Goal: Information Seeking & Learning: Learn about a topic

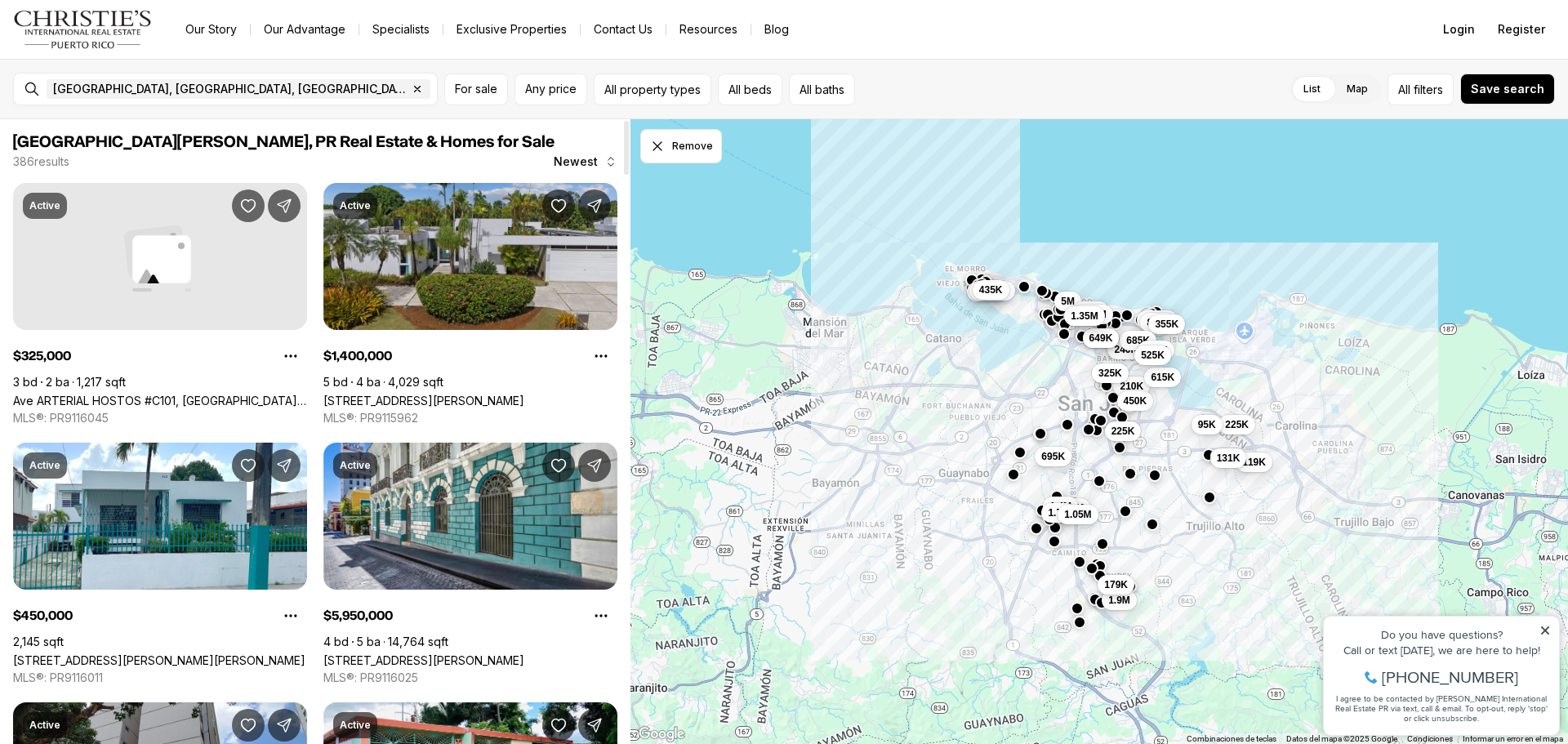
click at [502, 393] on link "[STREET_ADDRESS][PERSON_NAME]" at bounding box center [424, 400] width 201 height 14
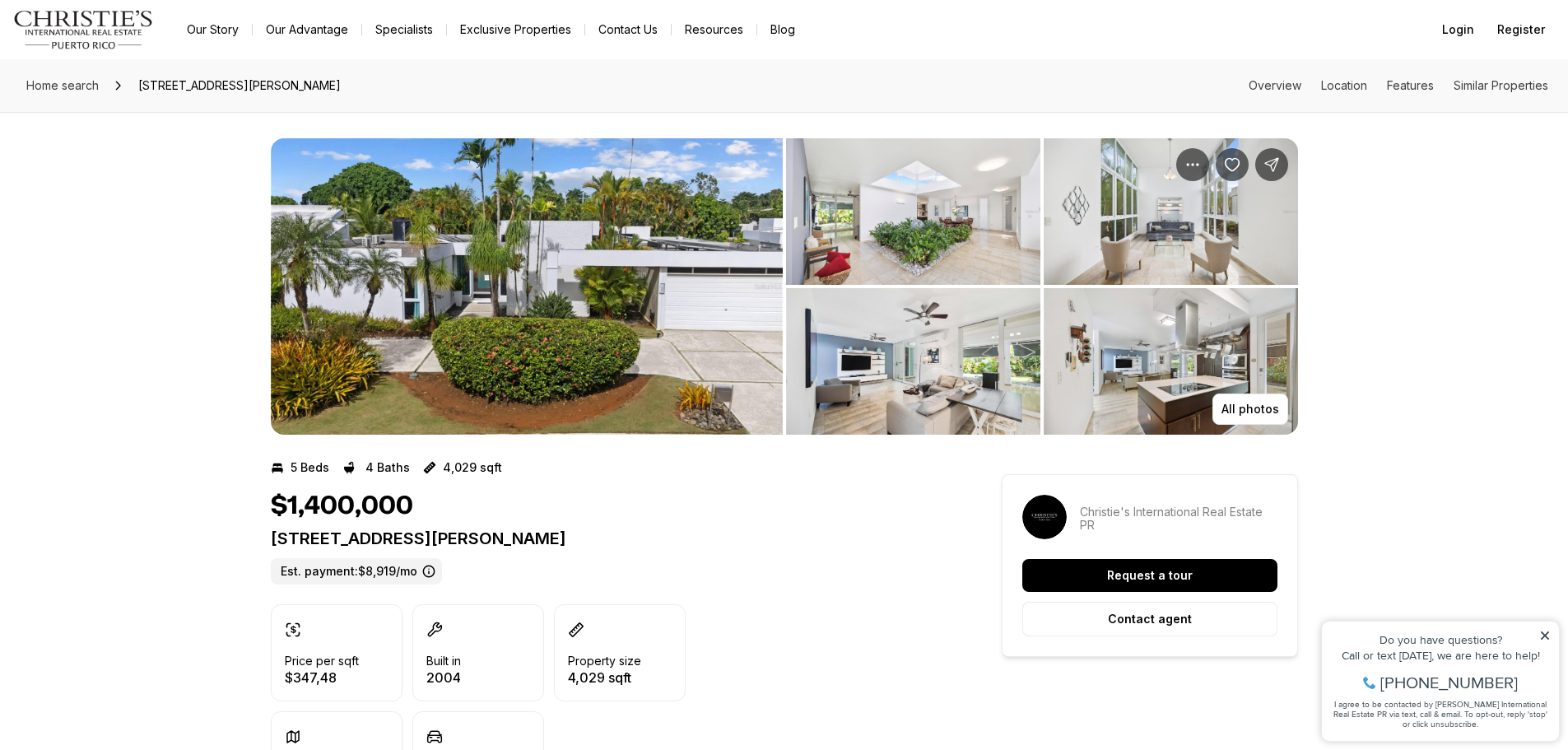
click at [711, 263] on img "View image gallery" at bounding box center [527, 286] width 512 height 296
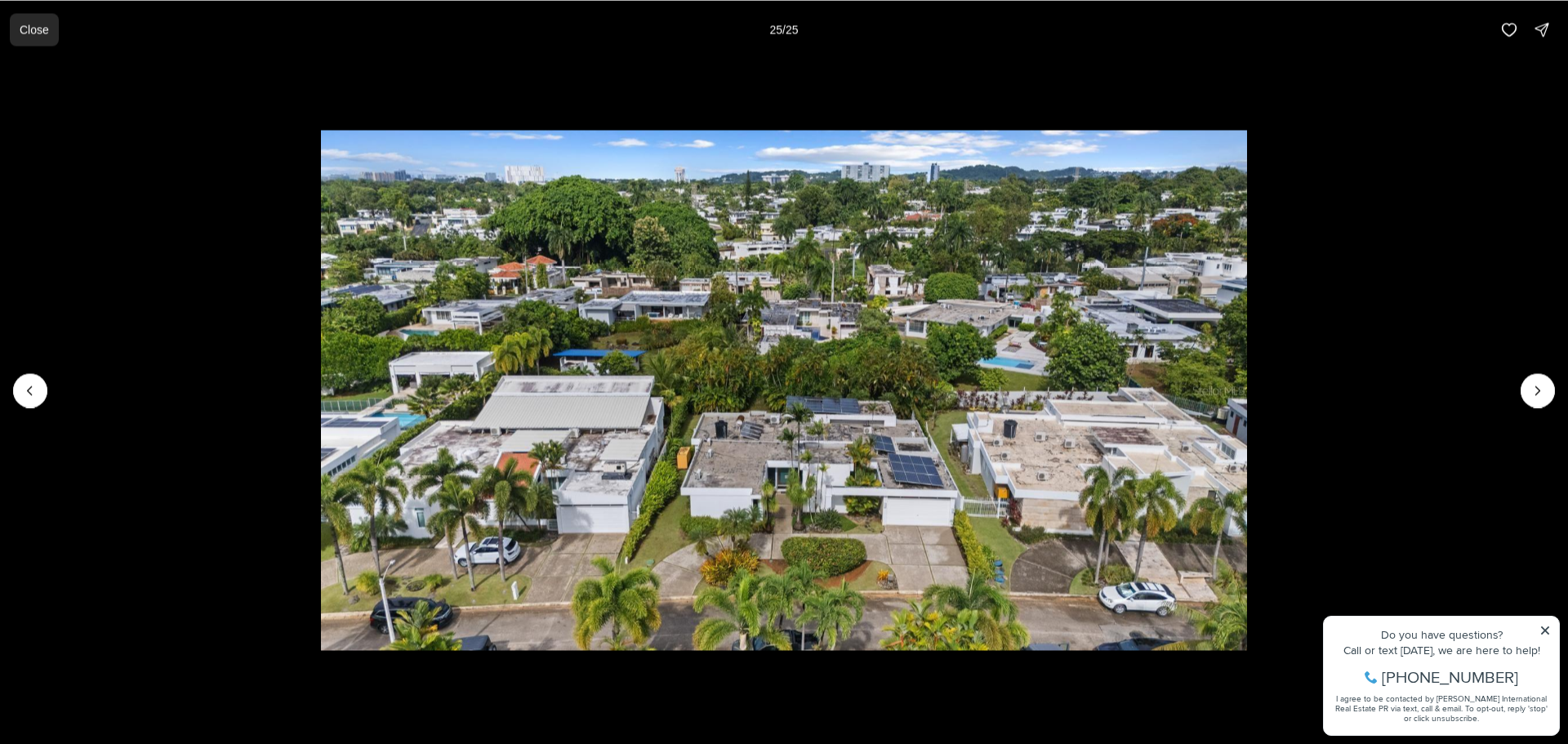
click at [11, 21] on button "Close" at bounding box center [34, 29] width 49 height 33
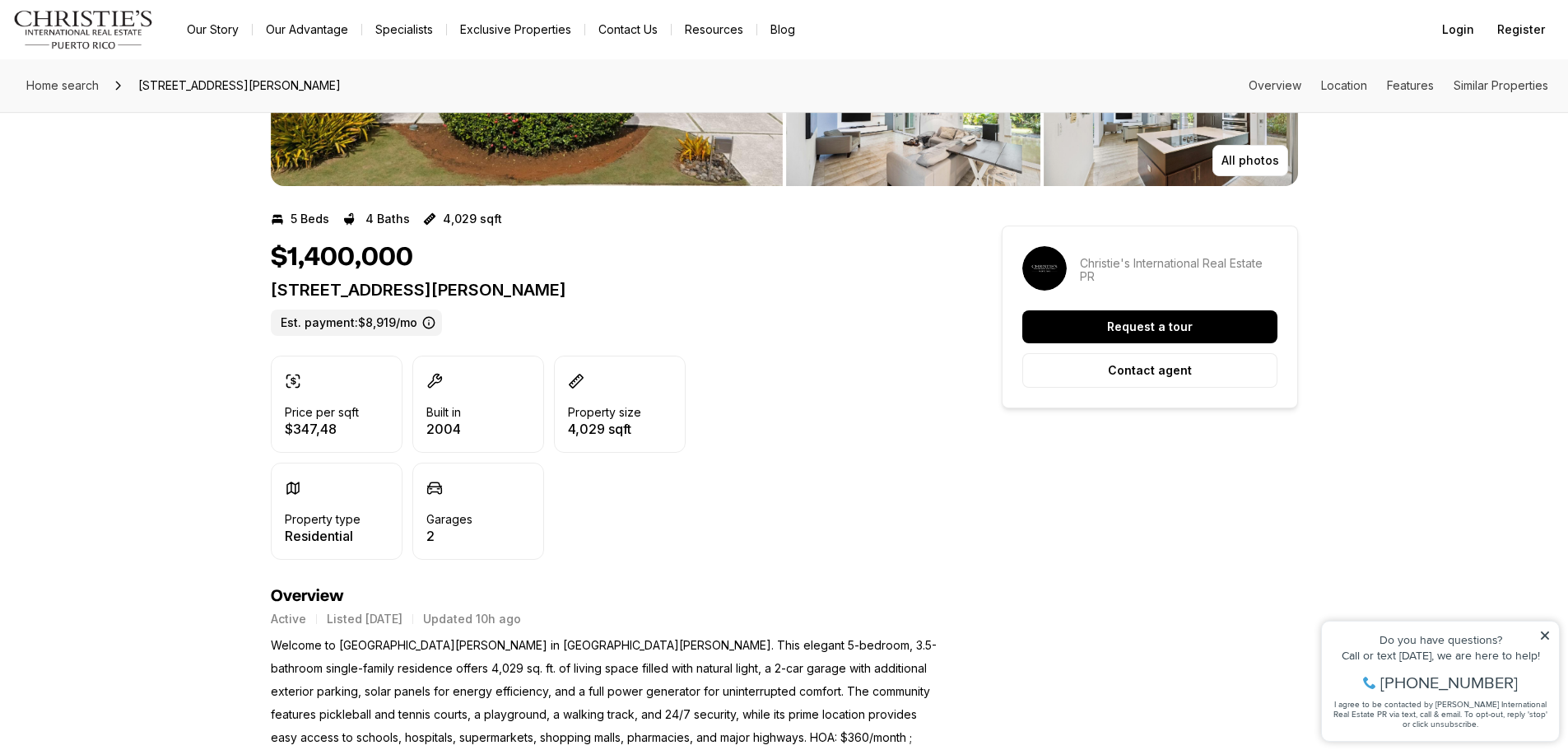
scroll to position [247, 0]
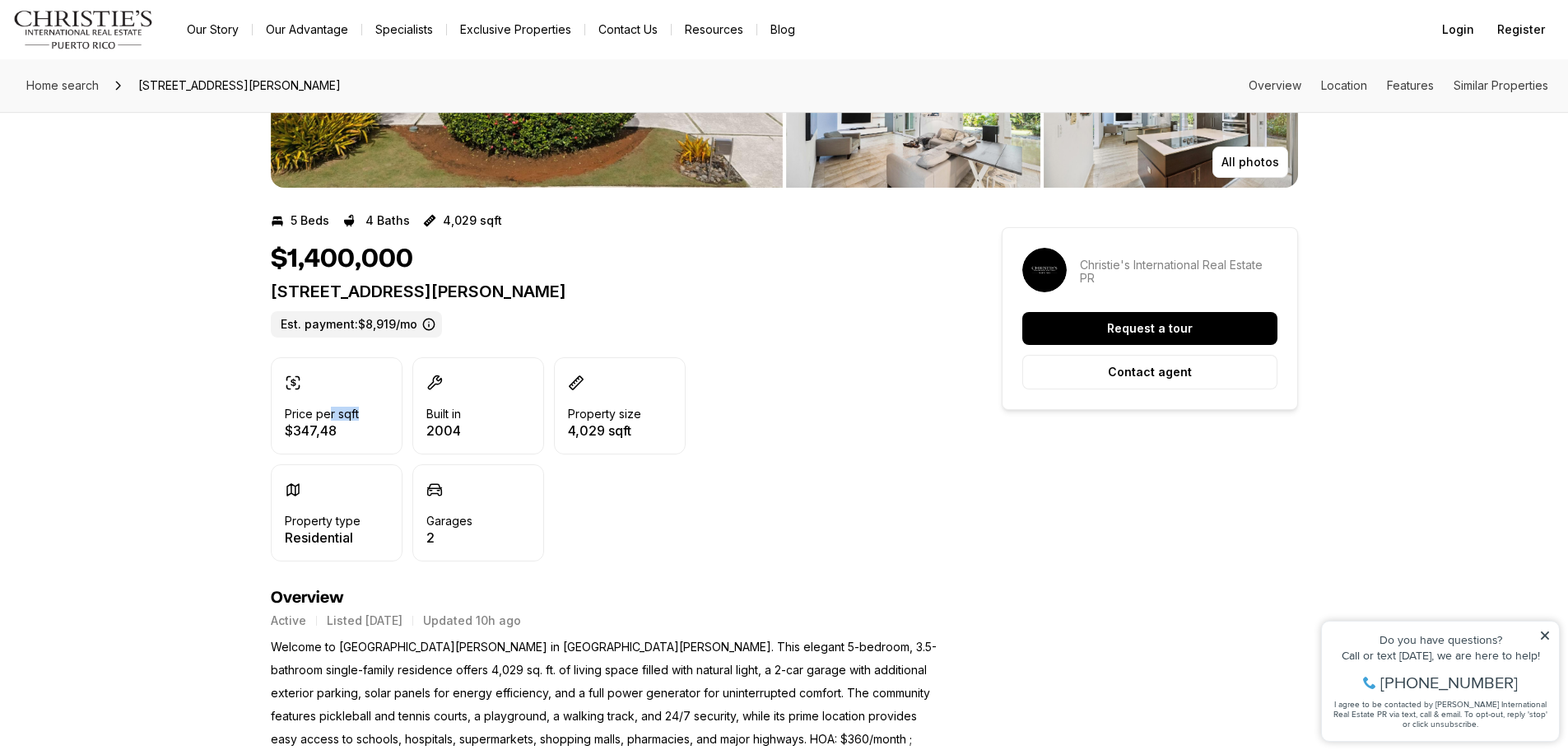
drag, startPoint x: 359, startPoint y: 418, endPoint x: 326, endPoint y: 415, distance: 33.1
click at [326, 415] on div "Price per sqft $347,48" at bounding box center [337, 405] width 132 height 97
click at [367, 406] on div "Price per sqft $347,48" at bounding box center [337, 405] width 132 height 97
drag, startPoint x: 360, startPoint y: 416, endPoint x: 352, endPoint y: 437, distance: 22.5
click at [352, 437] on div "Price per sqft $347,48" at bounding box center [337, 405] width 132 height 97
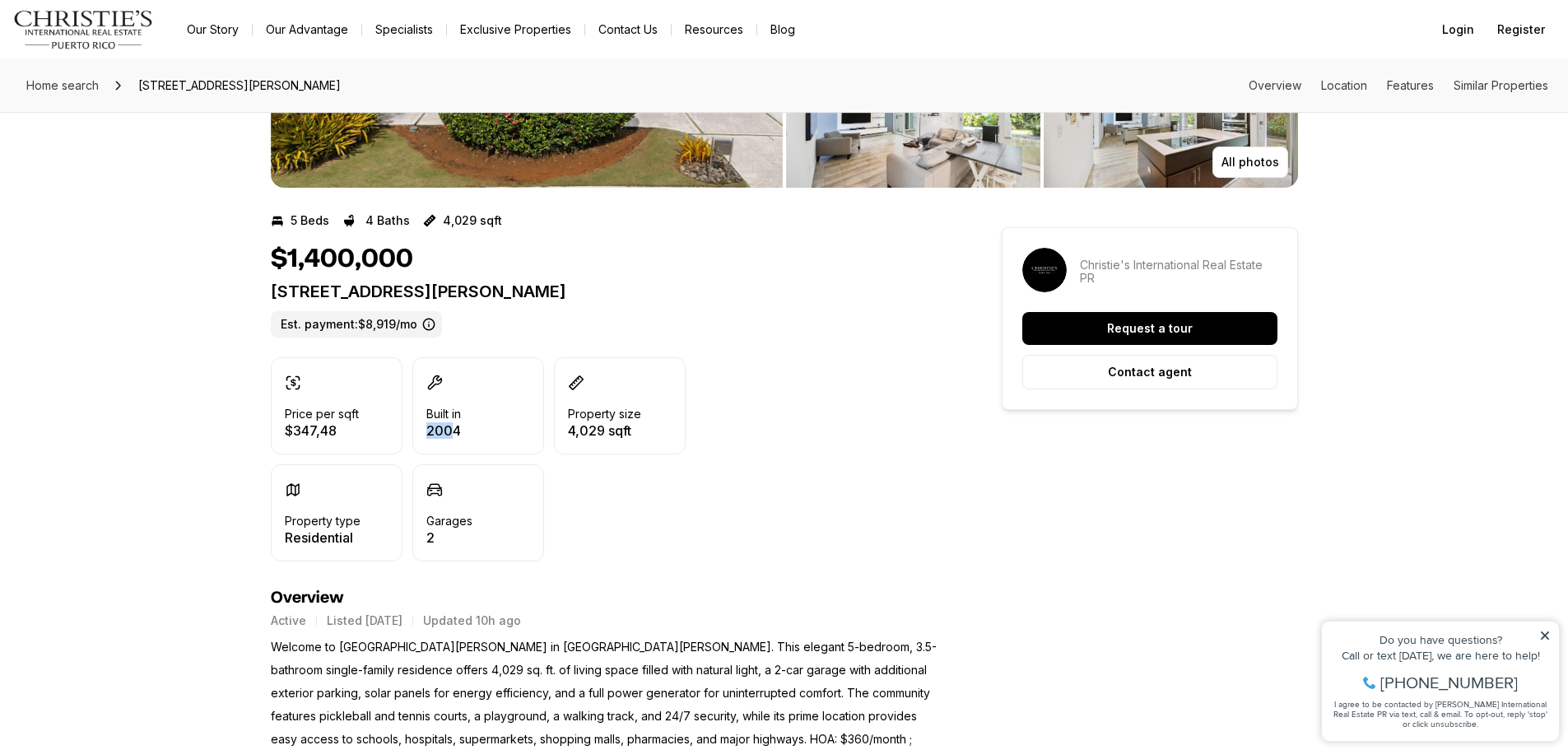
drag, startPoint x: 452, startPoint y: 423, endPoint x: 423, endPoint y: 427, distance: 29.3
click at [423, 427] on div "Built in 2004" at bounding box center [478, 405] width 132 height 97
click at [441, 427] on p "2004" at bounding box center [444, 430] width 35 height 13
drag, startPoint x: 455, startPoint y: 436, endPoint x: 440, endPoint y: 435, distance: 15.0
click at [430, 436] on p "2004" at bounding box center [444, 430] width 35 height 13
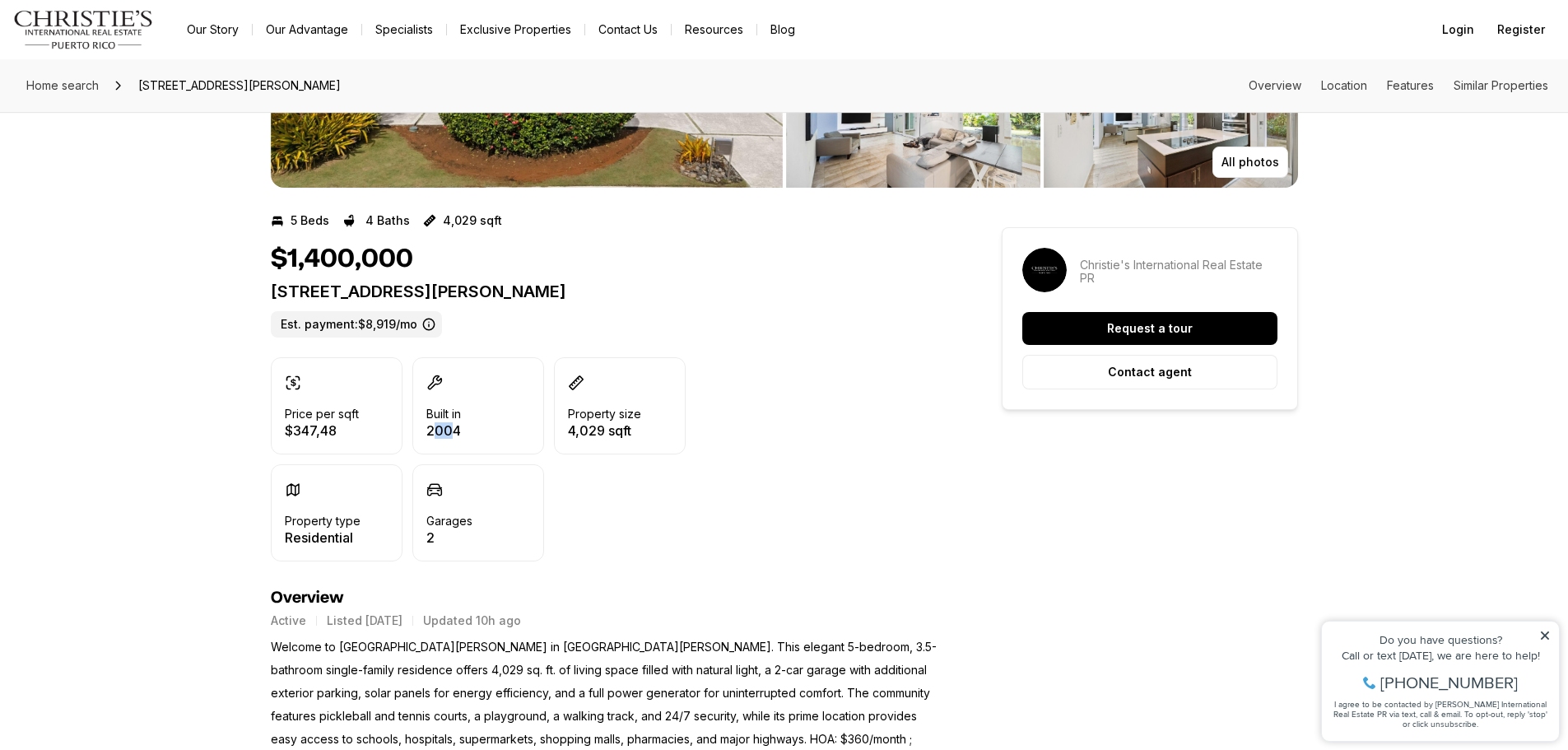
click at [454, 431] on p "2004" at bounding box center [444, 430] width 35 height 13
drag, startPoint x: 458, startPoint y: 430, endPoint x: 479, endPoint y: 369, distance: 64.5
click at [442, 403] on div "Built in 2004" at bounding box center [444, 405] width 35 height 62
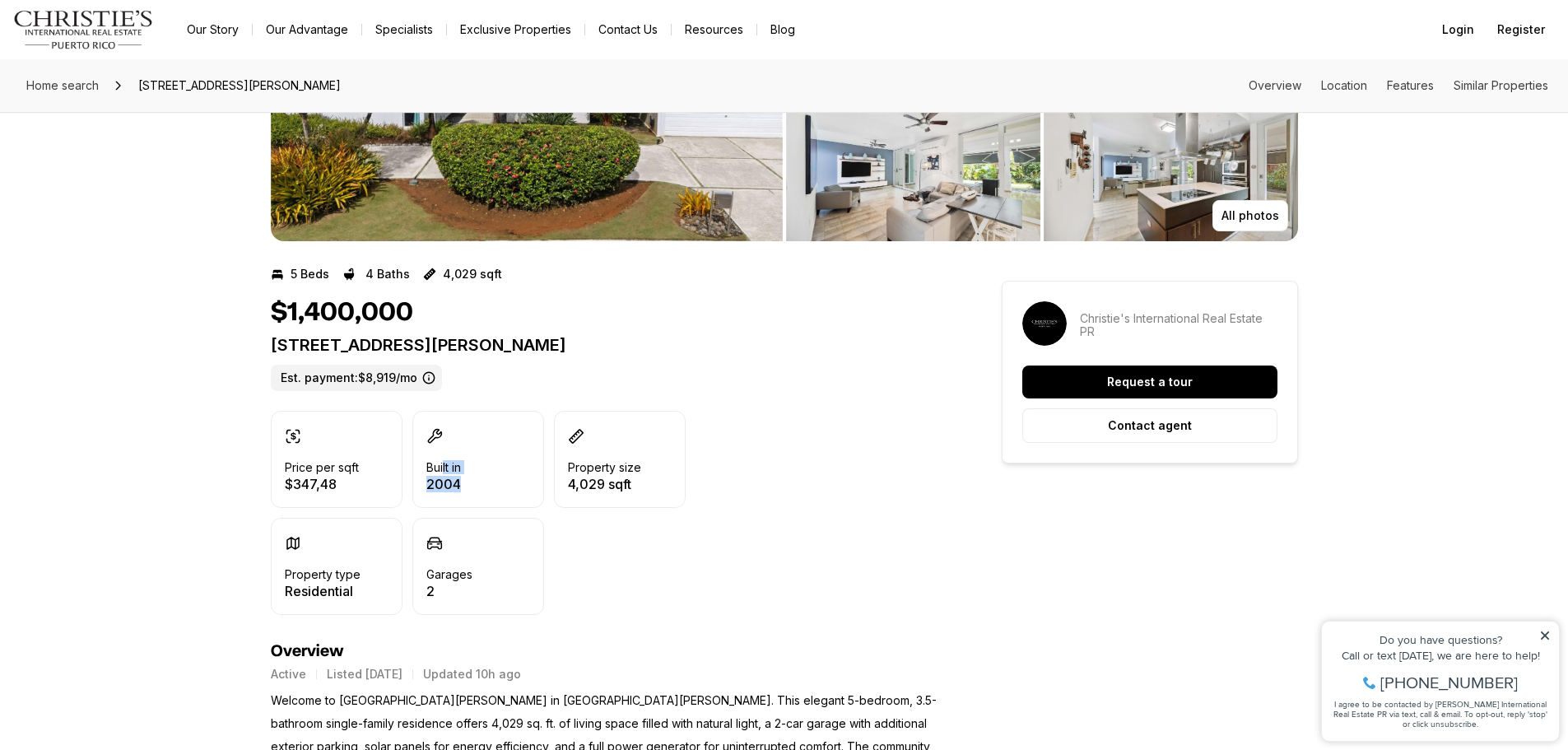
scroll to position [164, 0]
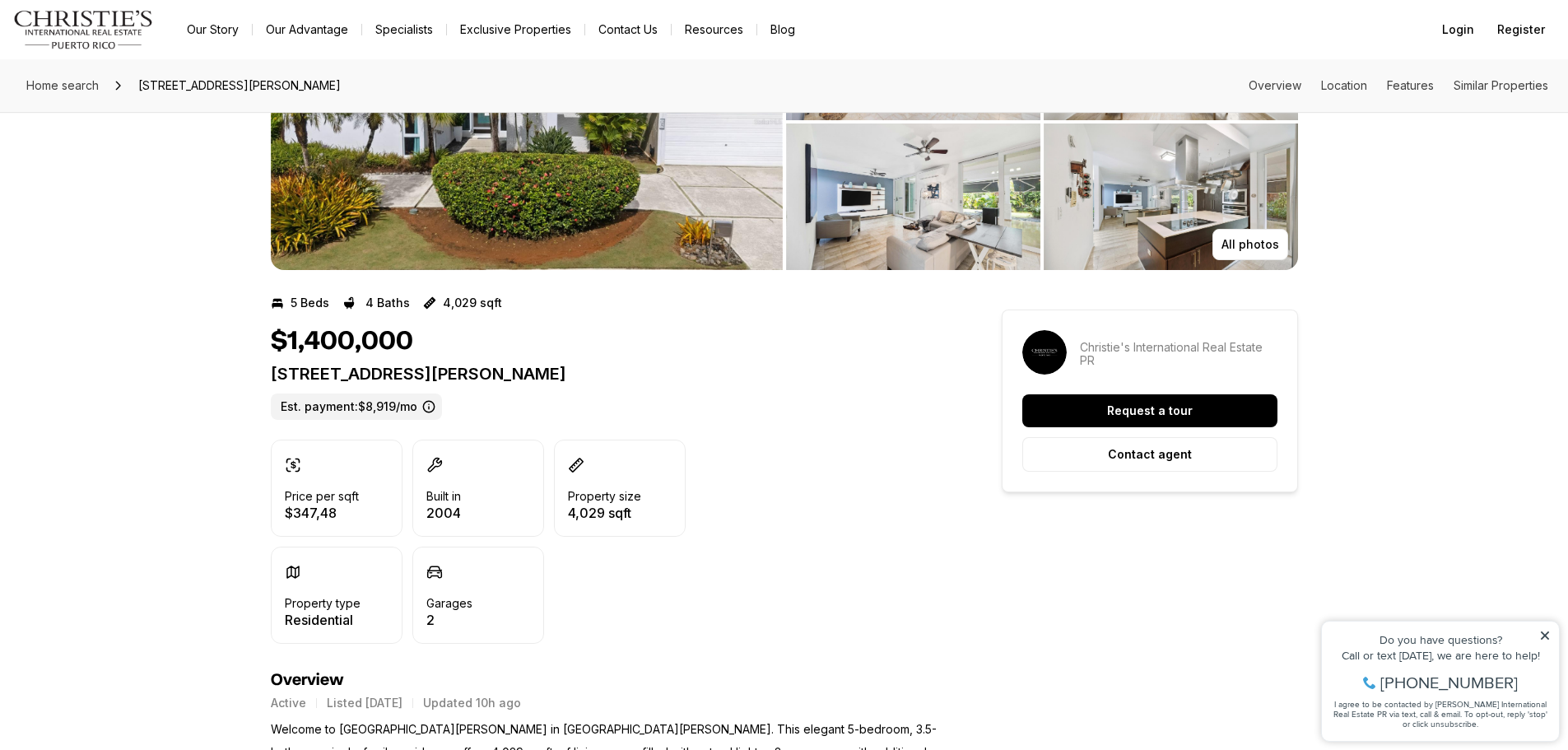
click at [799, 443] on div "Price per sqft $347,48 Built in 2004 Property size 4,029 sqft Property type Res…" at bounding box center [607, 542] width 672 height 204
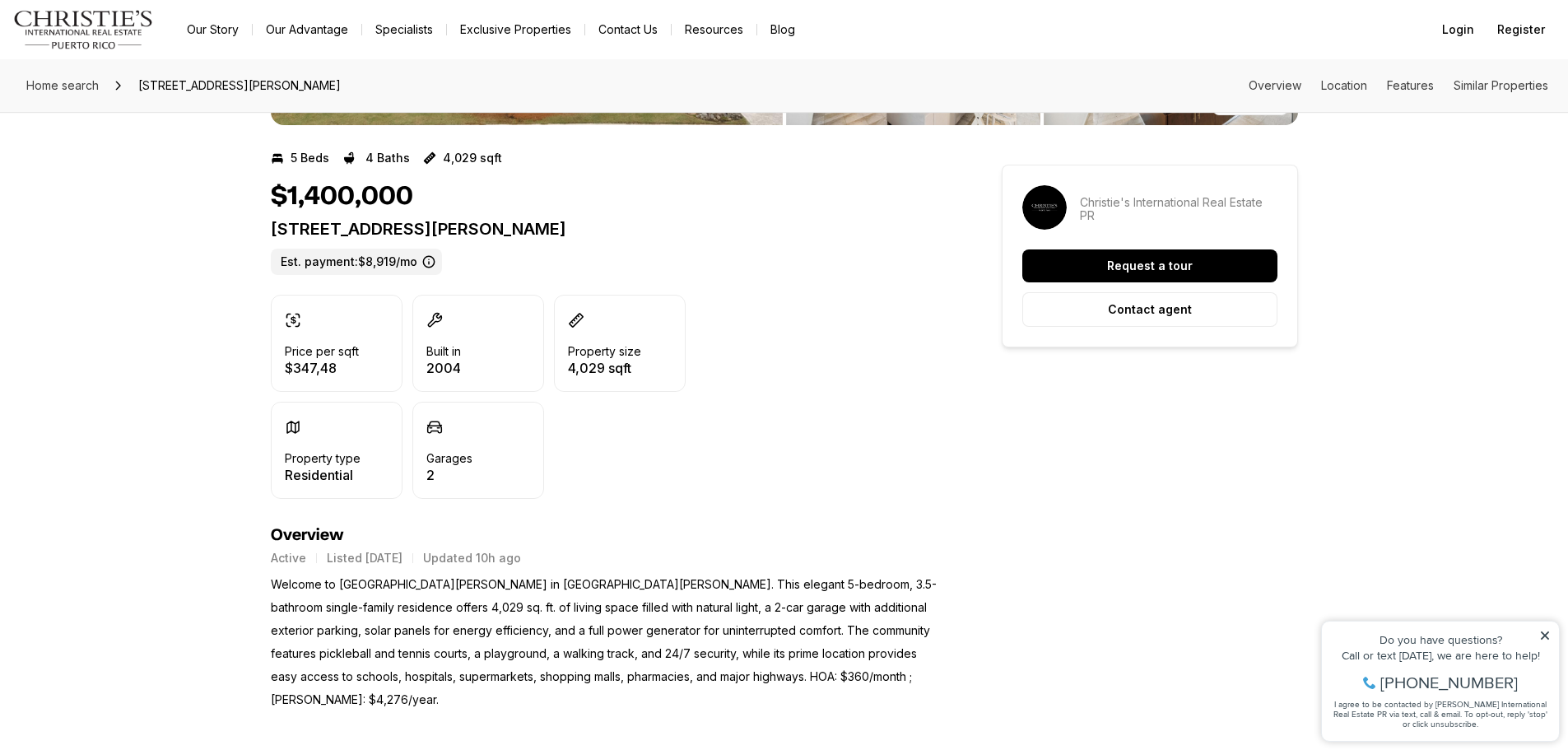
scroll to position [247, 0]
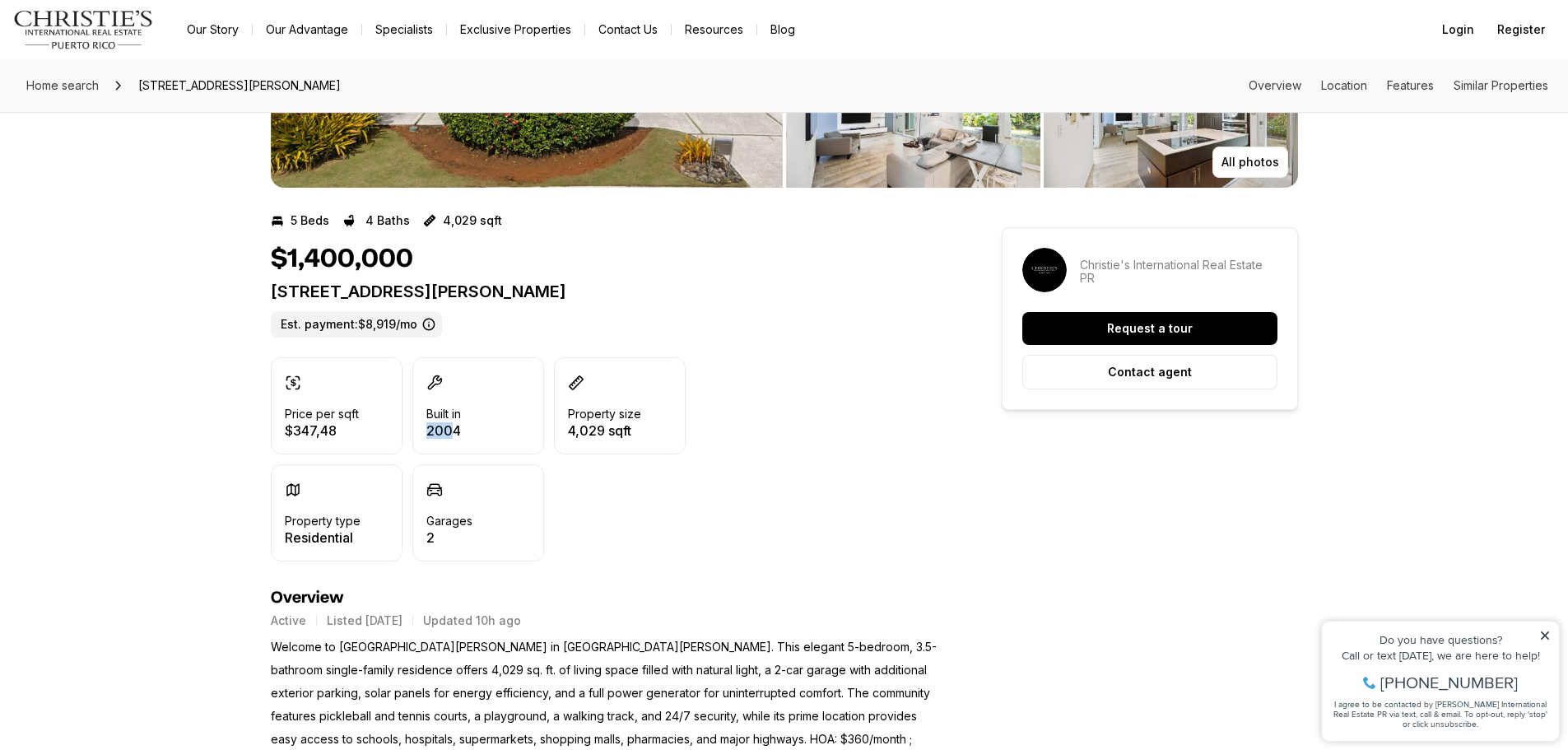
drag, startPoint x: 455, startPoint y: 433, endPoint x: 426, endPoint y: 437, distance: 29.3
click at [426, 437] on div "Built in 2004" at bounding box center [478, 405] width 132 height 97
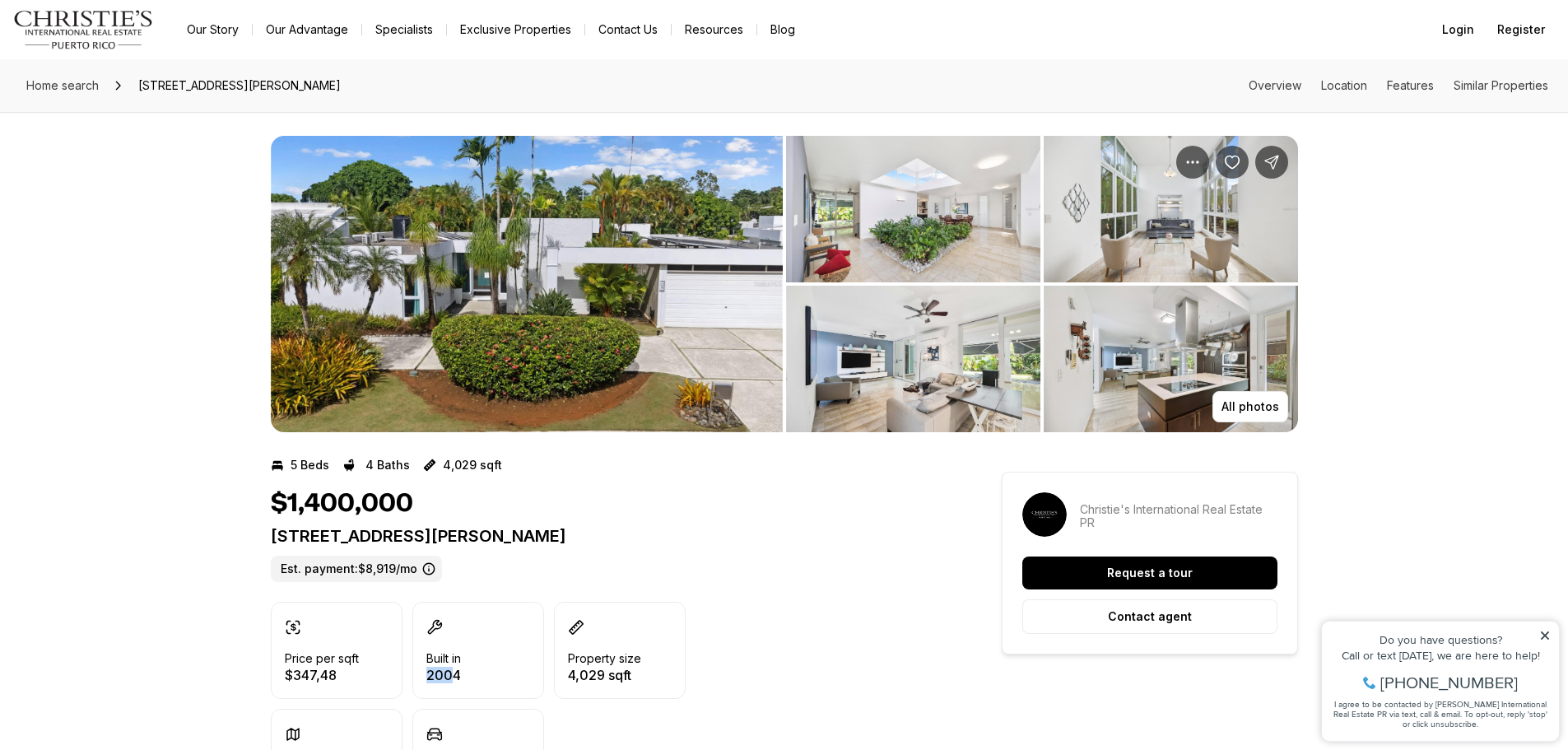
scroll to position [0, 0]
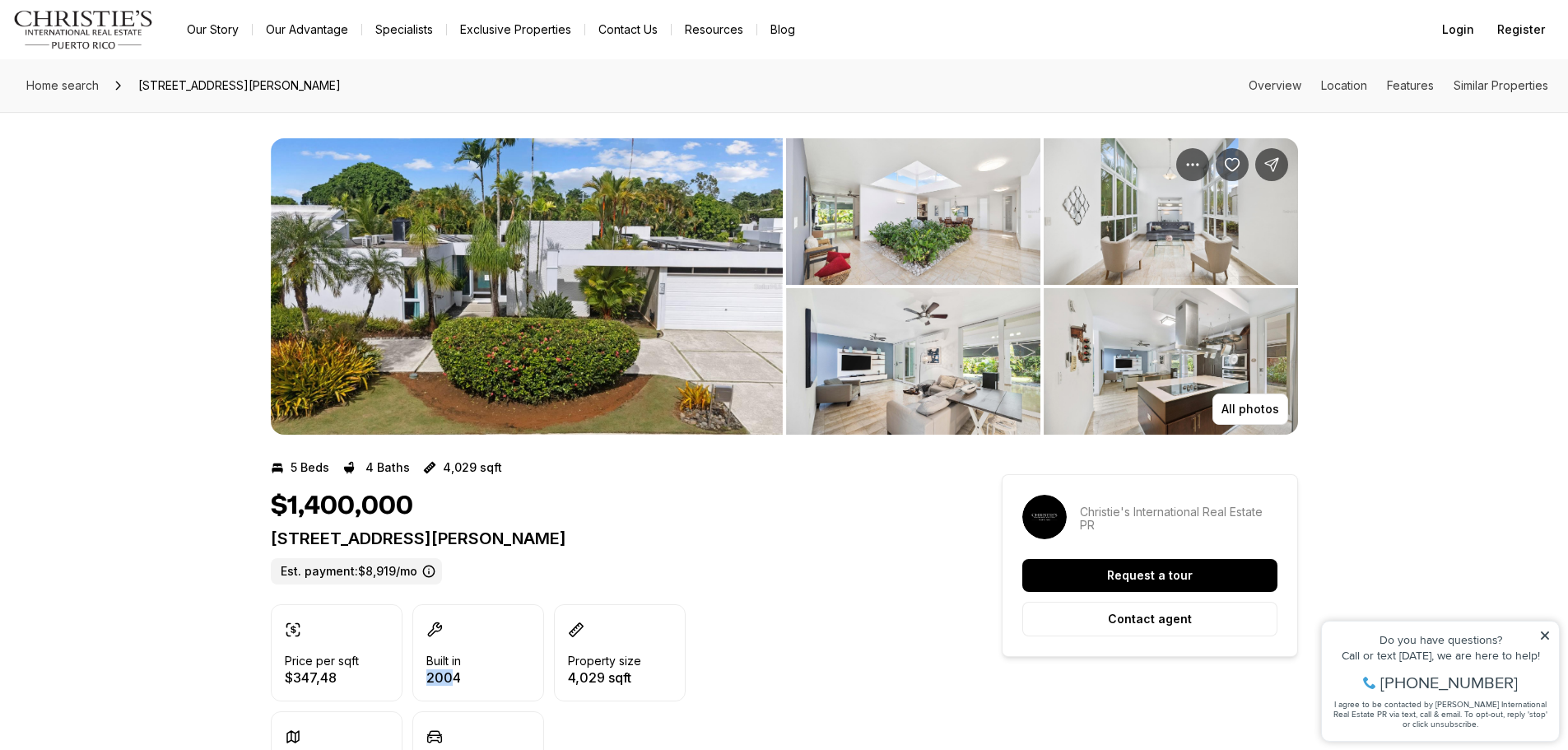
click at [624, 241] on img "View image gallery" at bounding box center [527, 286] width 512 height 296
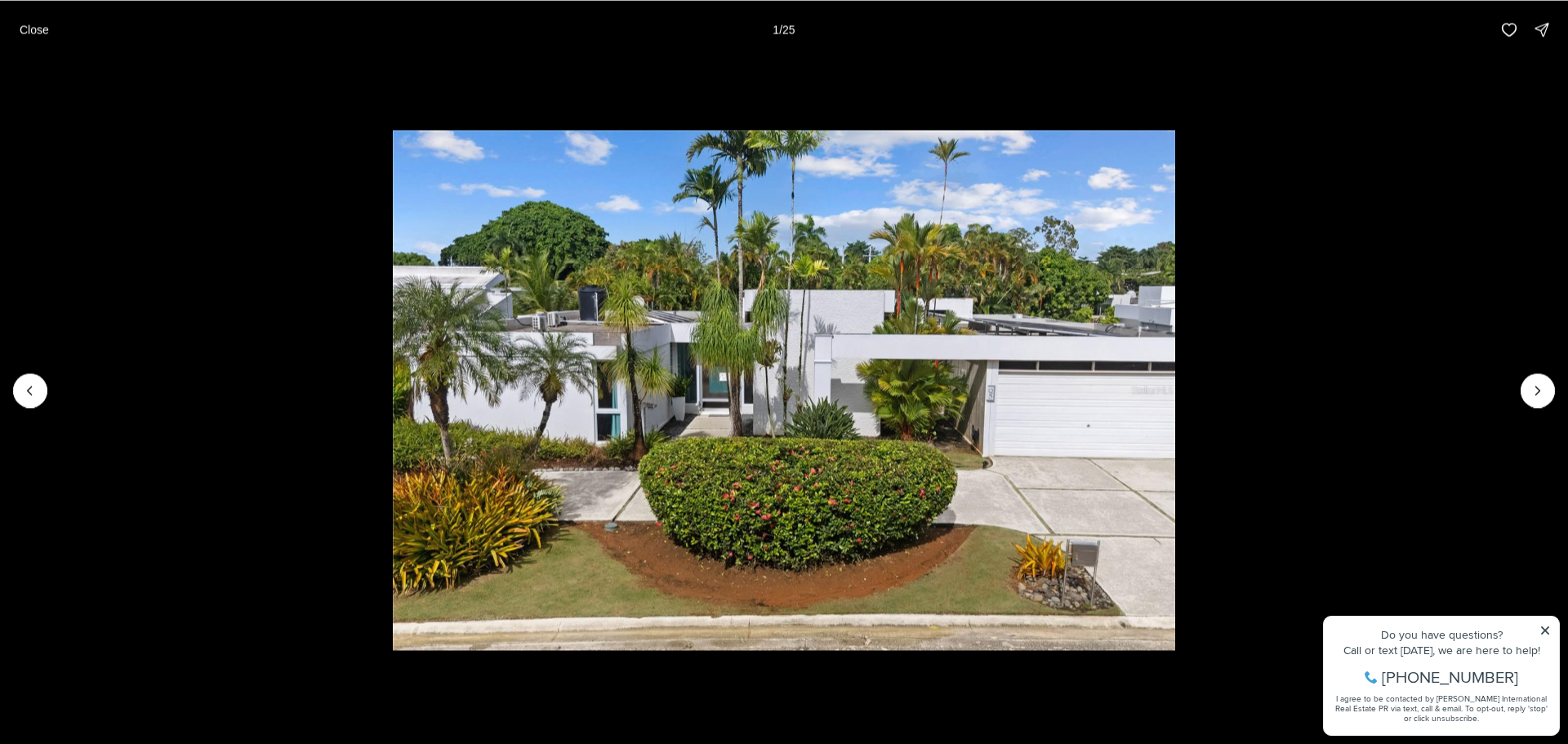
click at [1520, 398] on li "1 of 25" at bounding box center [784, 390] width 1568 height 662
click at [1527, 398] on button "Next slide" at bounding box center [1537, 390] width 34 height 34
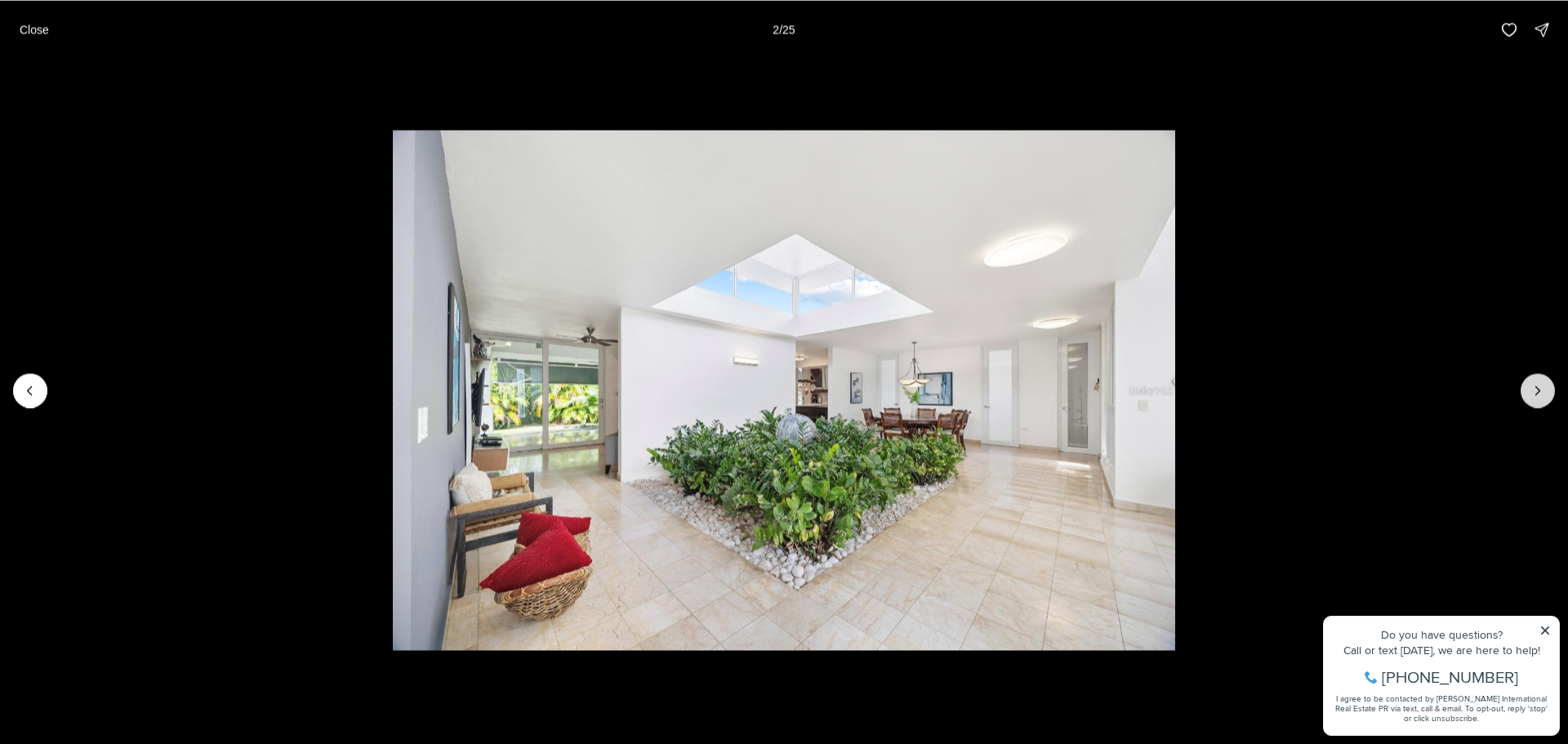
click at [1538, 382] on icon "Next slide" at bounding box center [1538, 390] width 17 height 17
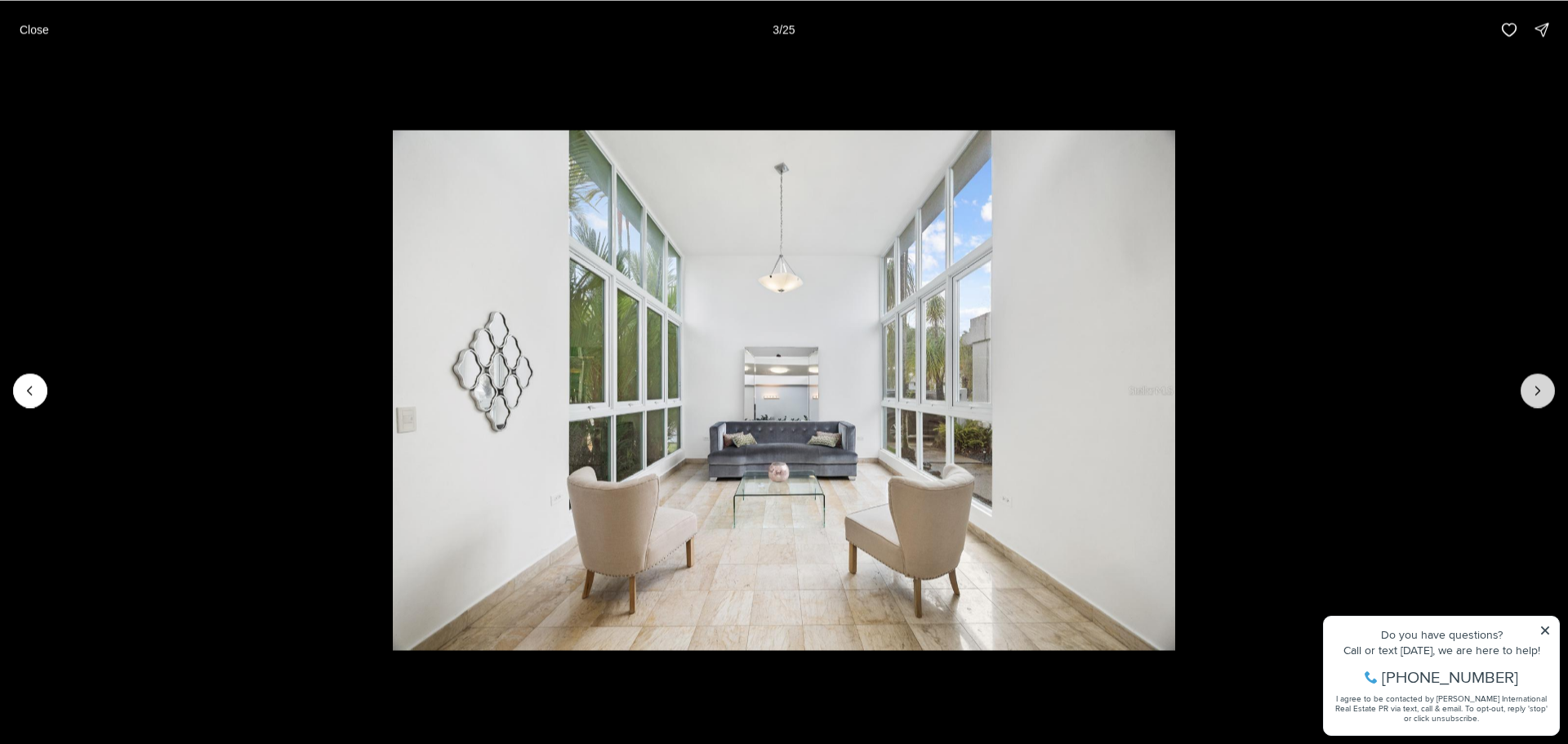
click at [1538, 382] on icon "Next slide" at bounding box center [1538, 390] width 17 height 17
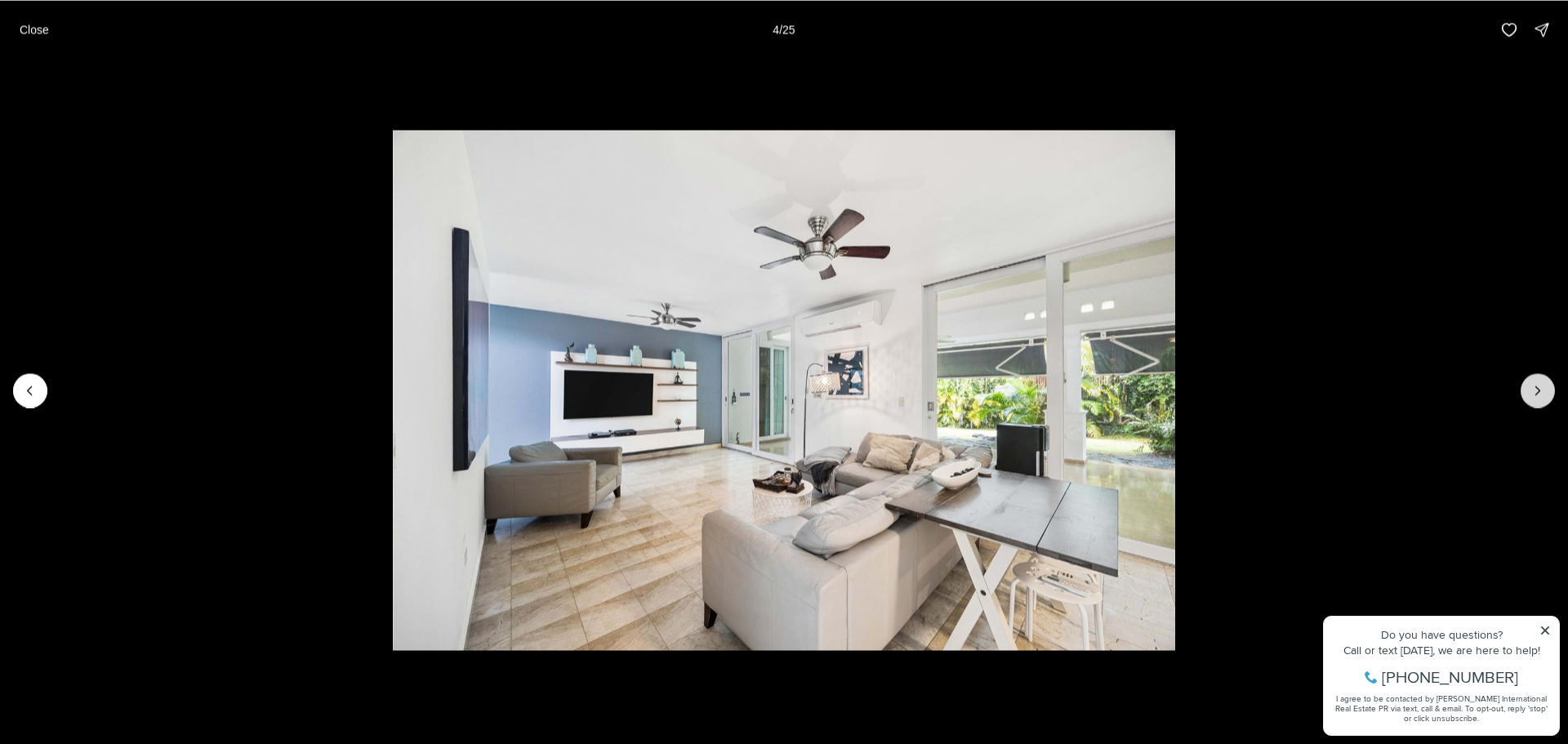
click at [1538, 382] on icon "Next slide" at bounding box center [1538, 390] width 17 height 17
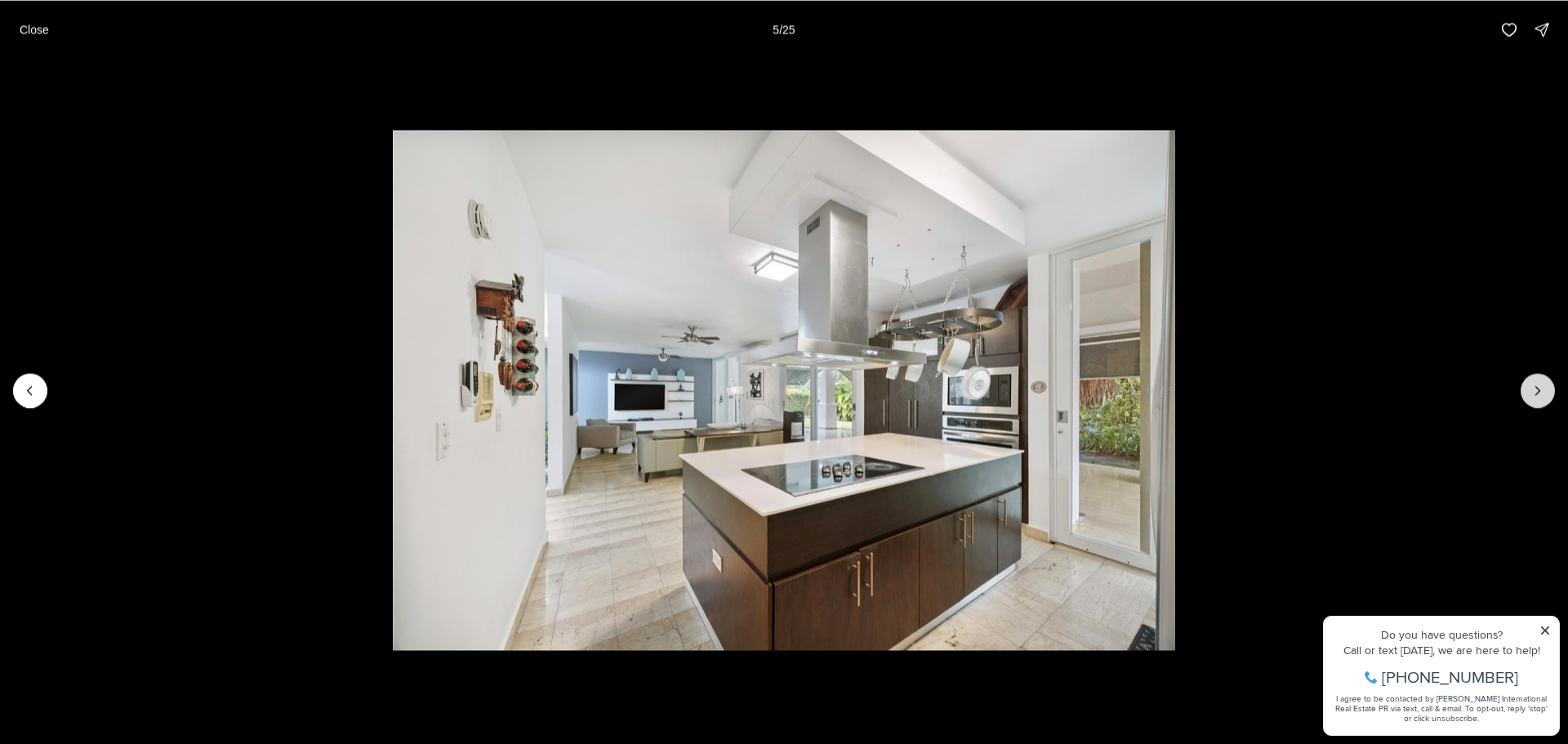
click at [1538, 382] on icon "Next slide" at bounding box center [1538, 390] width 17 height 17
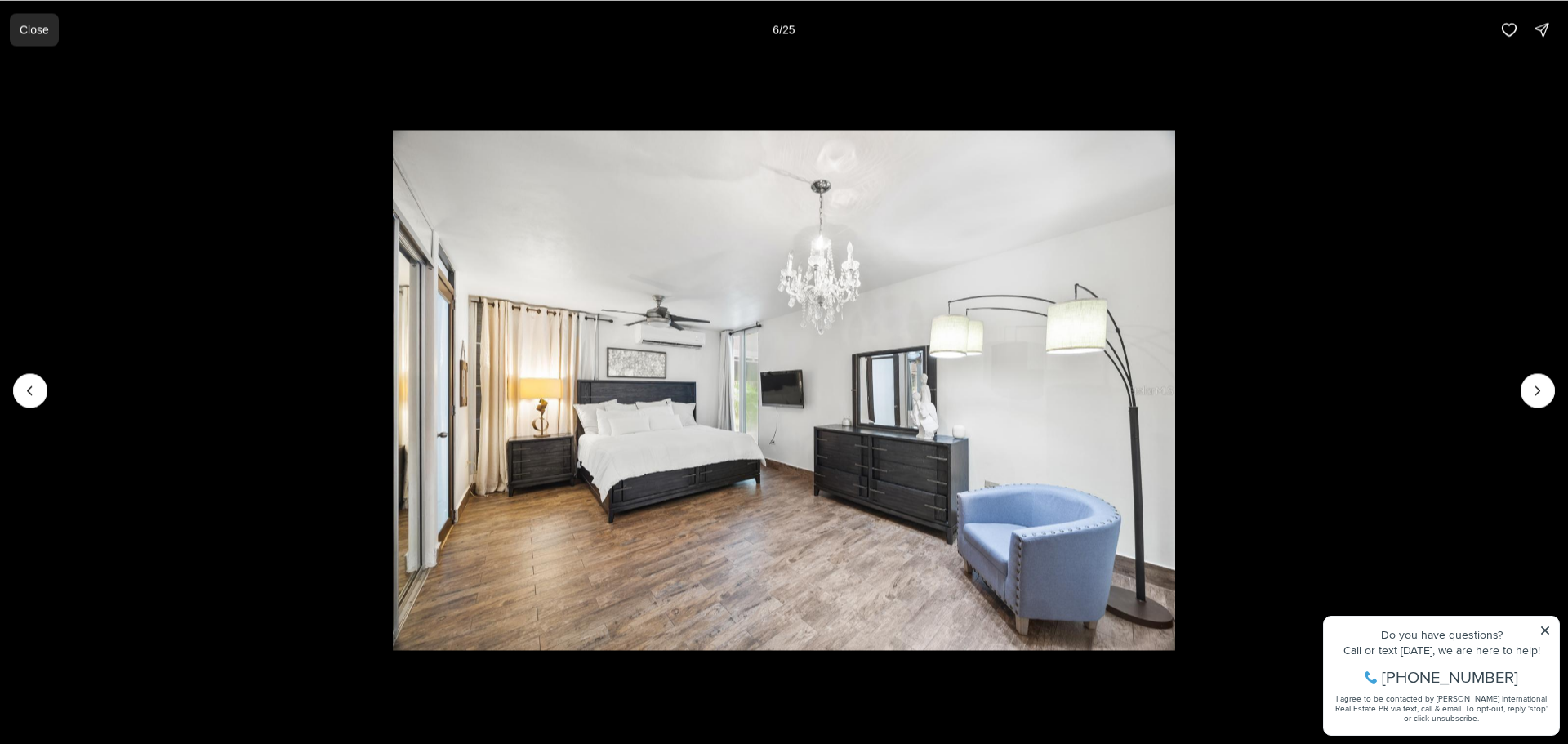
click at [26, 26] on p "Close" at bounding box center [34, 29] width 29 height 13
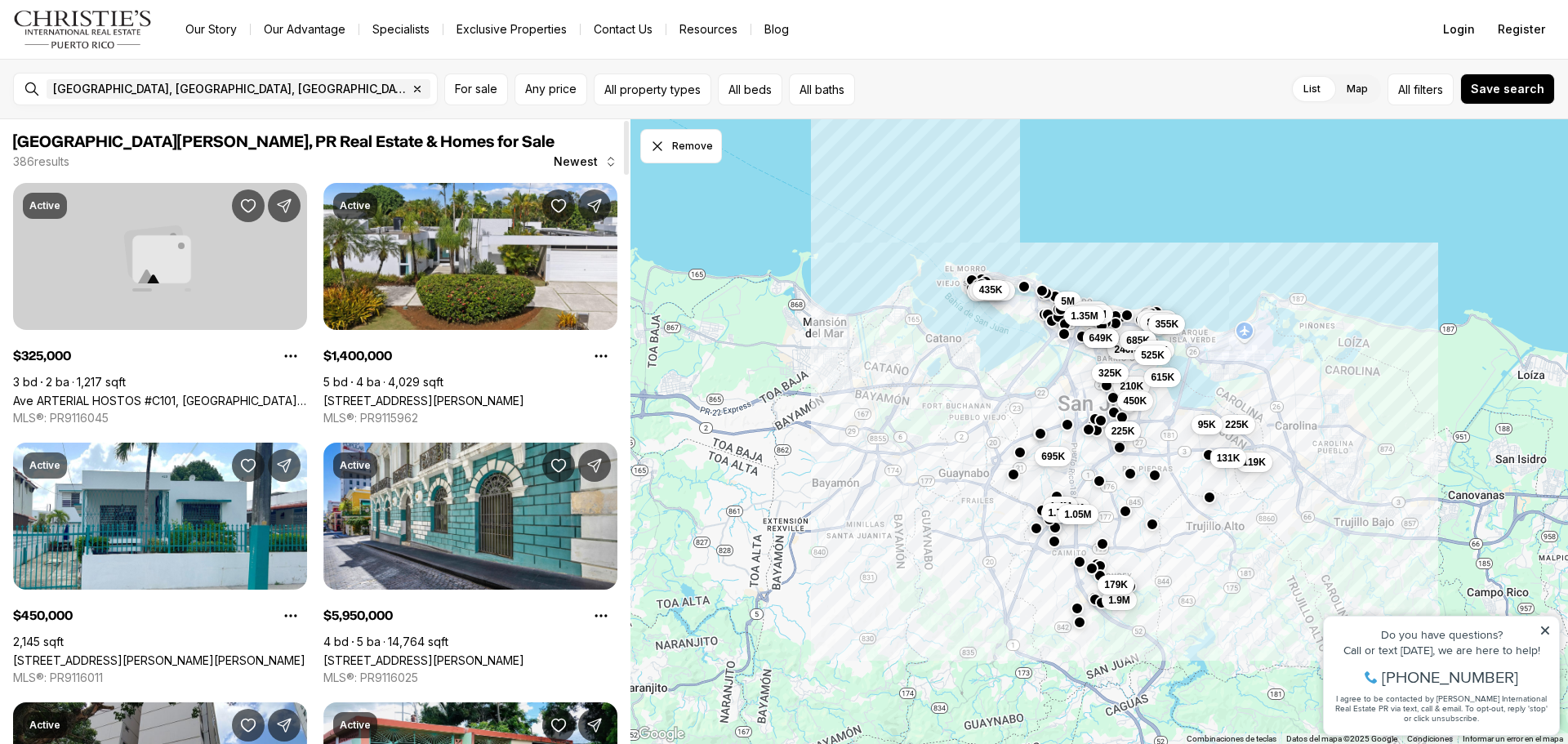
click at [138, 393] on link "Ave ARTERIAL HOSTOS #C101, SAN JUAN PR, 00917" at bounding box center [160, 400] width 294 height 14
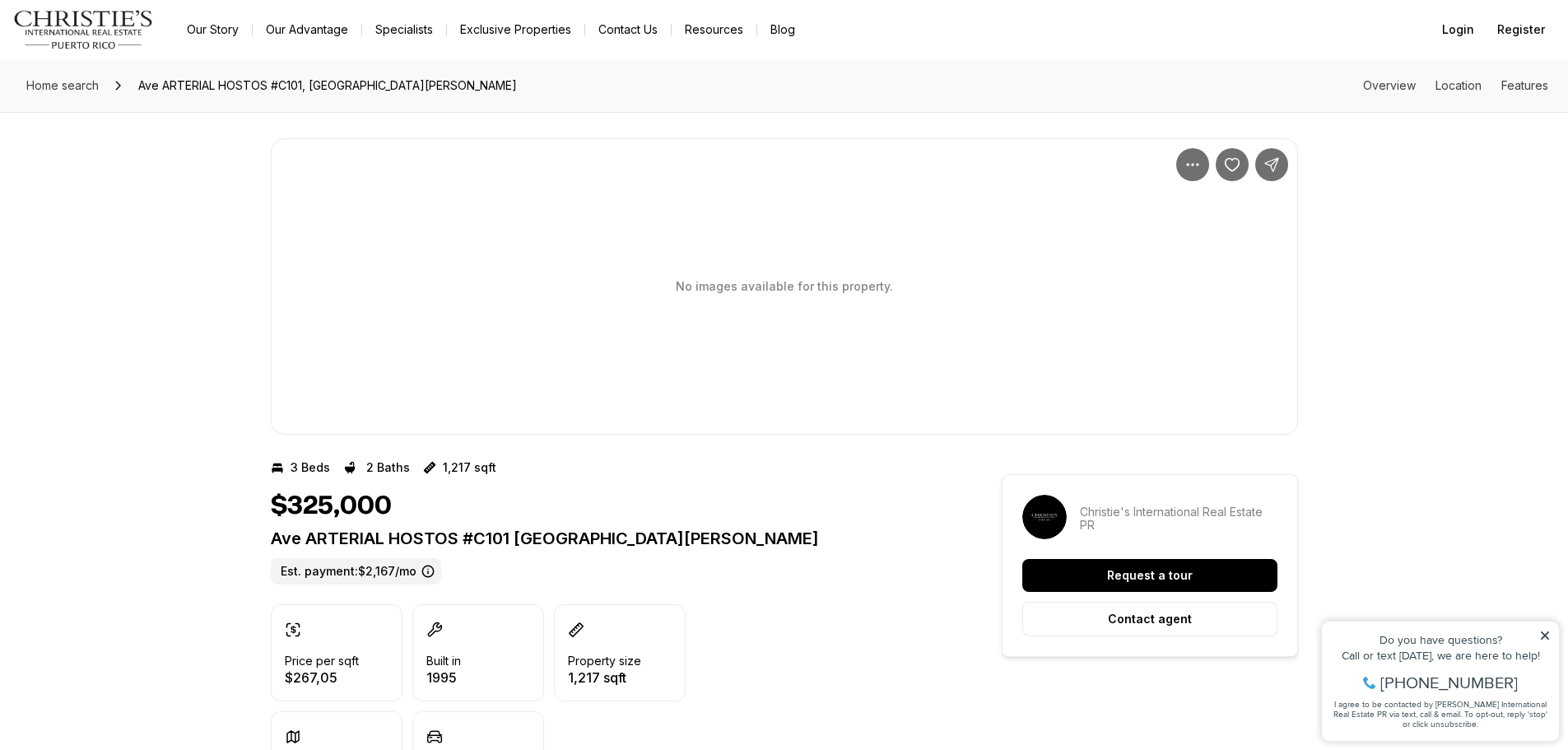
click at [844, 306] on div "No images available for this property." at bounding box center [785, 286] width 1028 height 296
click at [709, 244] on div "No images available for this property." at bounding box center [785, 286] width 1028 height 296
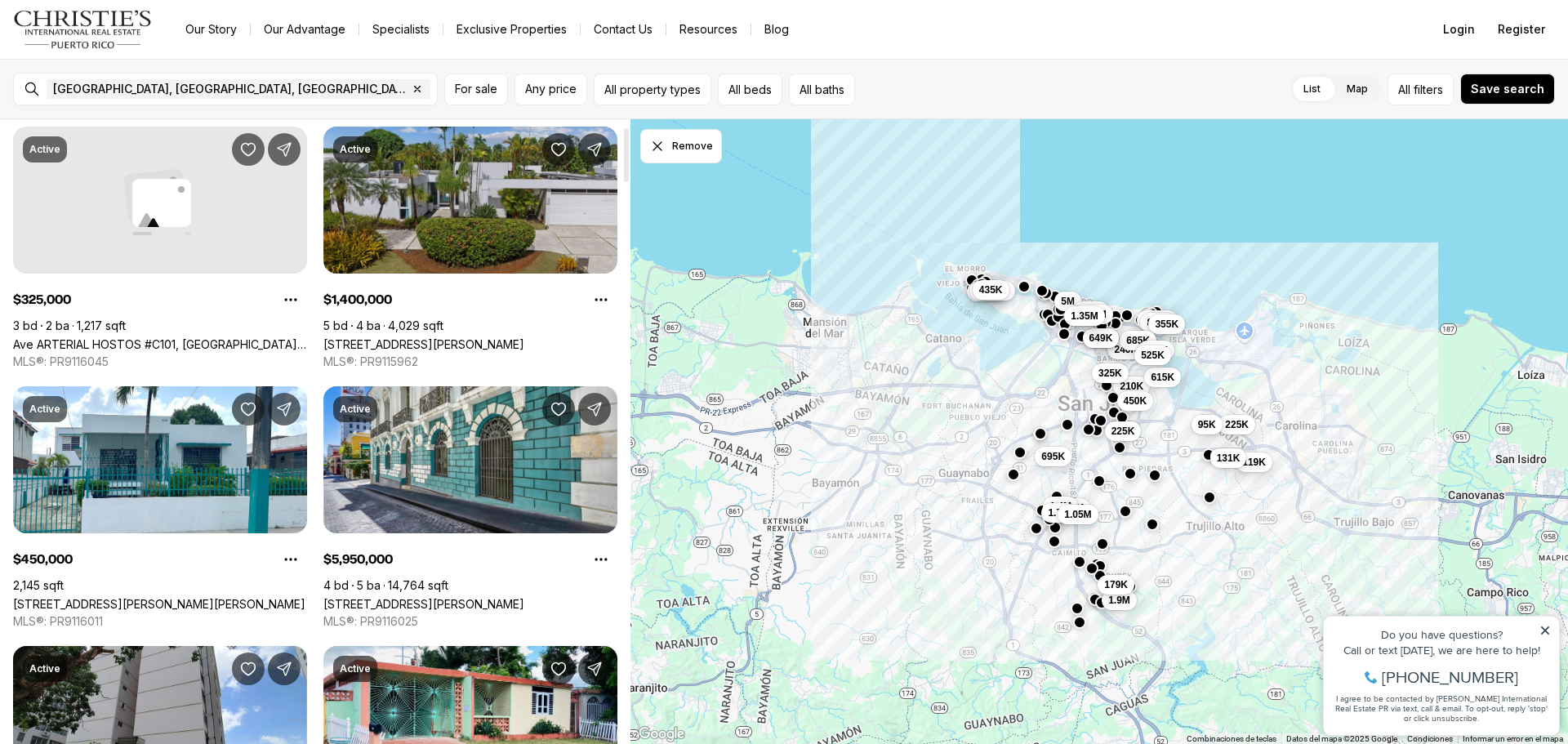
scroll to position [82, 0]
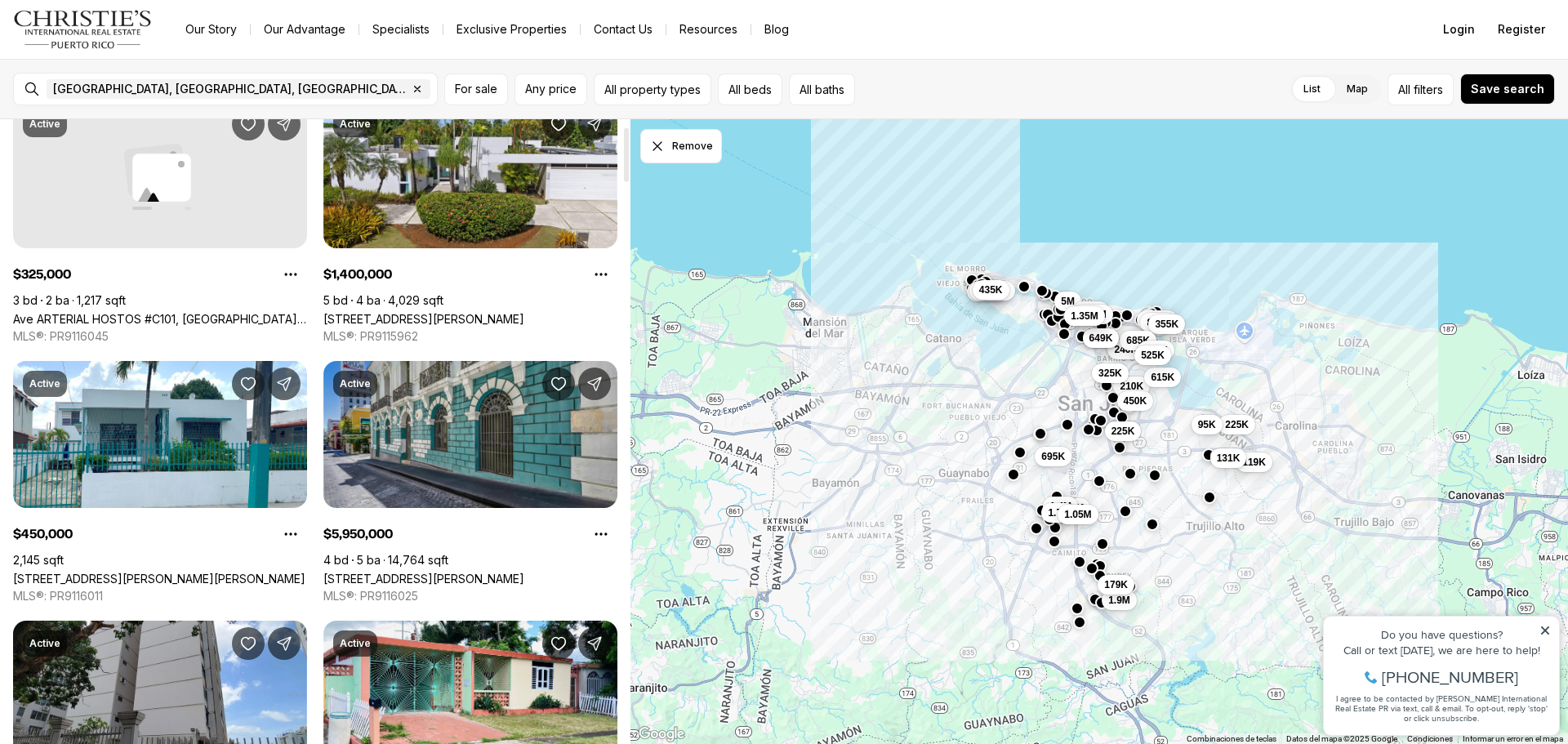
click at [449, 571] on link "[STREET_ADDRESS][PERSON_NAME]" at bounding box center [424, 578] width 201 height 14
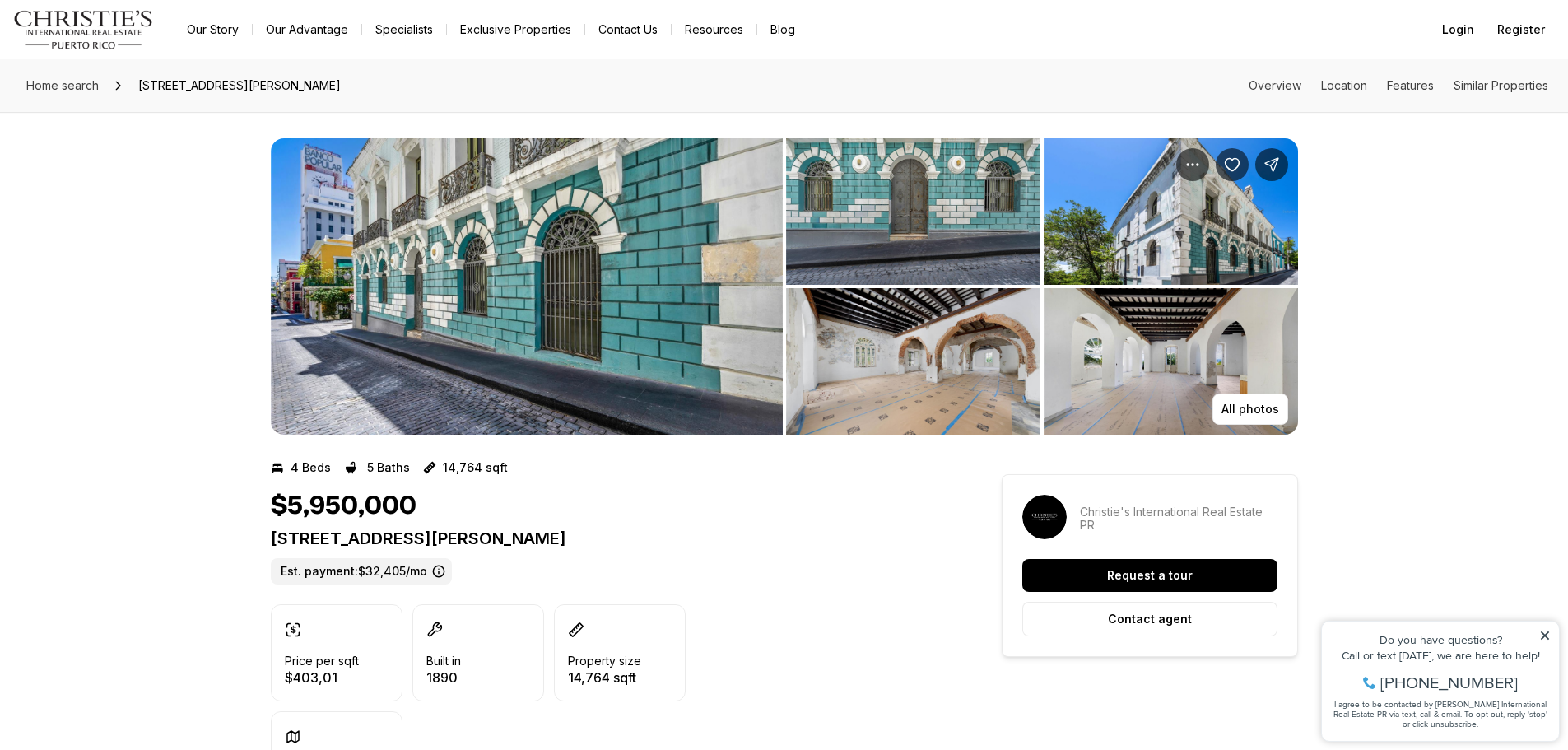
click at [623, 272] on img "View image gallery" at bounding box center [527, 286] width 512 height 296
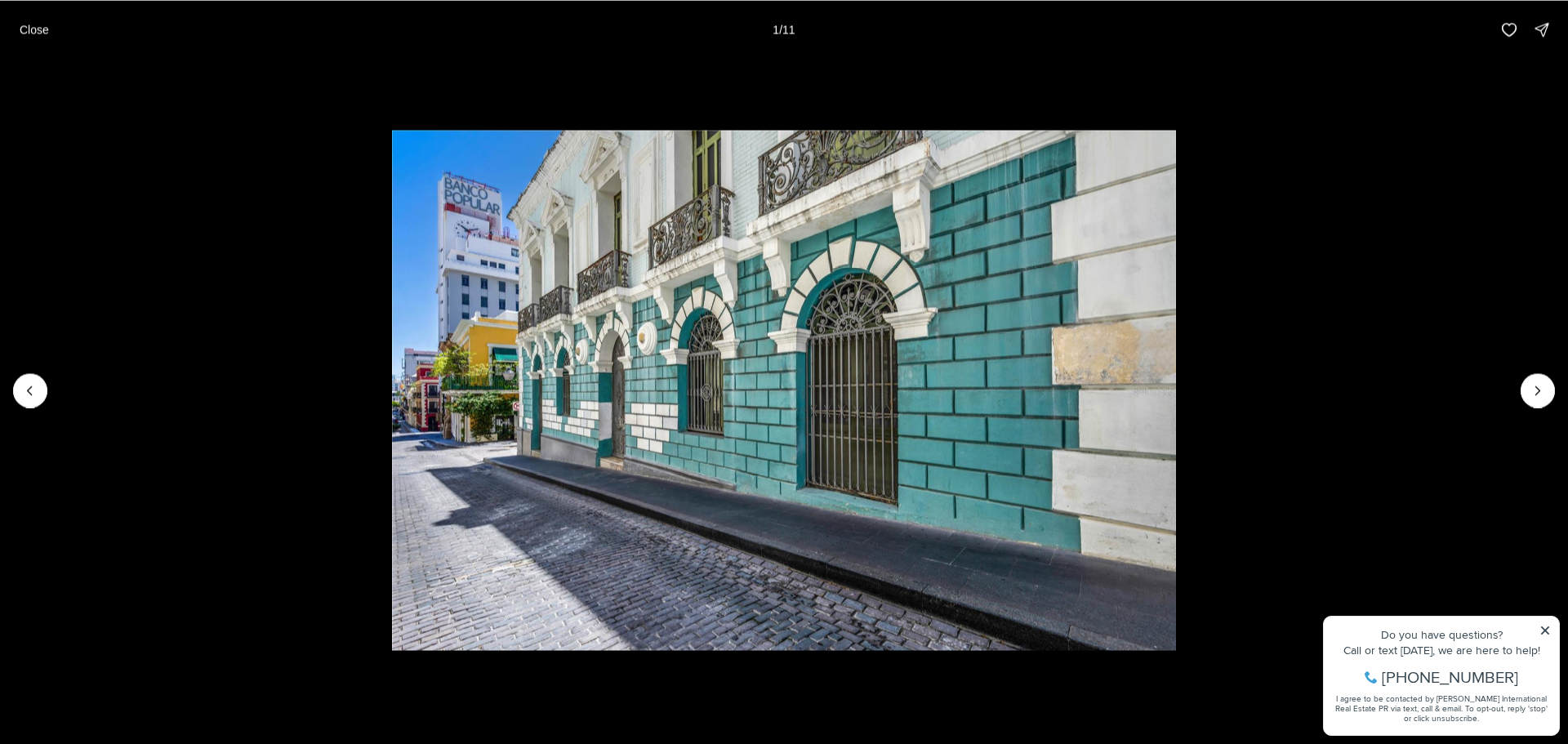
click at [1512, 388] on li "1 of 11" at bounding box center [784, 390] width 1568 height 662
click at [1554, 396] on div at bounding box center [784, 390] width 1568 height 662
click at [1554, 396] on li "1 of 11" at bounding box center [784, 390] width 1568 height 662
click at [1531, 398] on icon "Next slide" at bounding box center [1538, 390] width 17 height 17
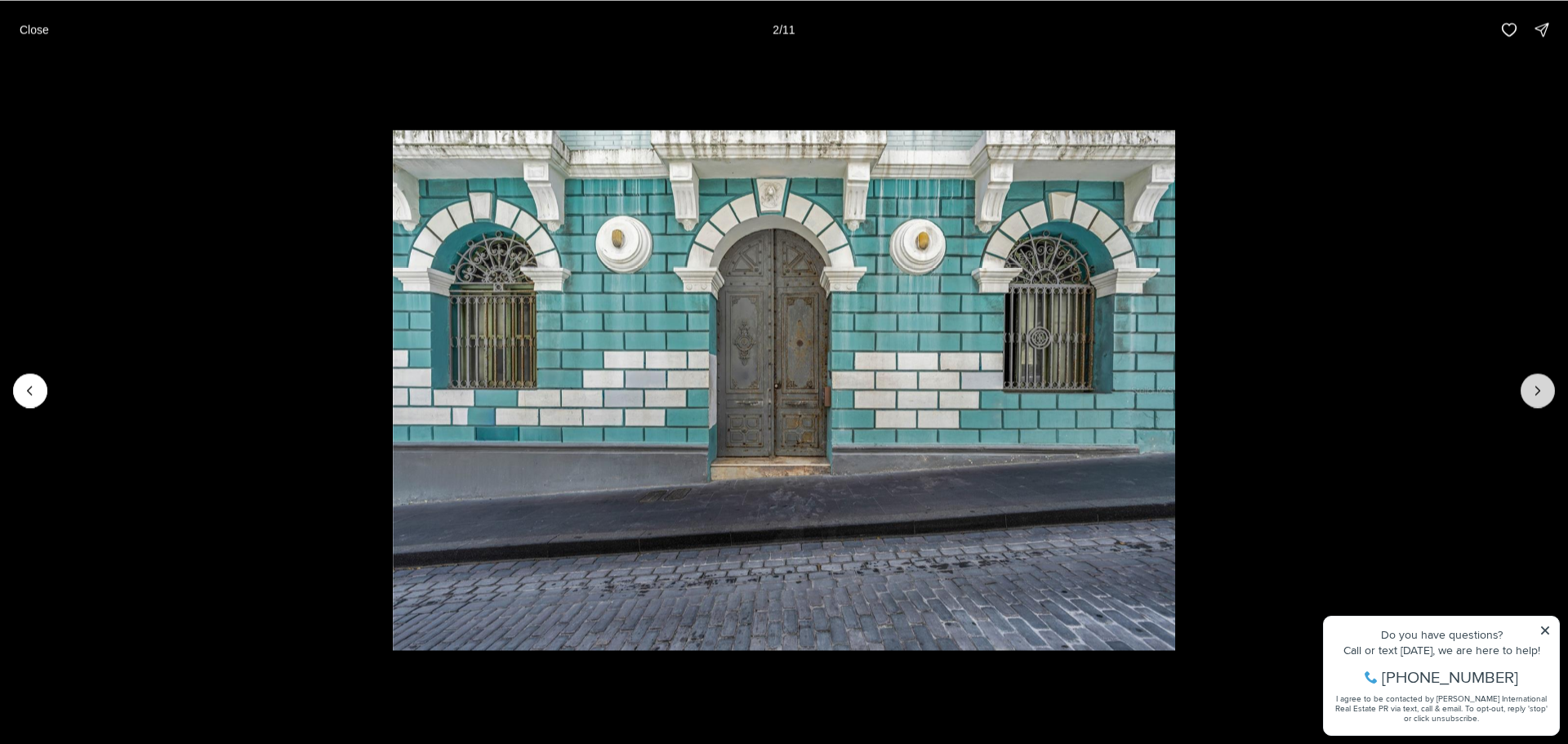
click at [1530, 398] on button "Next slide" at bounding box center [1537, 390] width 34 height 34
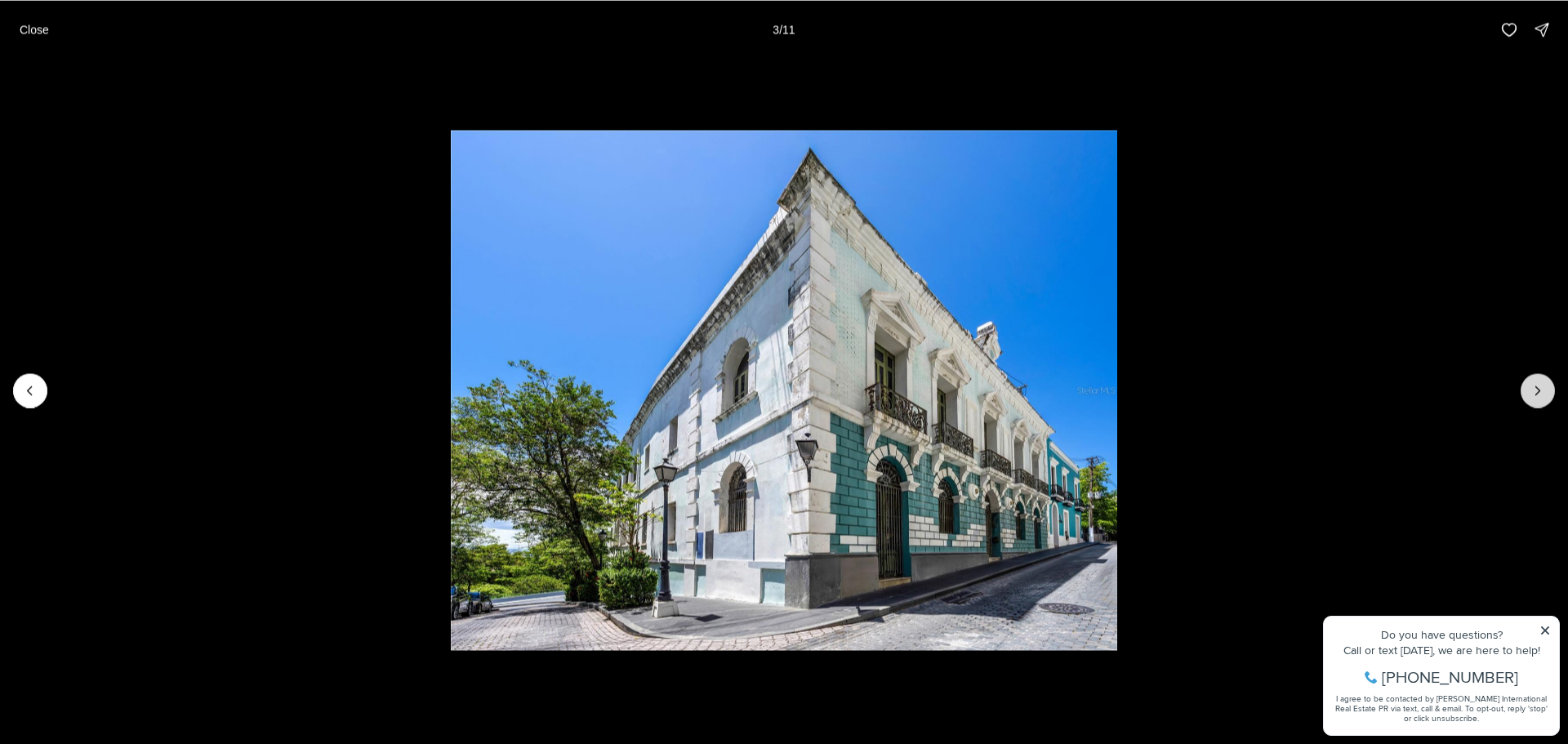
click at [1530, 398] on button "Next slide" at bounding box center [1537, 390] width 34 height 34
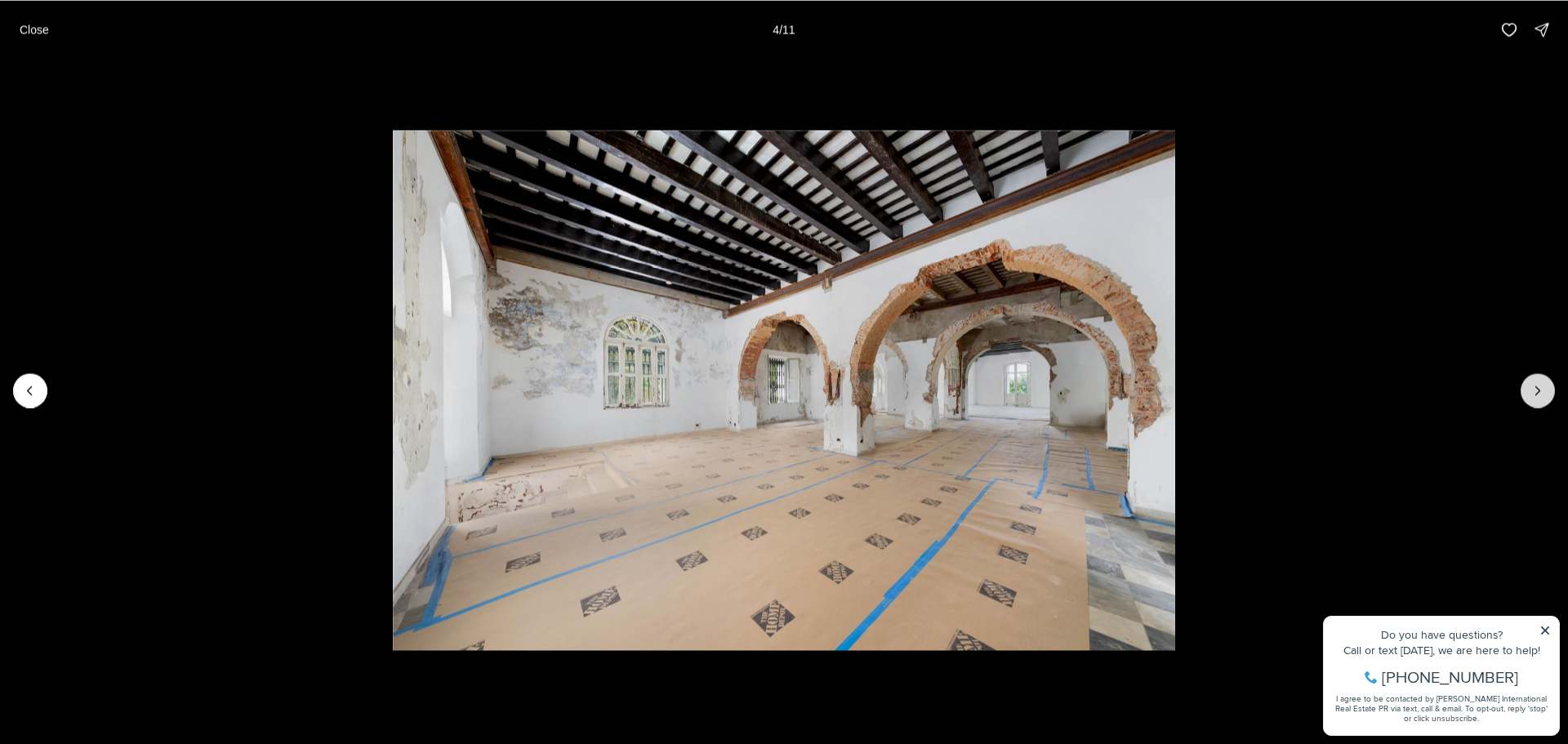
click at [1526, 391] on button "Next slide" at bounding box center [1537, 390] width 34 height 34
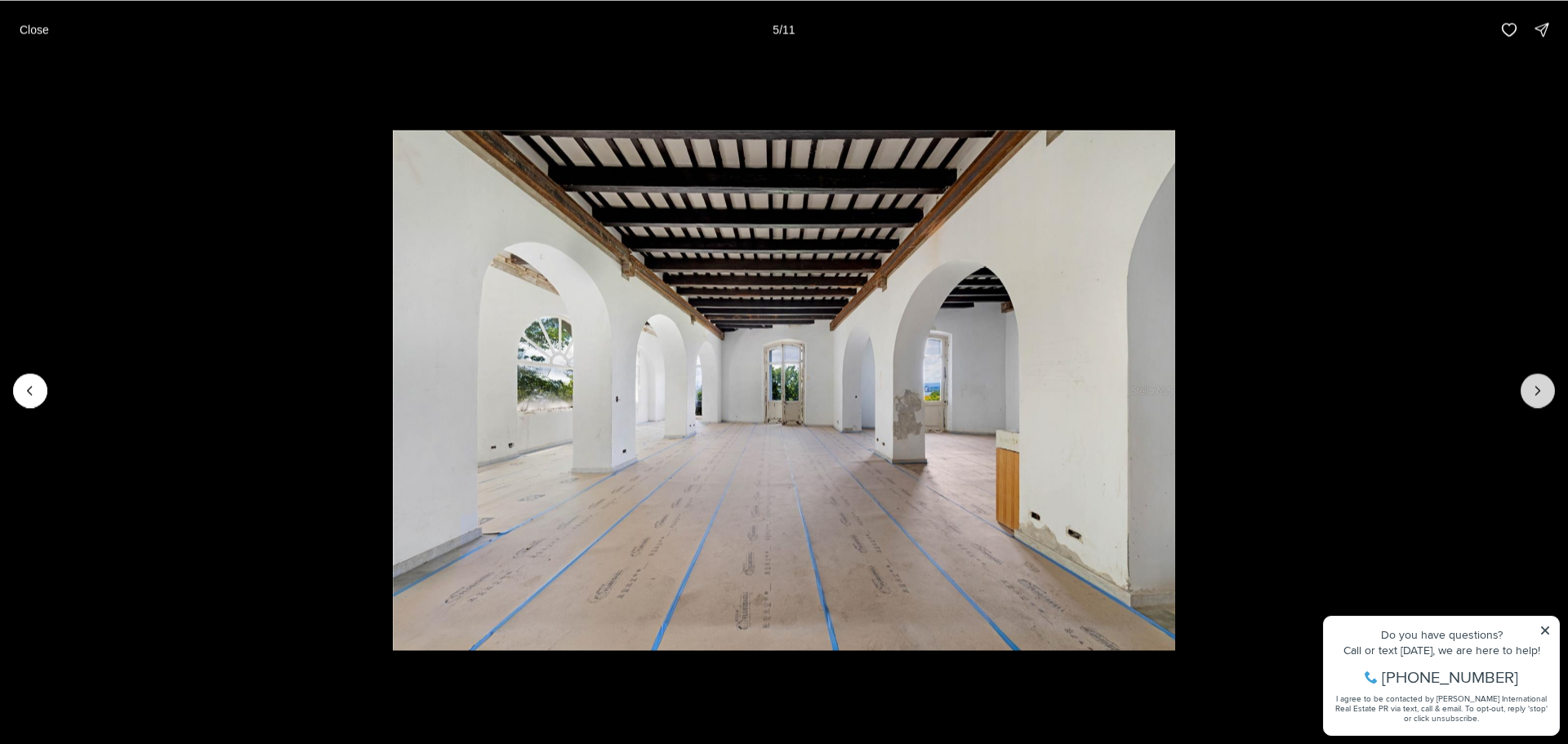
click at [1527, 392] on button "Next slide" at bounding box center [1537, 390] width 34 height 34
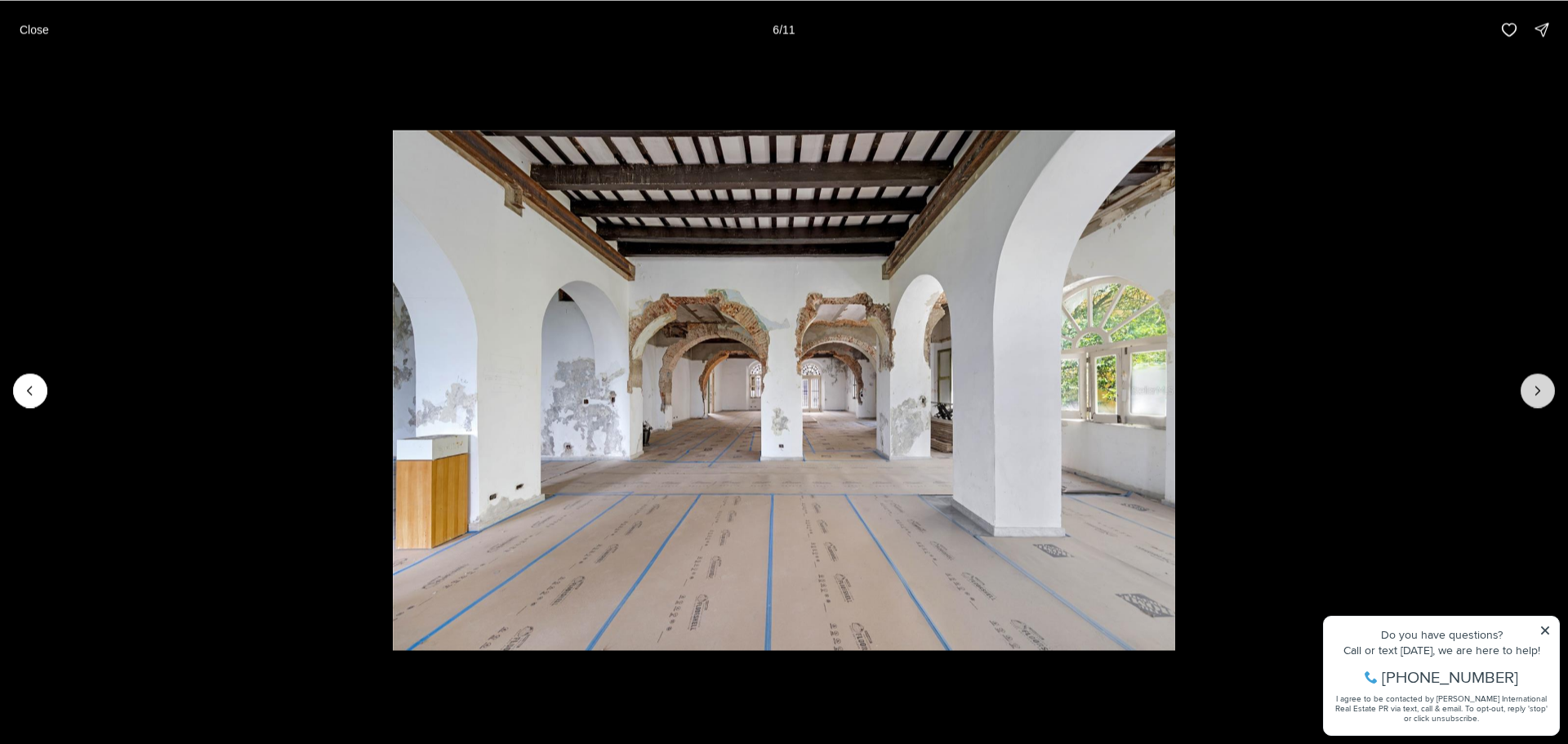
click at [1527, 392] on button "Next slide" at bounding box center [1537, 390] width 34 height 34
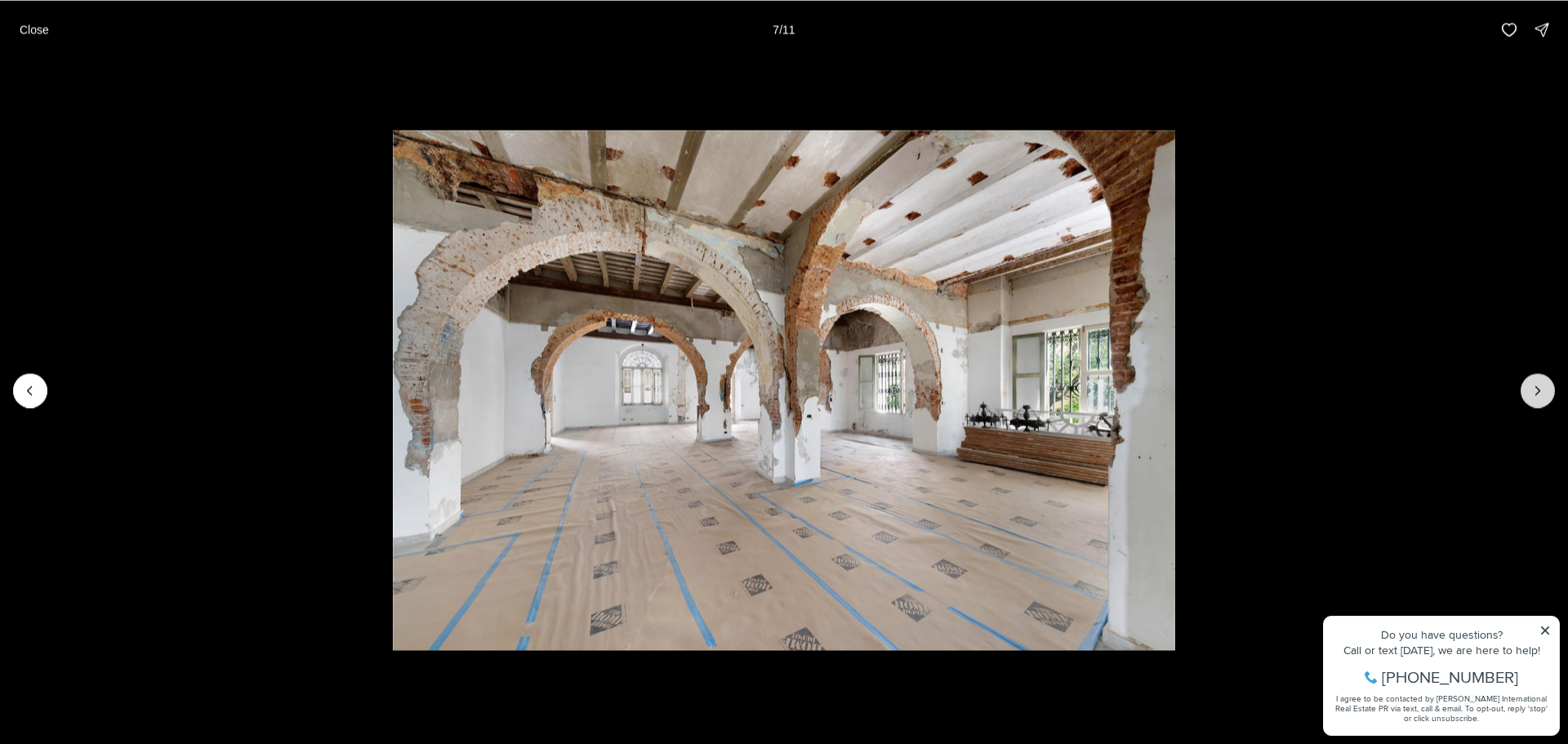
click at [1527, 392] on button "Next slide" at bounding box center [1537, 390] width 34 height 34
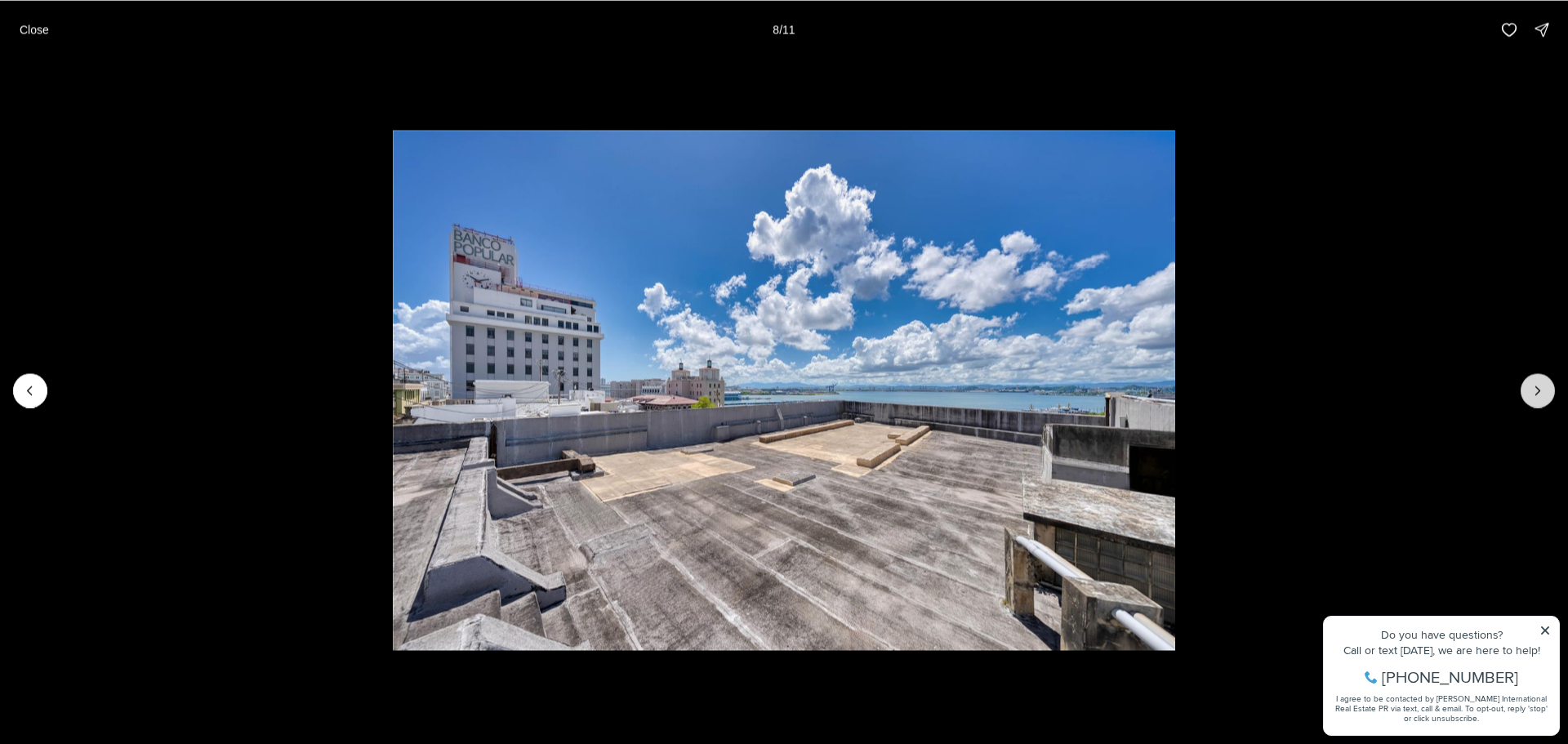
click at [1527, 389] on button "Next slide" at bounding box center [1537, 390] width 34 height 34
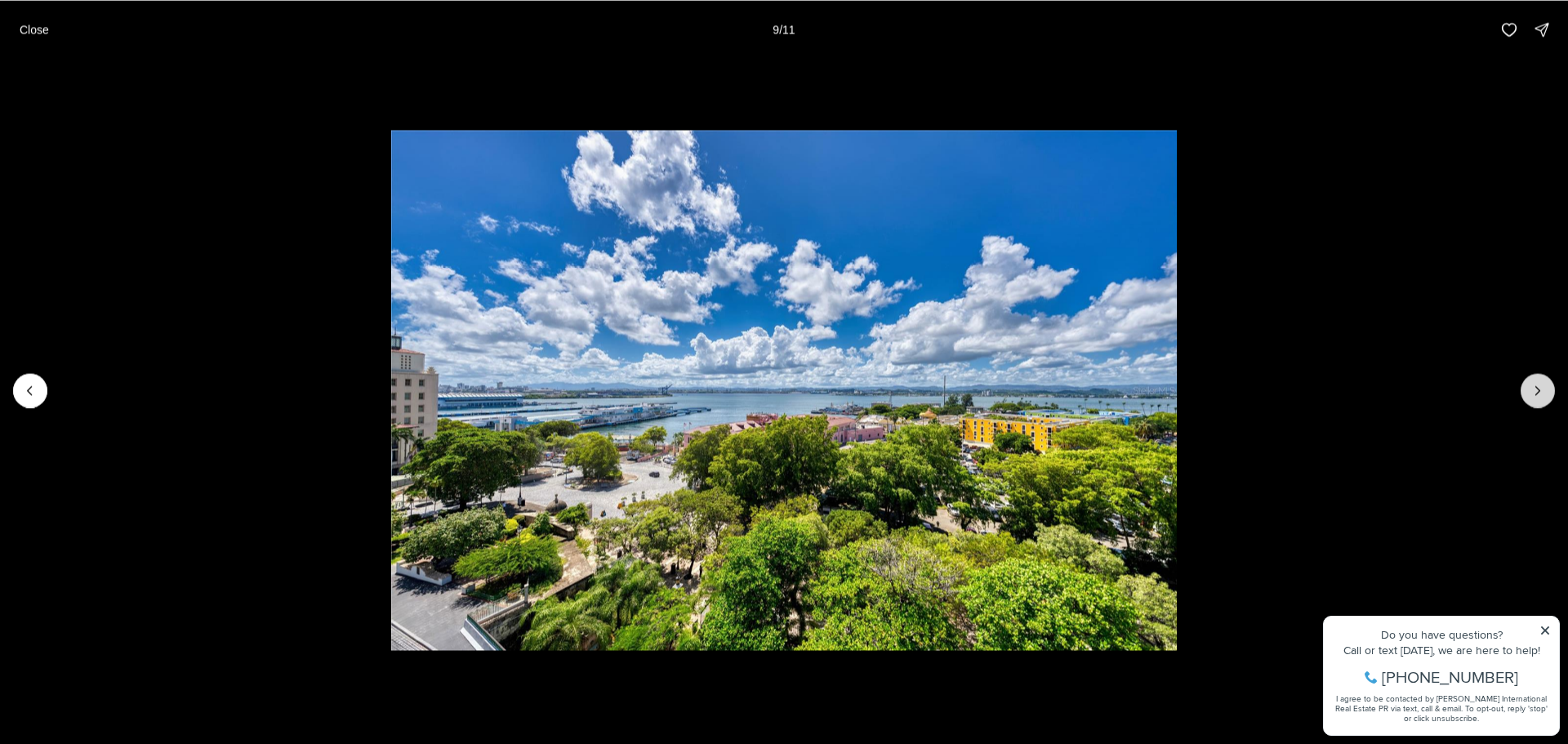
click at [1527, 388] on button "Next slide" at bounding box center [1537, 390] width 34 height 34
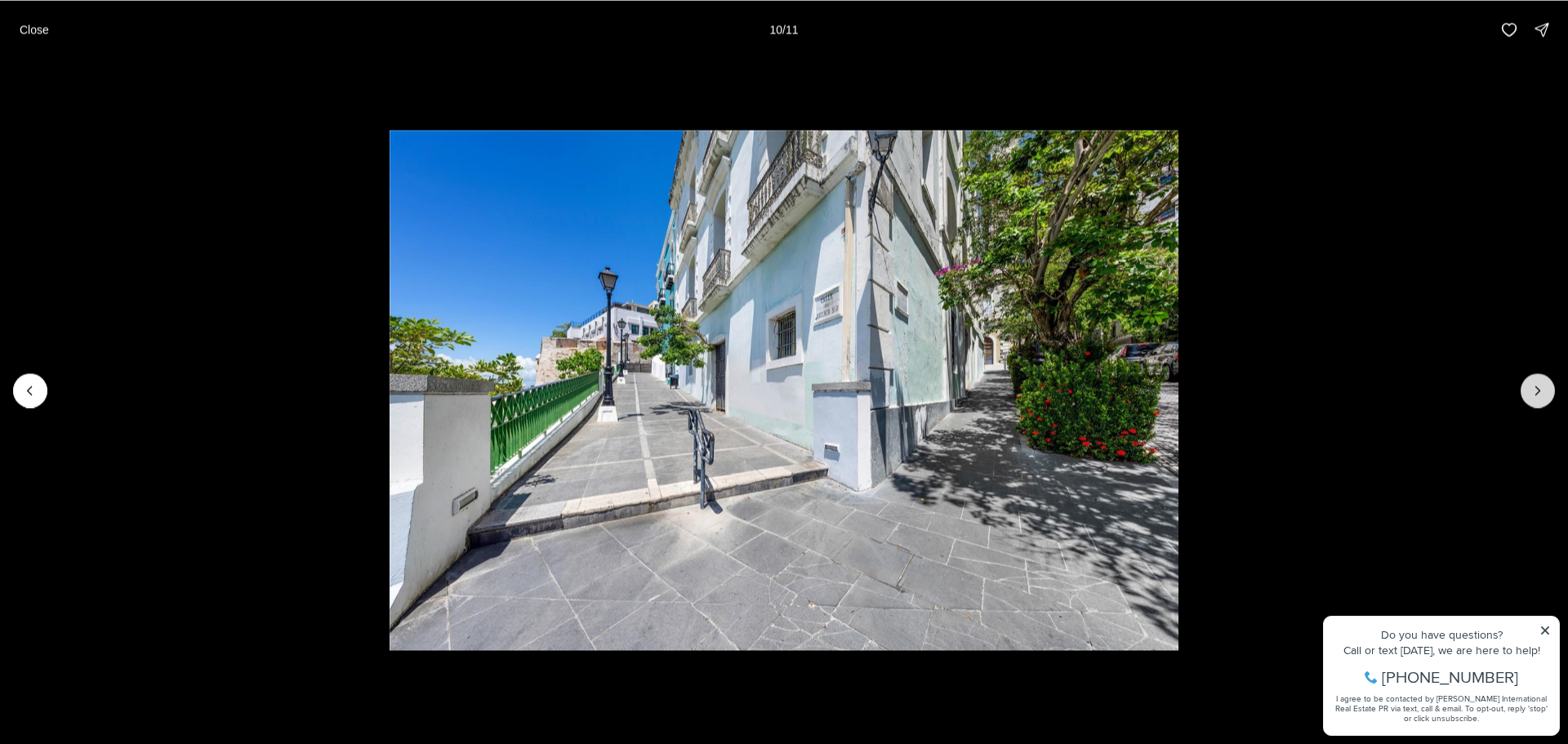
click at [1527, 388] on button "Next slide" at bounding box center [1537, 390] width 34 height 34
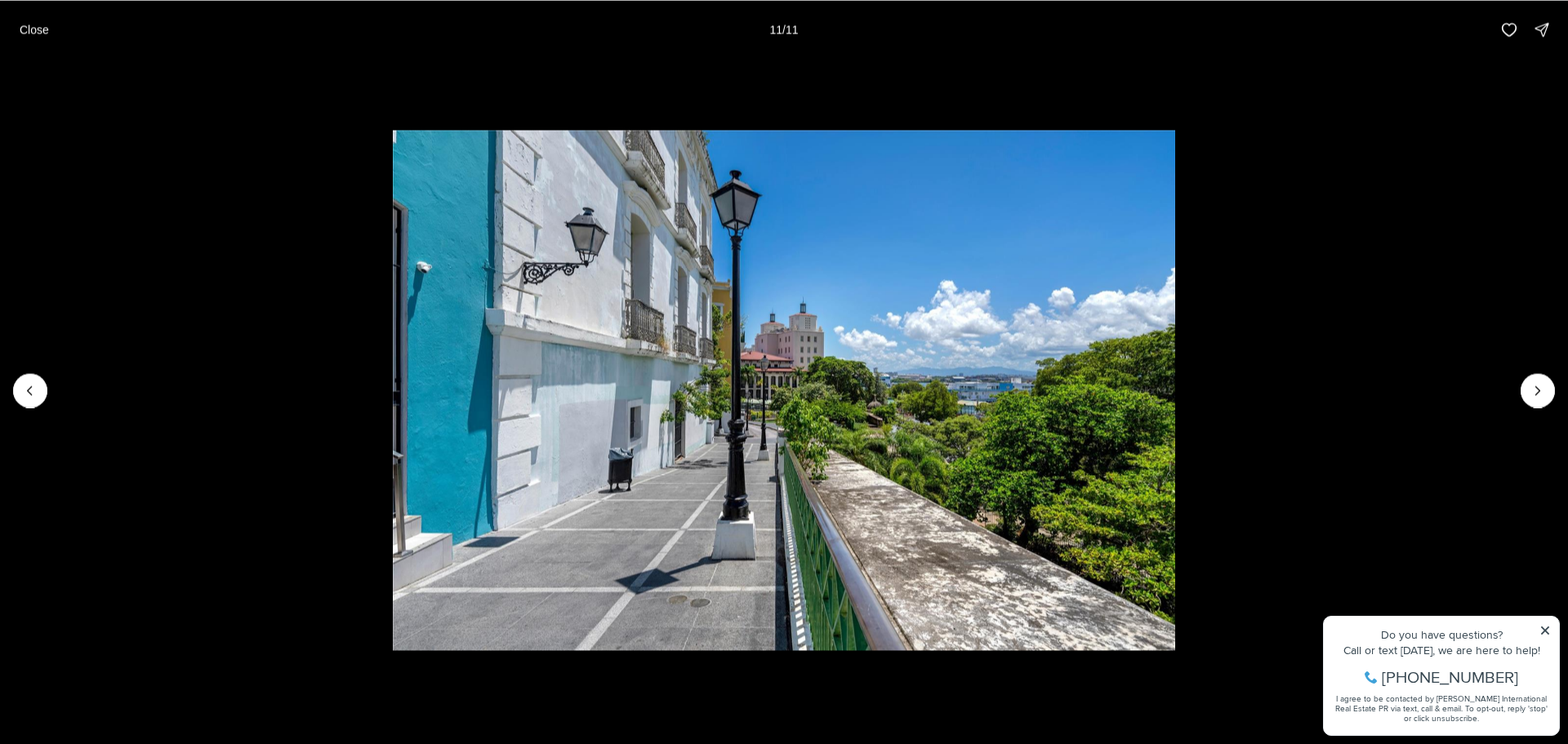
click at [1519, 388] on li "11 of 11" at bounding box center [784, 390] width 1568 height 662
click at [1531, 388] on div at bounding box center [1537, 390] width 34 height 34
click at [1534, 387] on div at bounding box center [1537, 390] width 34 height 34
click at [54, 25] on button "Close" at bounding box center [34, 29] width 49 height 33
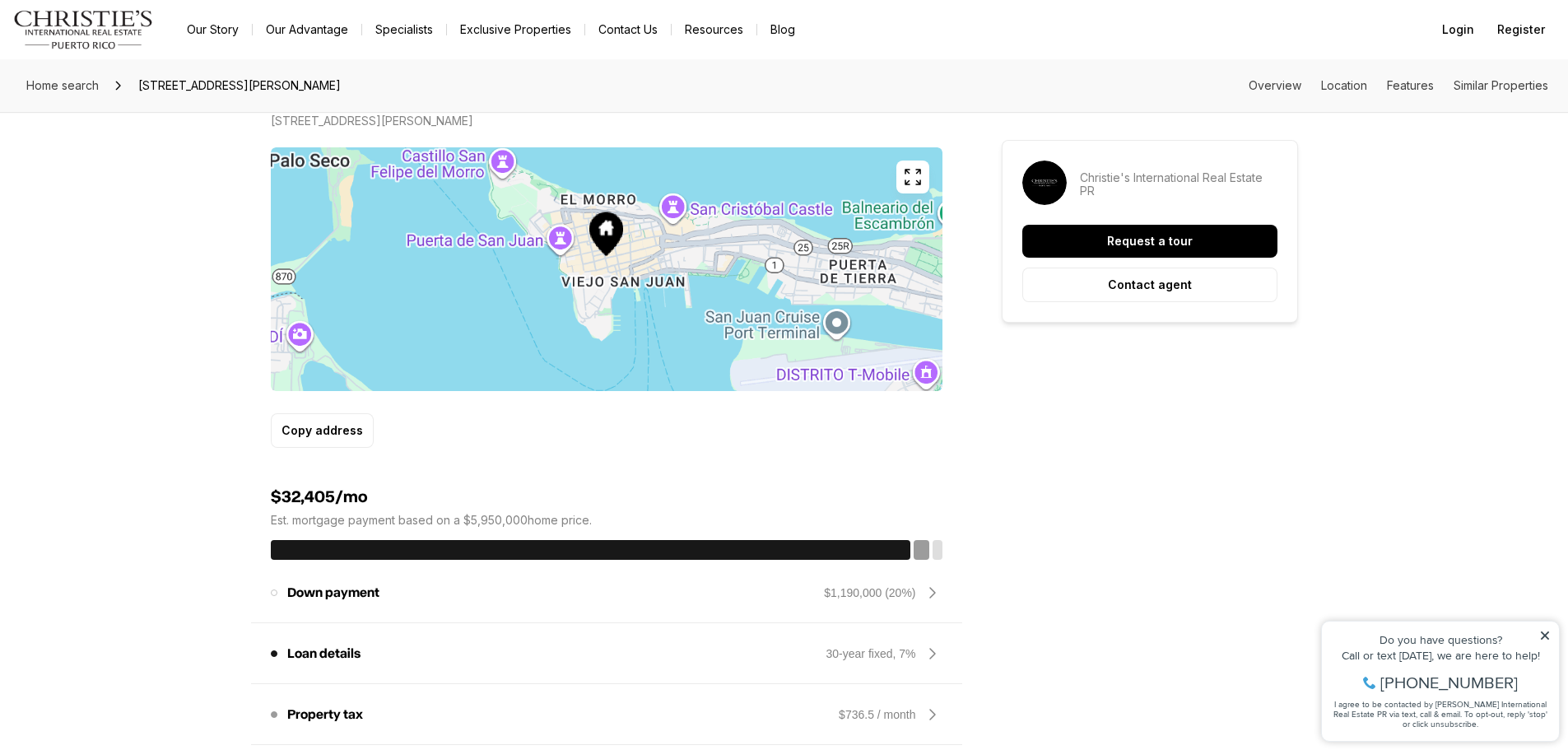
scroll to position [823, 0]
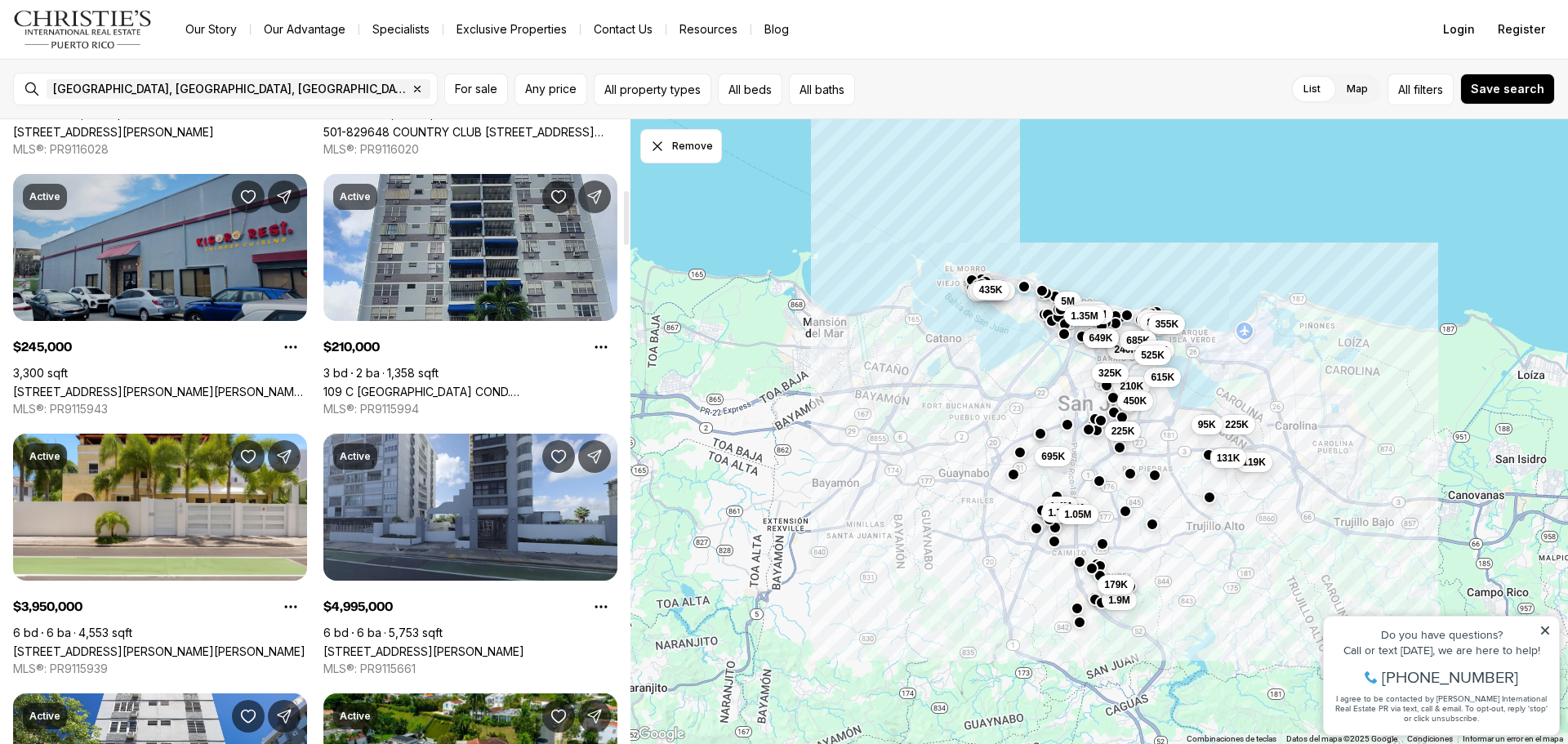
scroll to position [816, 0]
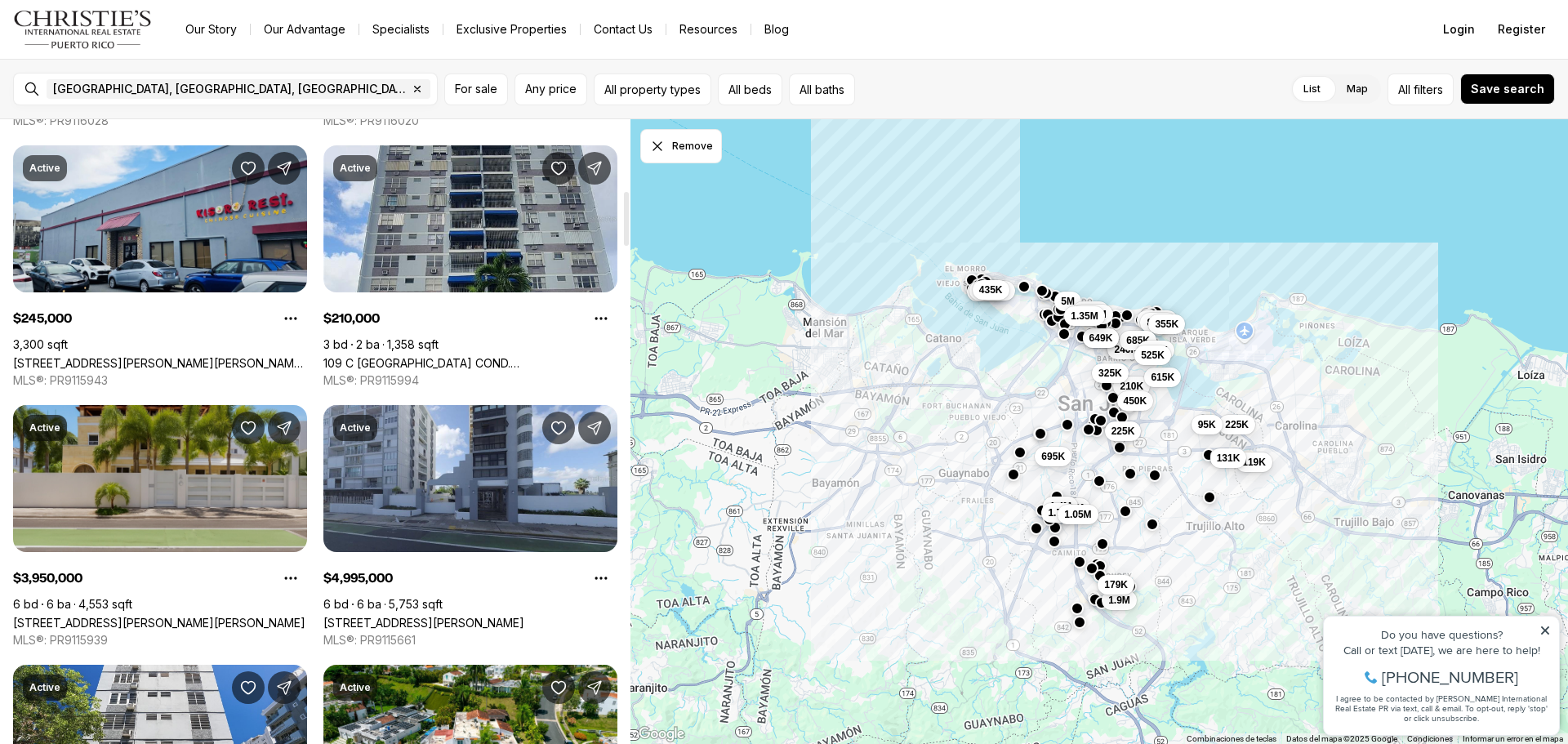
click at [176, 615] on link "[STREET_ADDRESS][PERSON_NAME][PERSON_NAME]" at bounding box center [160, 622] width 293 height 14
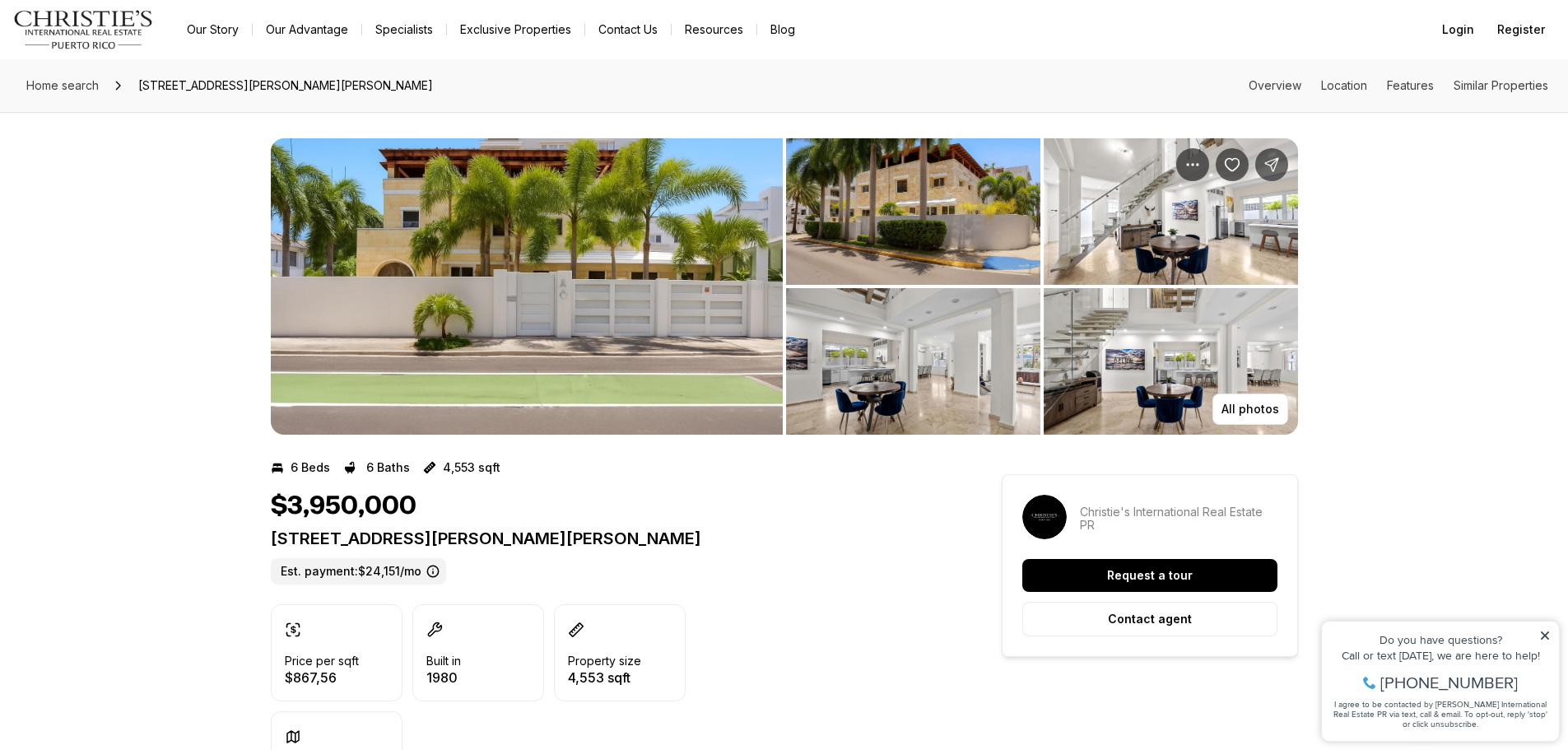
click at [480, 347] on img "View image gallery" at bounding box center [527, 286] width 512 height 296
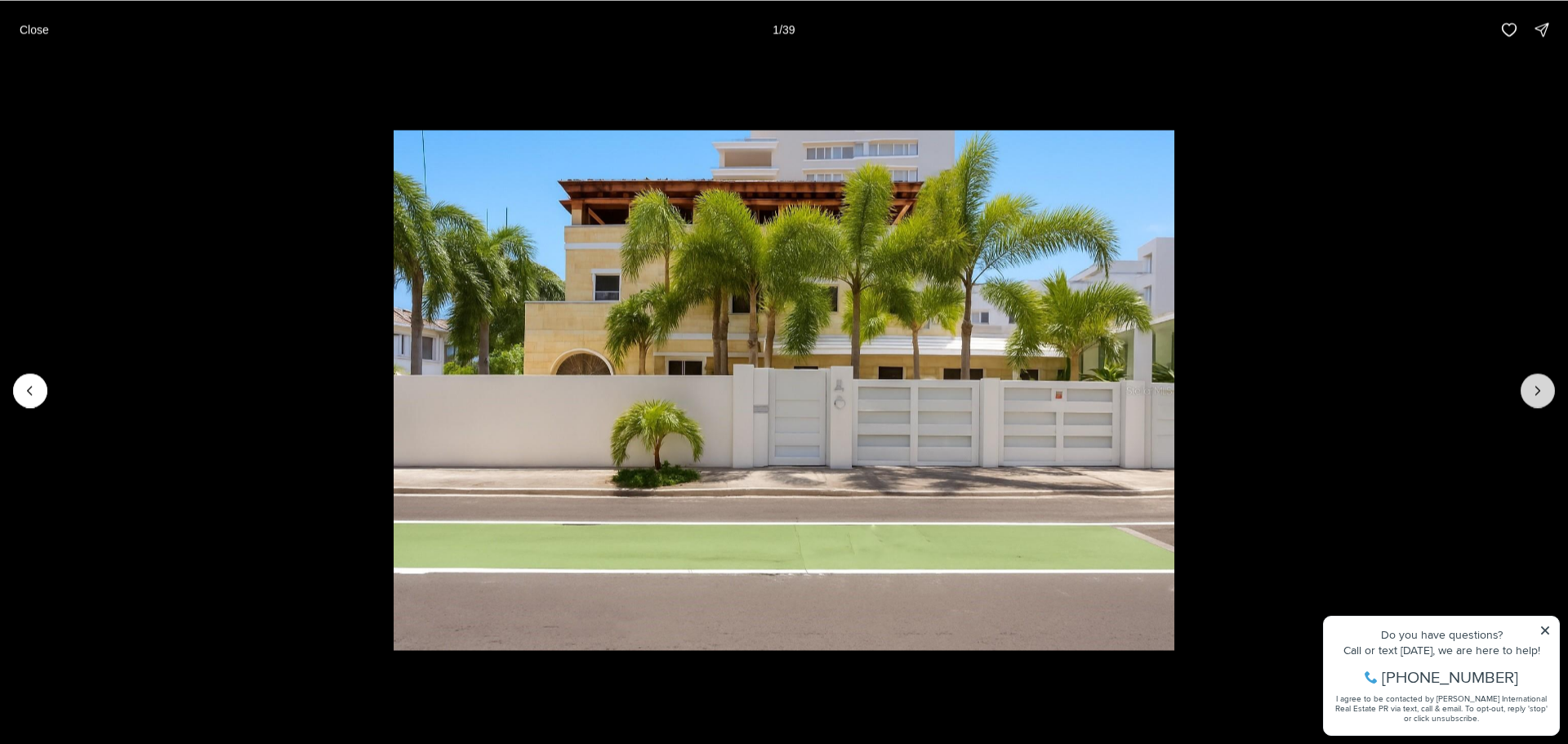
click at [1538, 377] on button "Next slide" at bounding box center [1537, 390] width 34 height 34
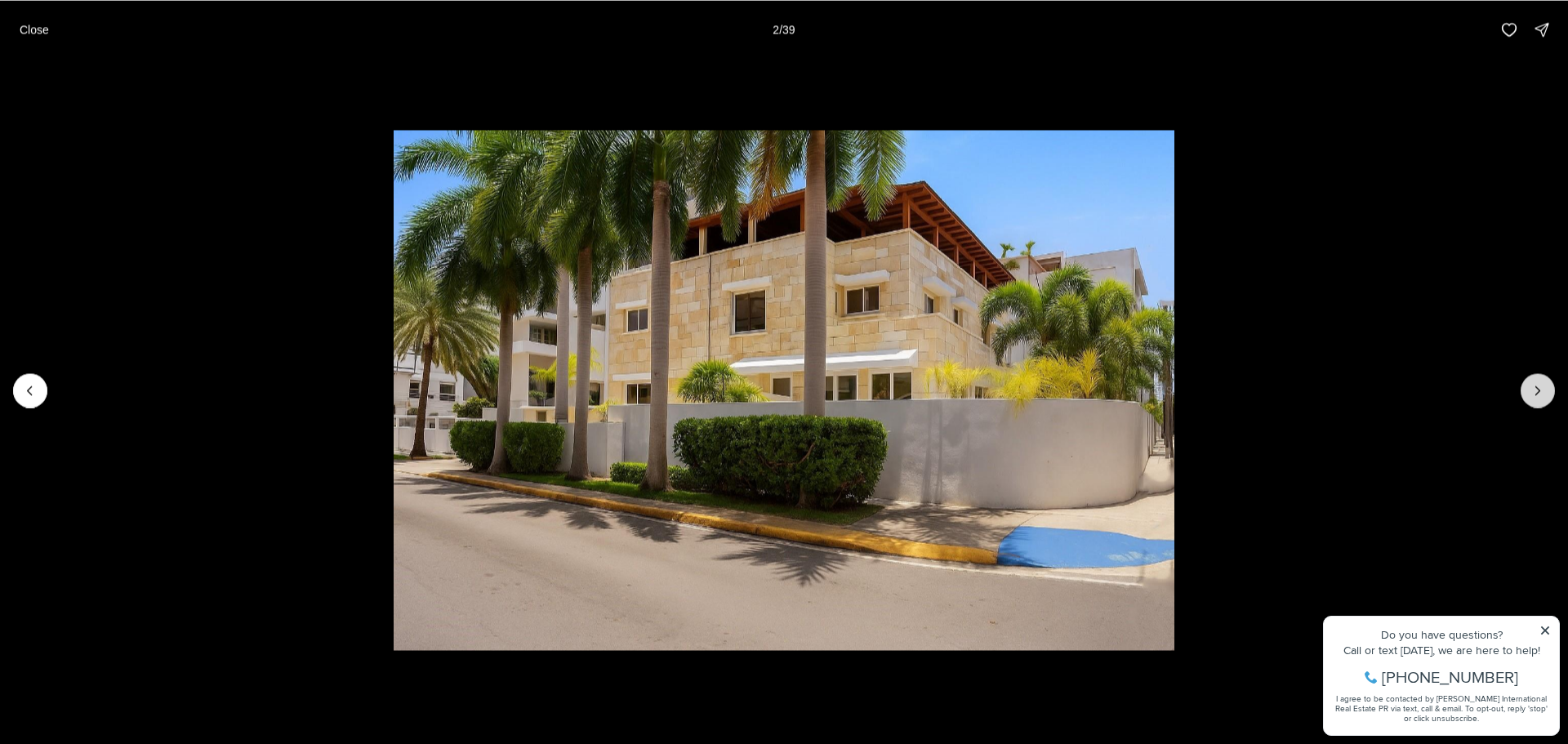
click at [1538, 377] on button "Next slide" at bounding box center [1537, 390] width 34 height 34
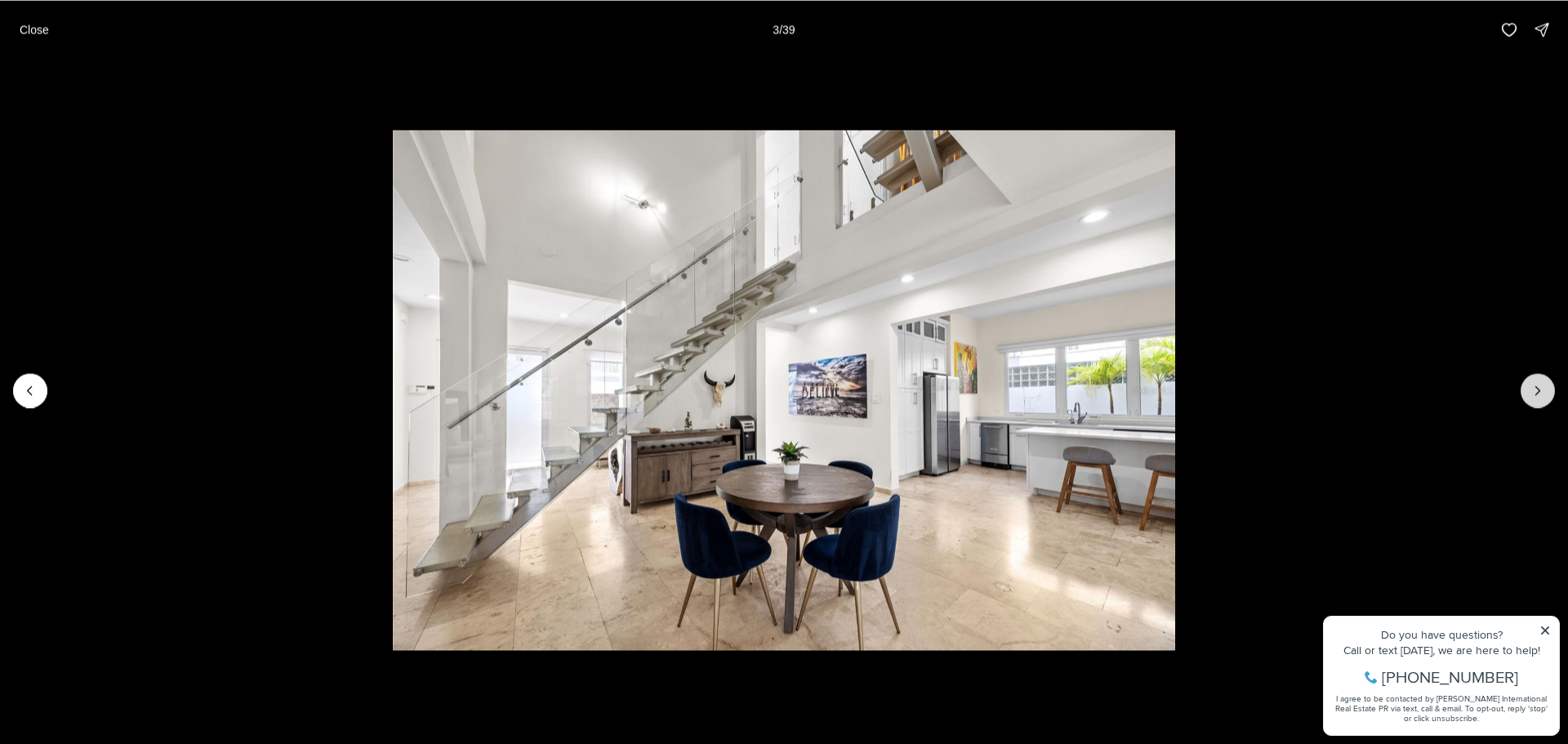
click at [1539, 377] on button "Next slide" at bounding box center [1537, 390] width 34 height 34
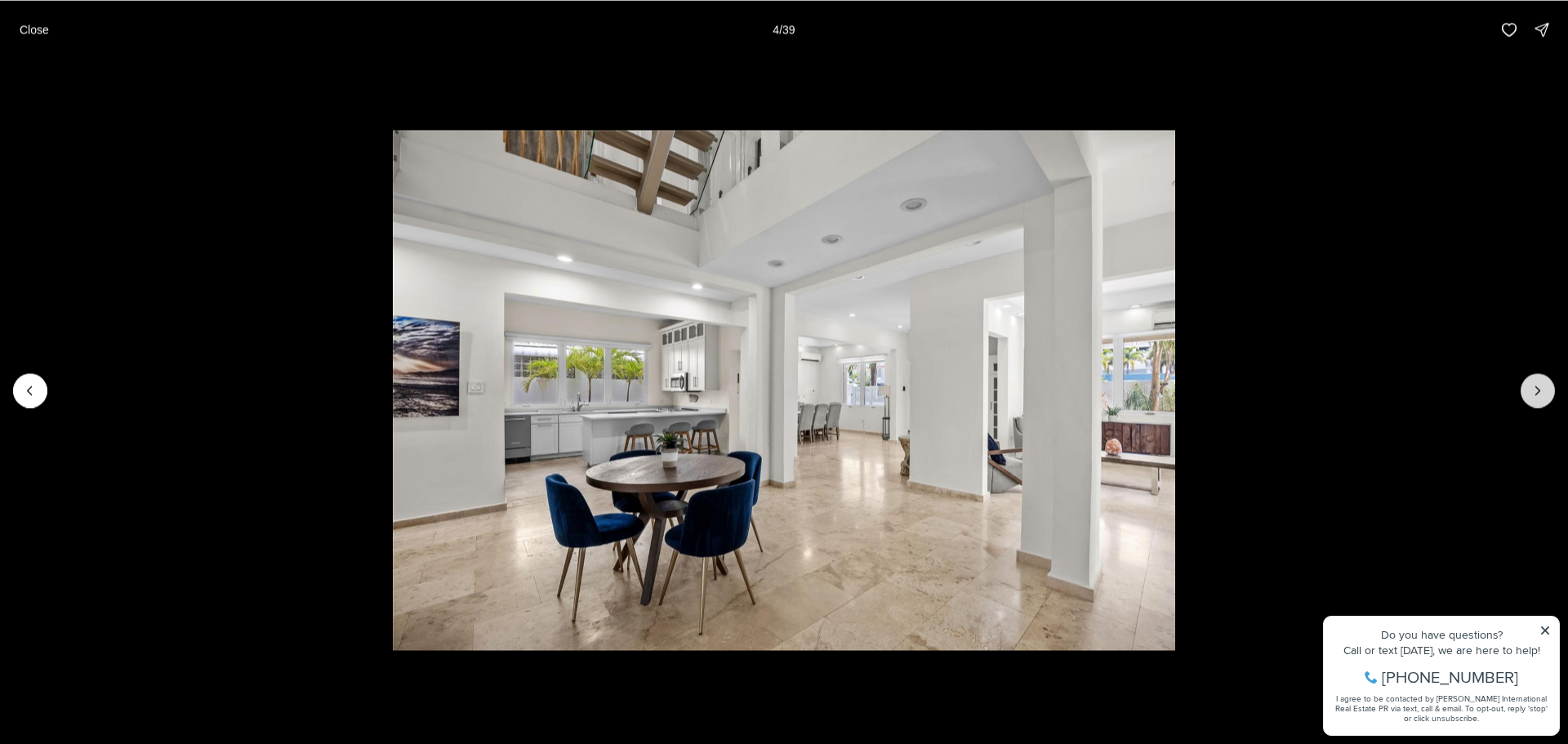
click at [1539, 377] on button "Next slide" at bounding box center [1537, 390] width 34 height 34
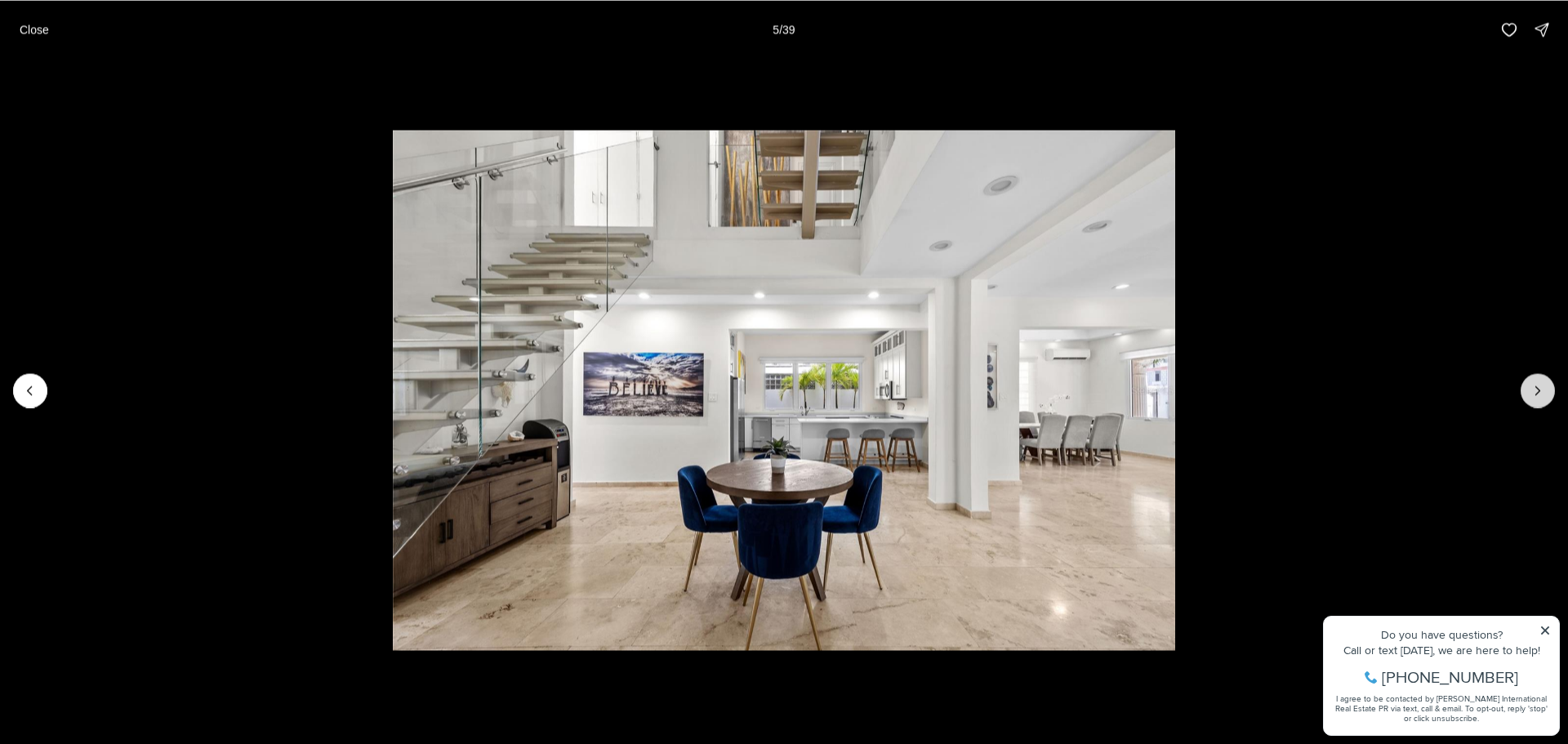
click at [1537, 377] on button "Next slide" at bounding box center [1537, 390] width 34 height 34
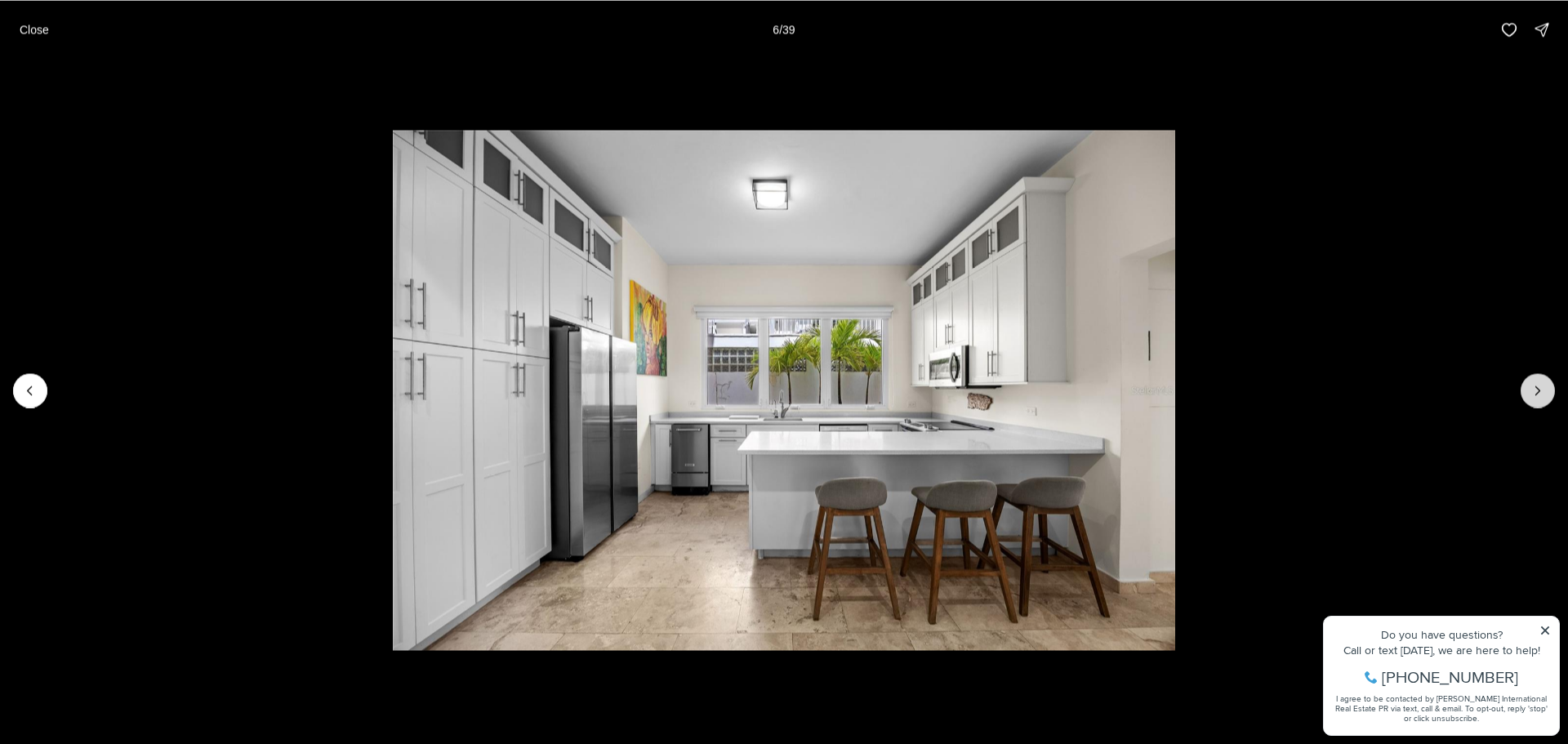
click at [1536, 383] on icon "Next slide" at bounding box center [1538, 390] width 17 height 17
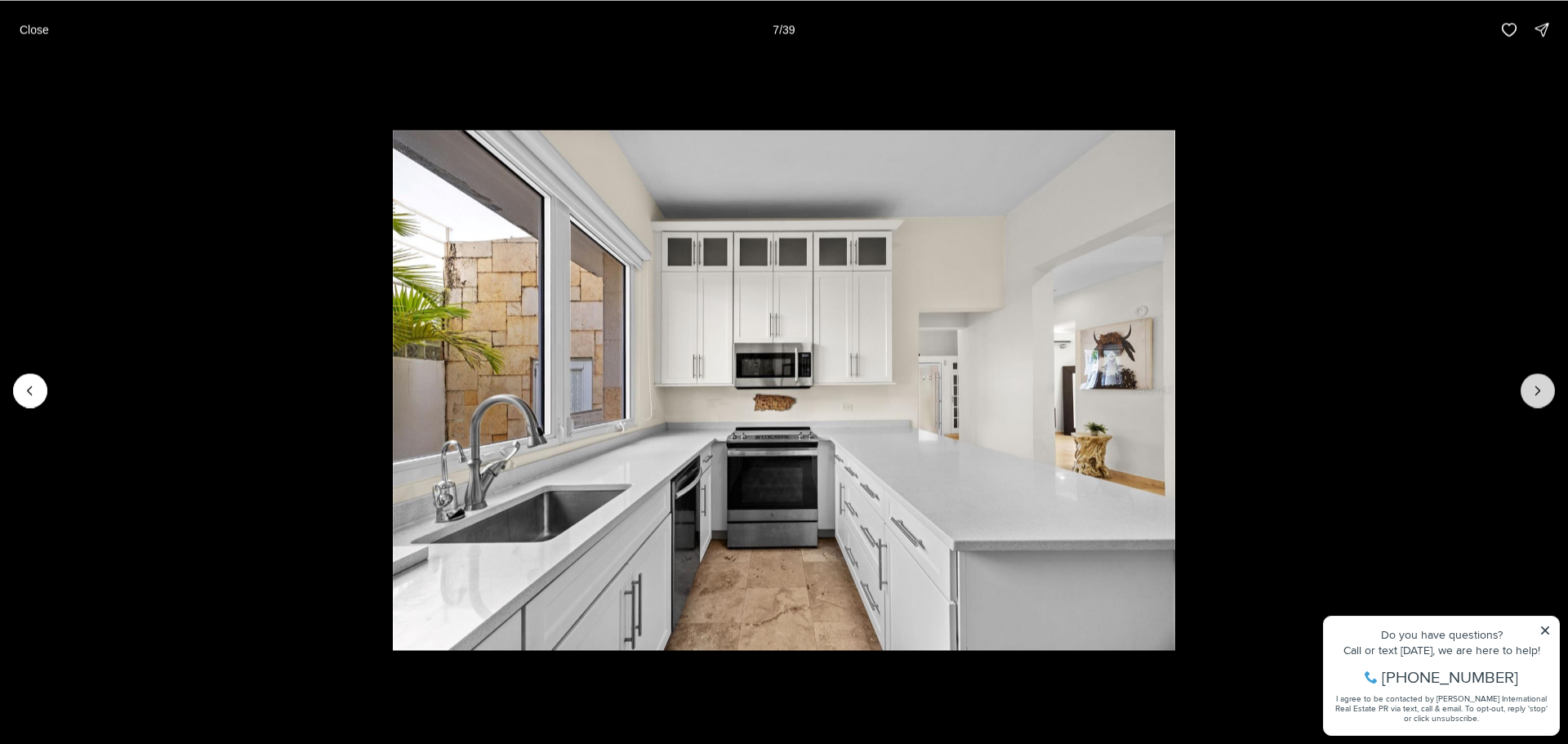
click at [1536, 381] on button "Next slide" at bounding box center [1537, 390] width 34 height 34
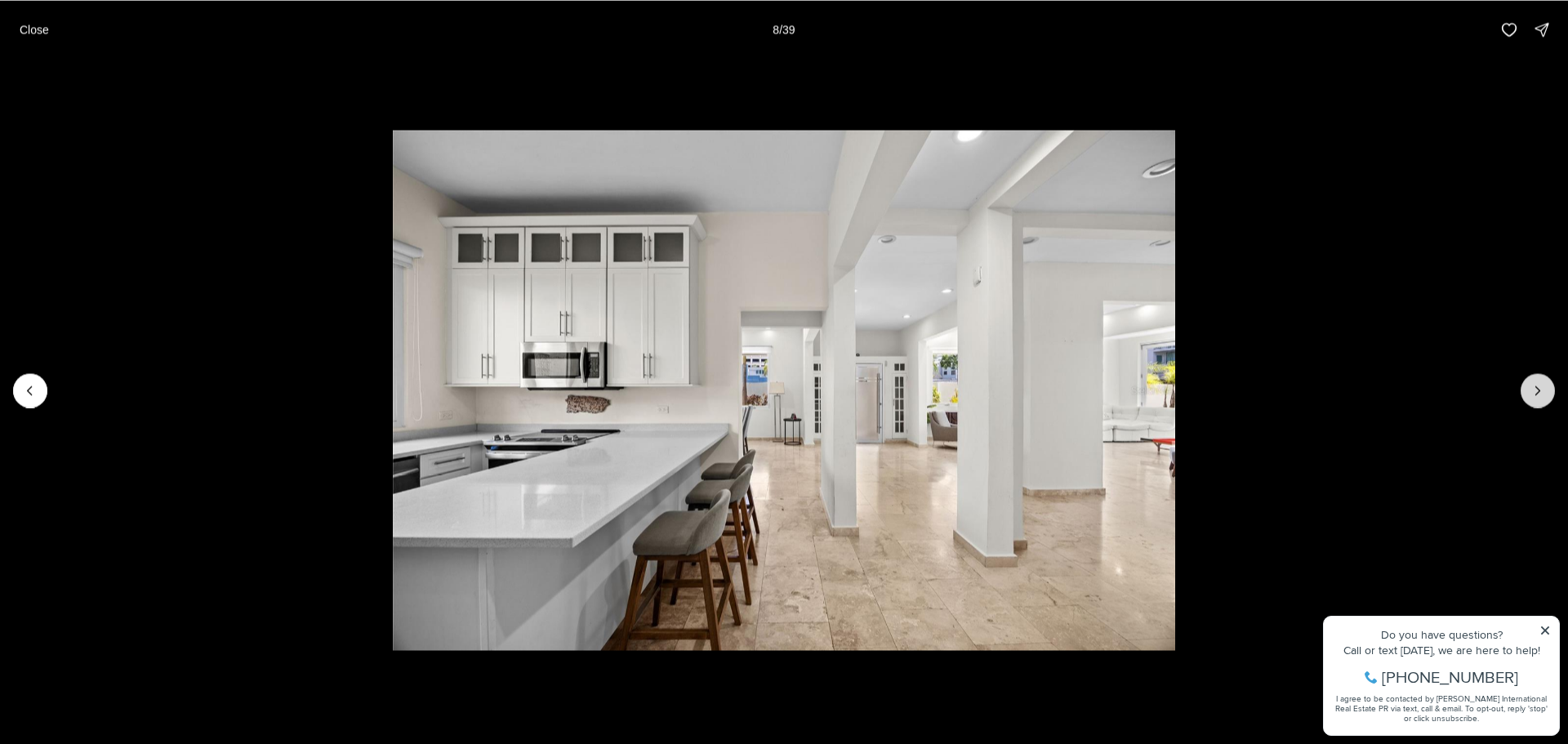
click at [1536, 381] on button "Next slide" at bounding box center [1537, 390] width 34 height 34
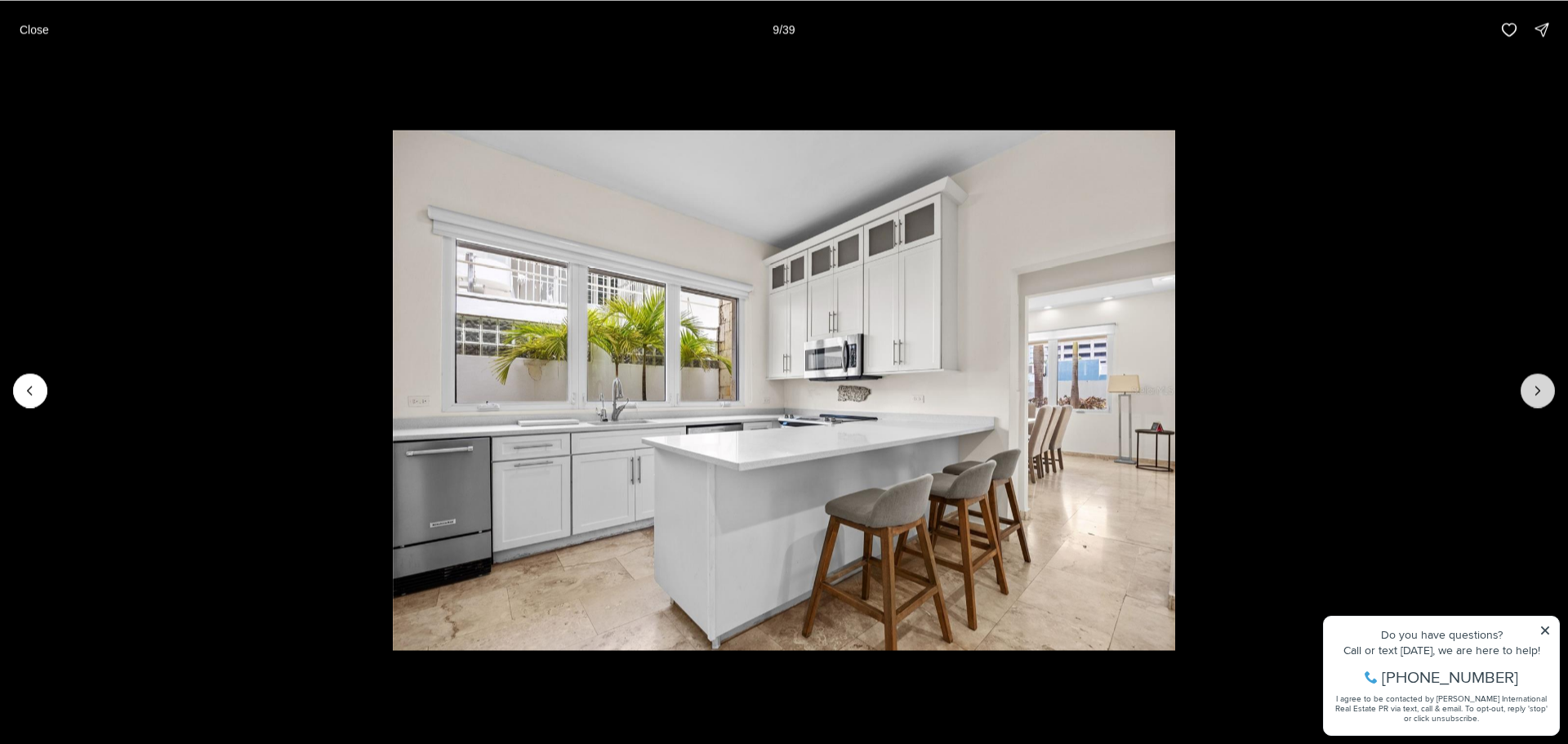
click at [1536, 381] on button "Next slide" at bounding box center [1537, 390] width 34 height 34
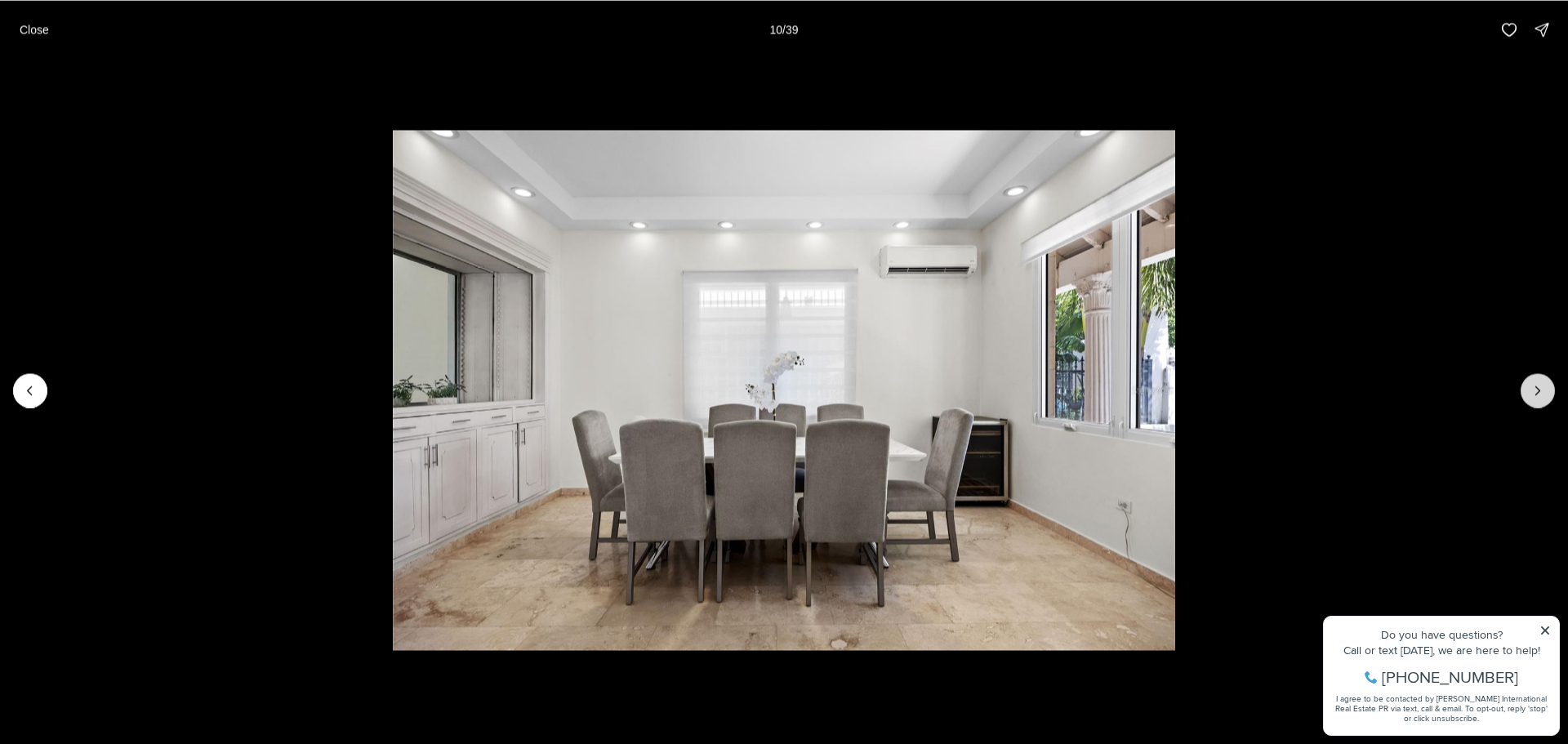
click at [1536, 381] on button "Next slide" at bounding box center [1537, 390] width 34 height 34
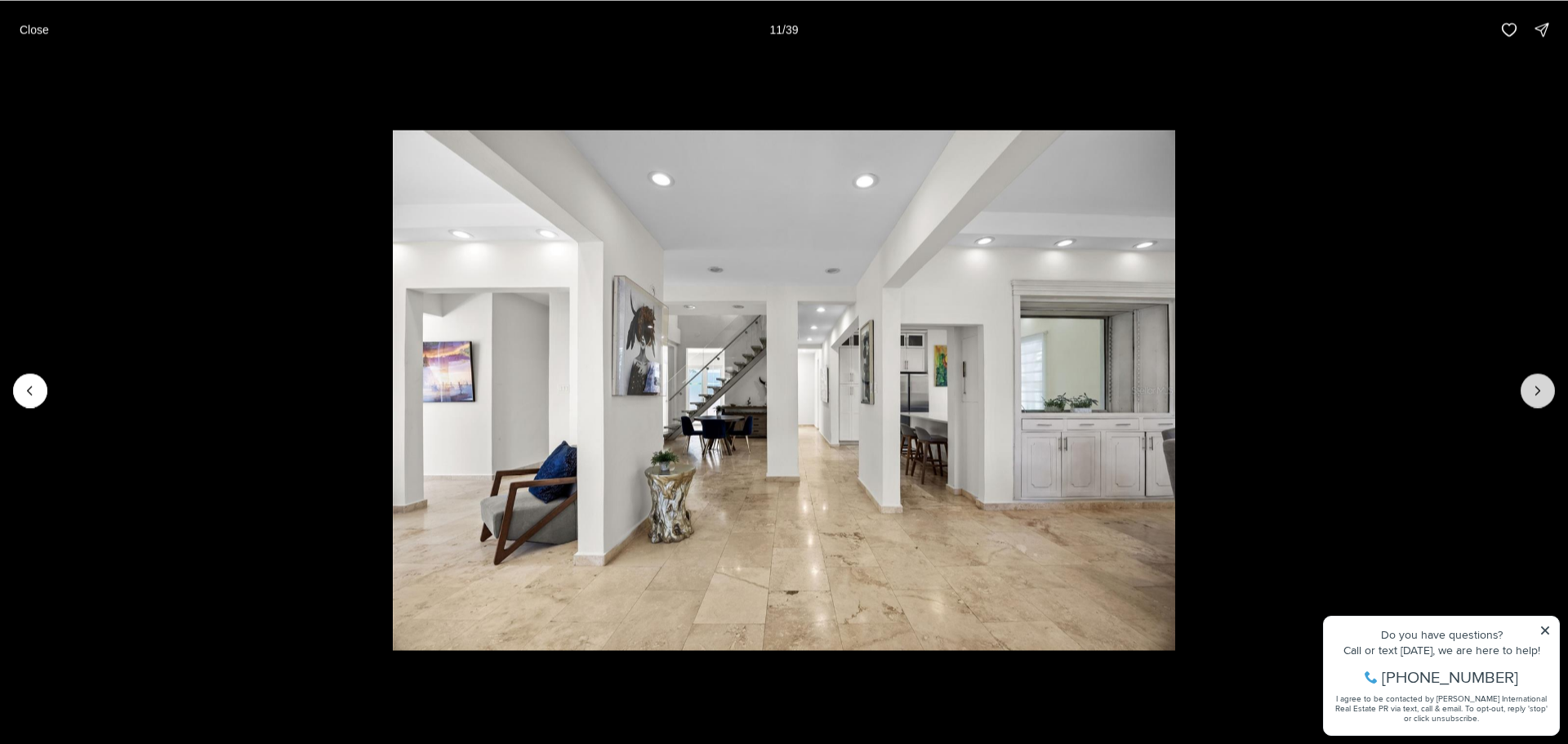
click at [1536, 381] on button "Next slide" at bounding box center [1537, 390] width 34 height 34
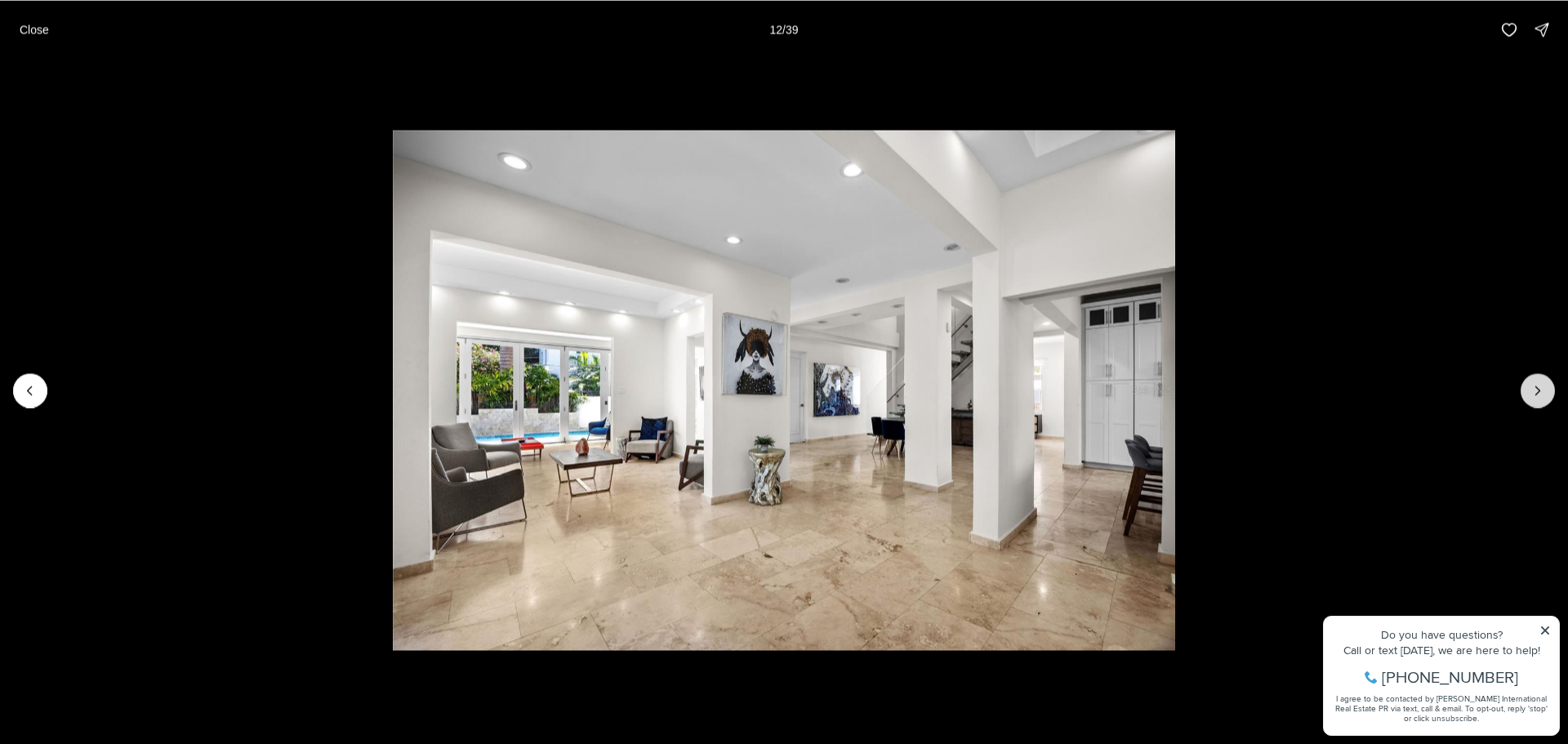
click at [1536, 381] on button "Next slide" at bounding box center [1537, 390] width 34 height 34
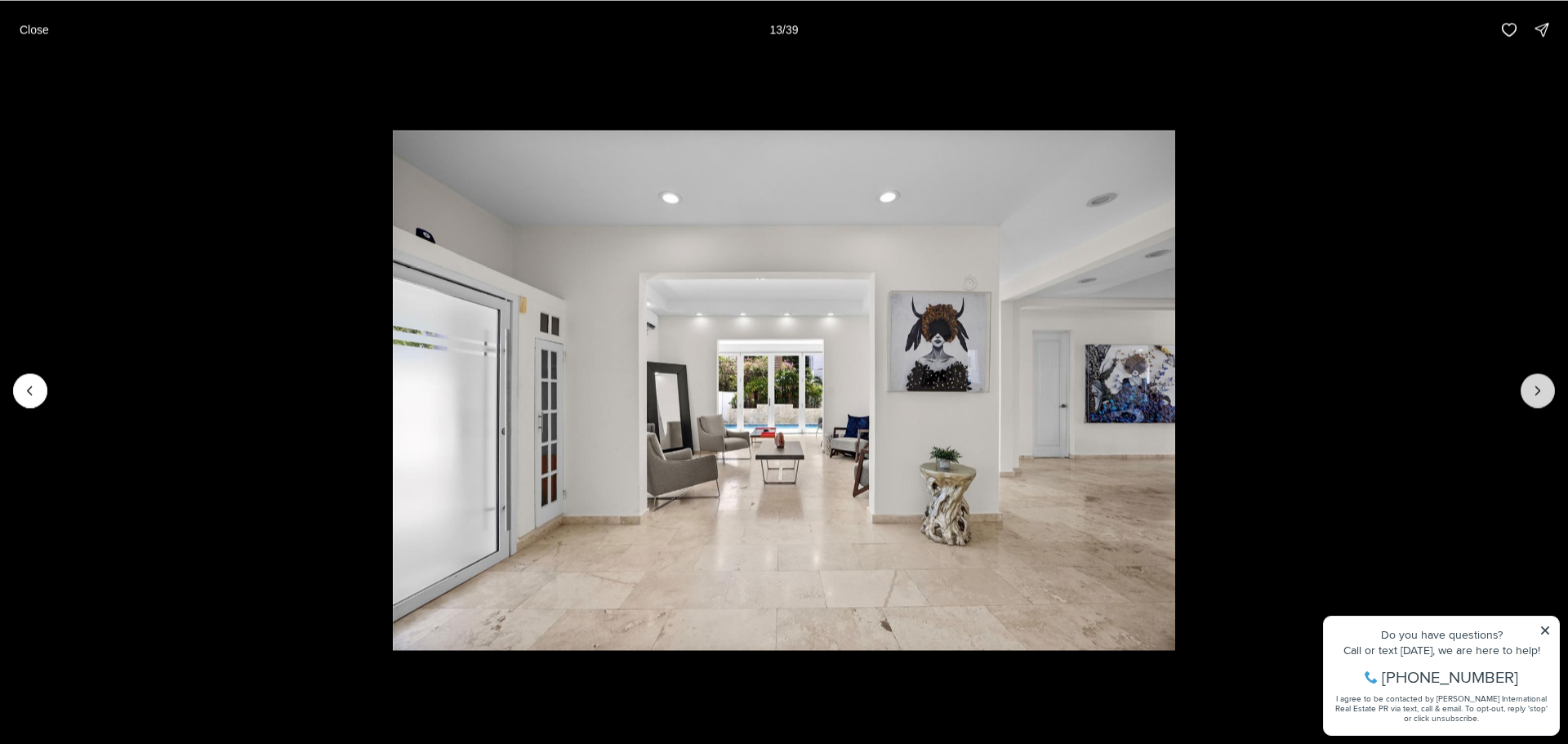
click at [1536, 381] on button "Next slide" at bounding box center [1537, 390] width 34 height 34
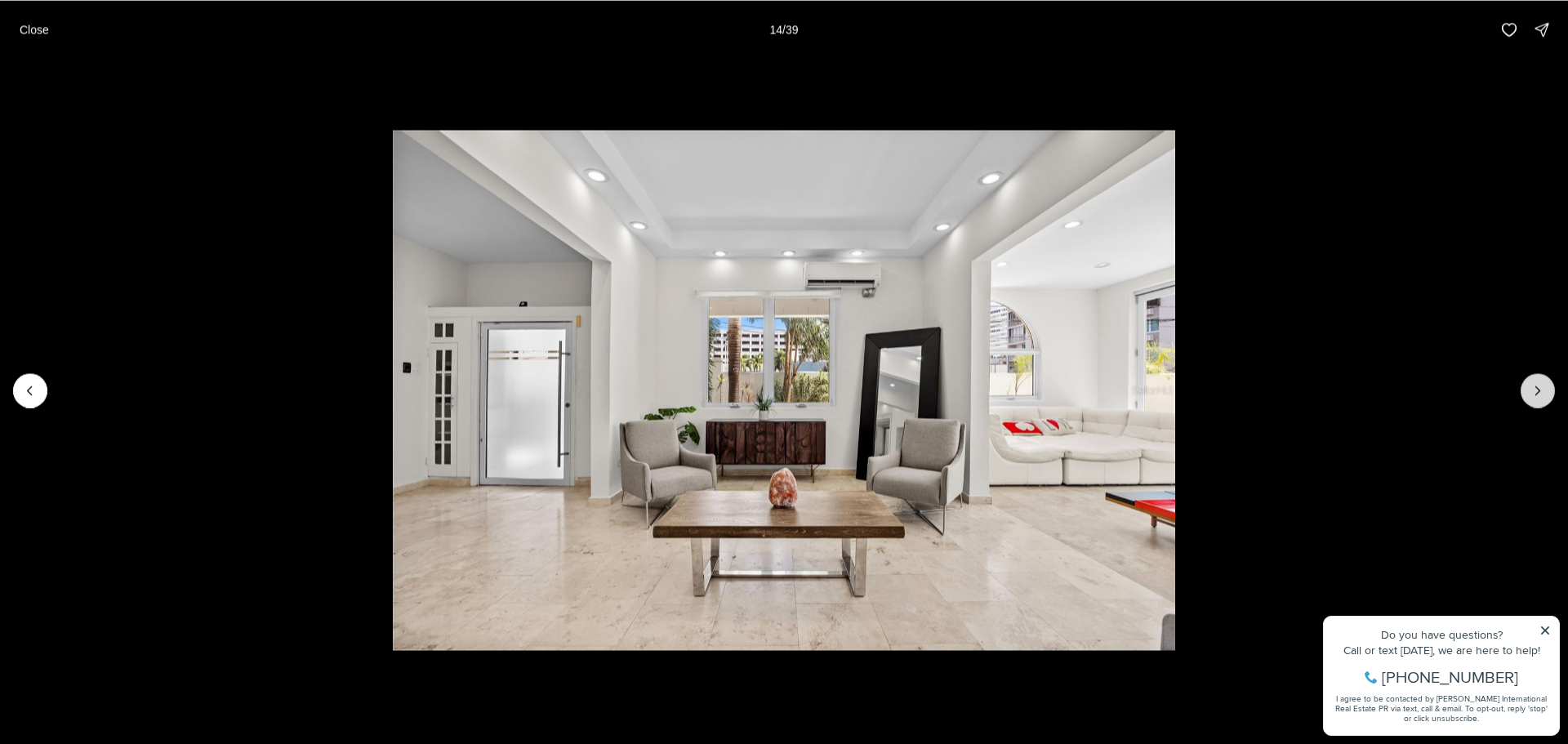
click at [1536, 381] on button "Next slide" at bounding box center [1537, 390] width 34 height 34
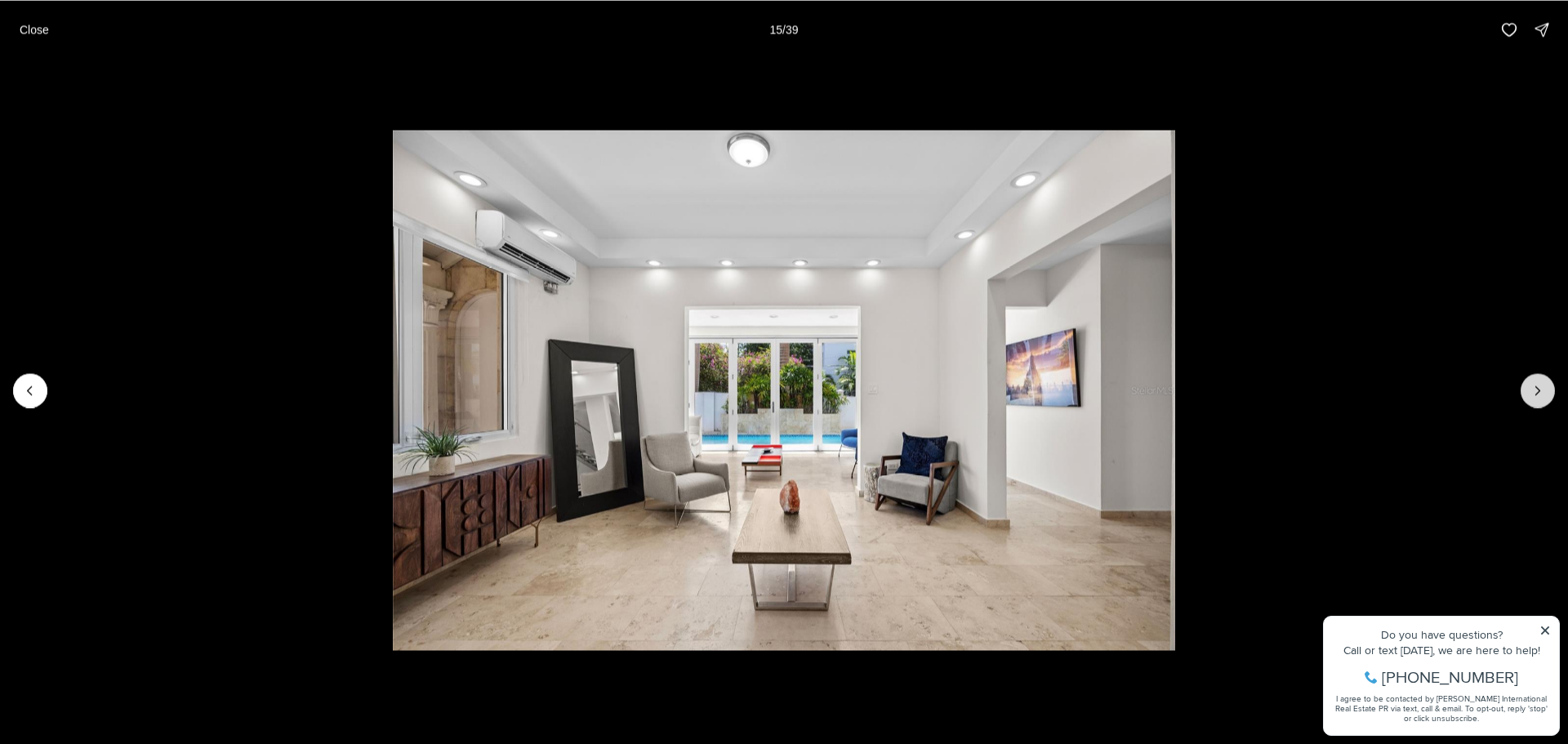
click at [1536, 381] on button "Next slide" at bounding box center [1537, 390] width 34 height 34
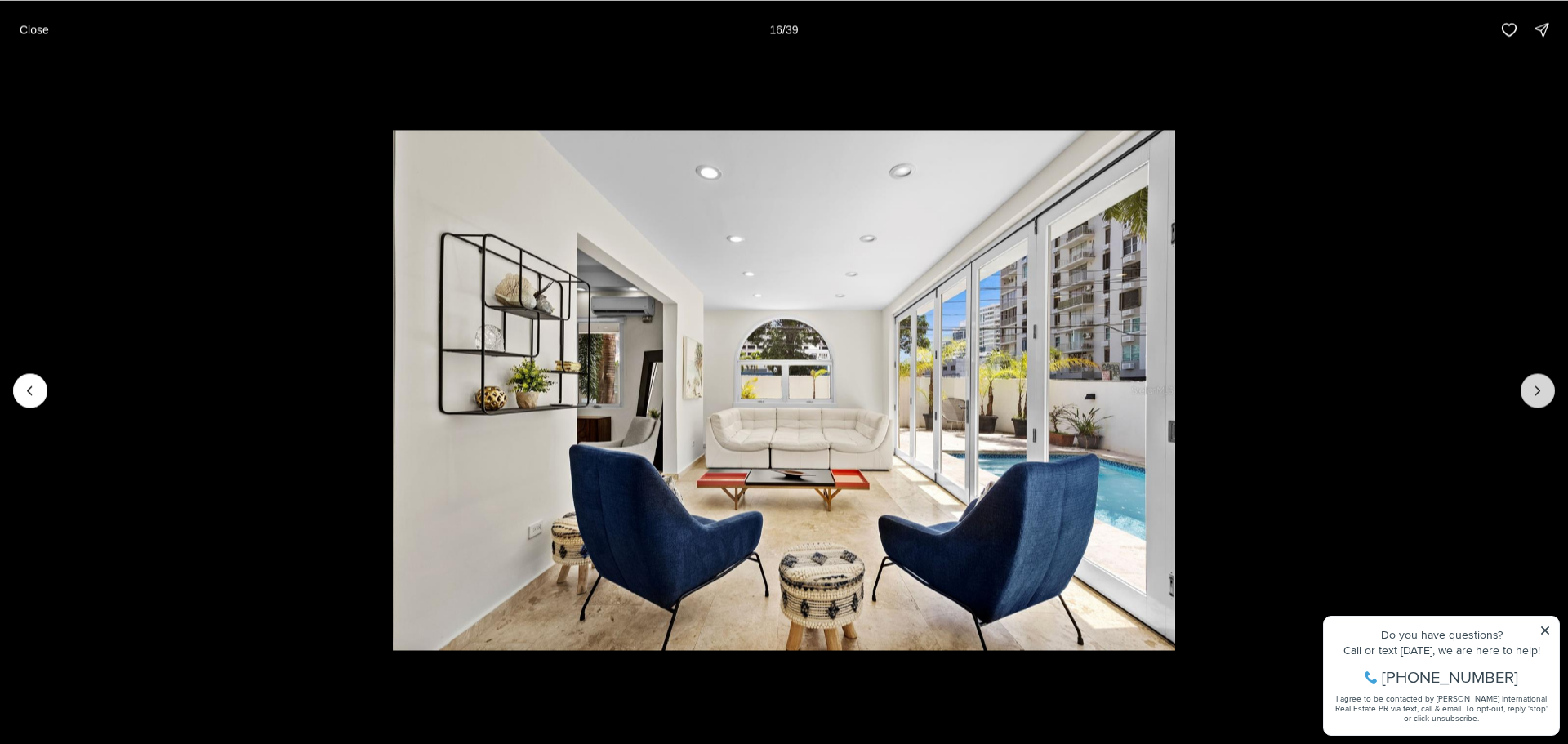
click at [1540, 381] on button "Next slide" at bounding box center [1537, 390] width 34 height 34
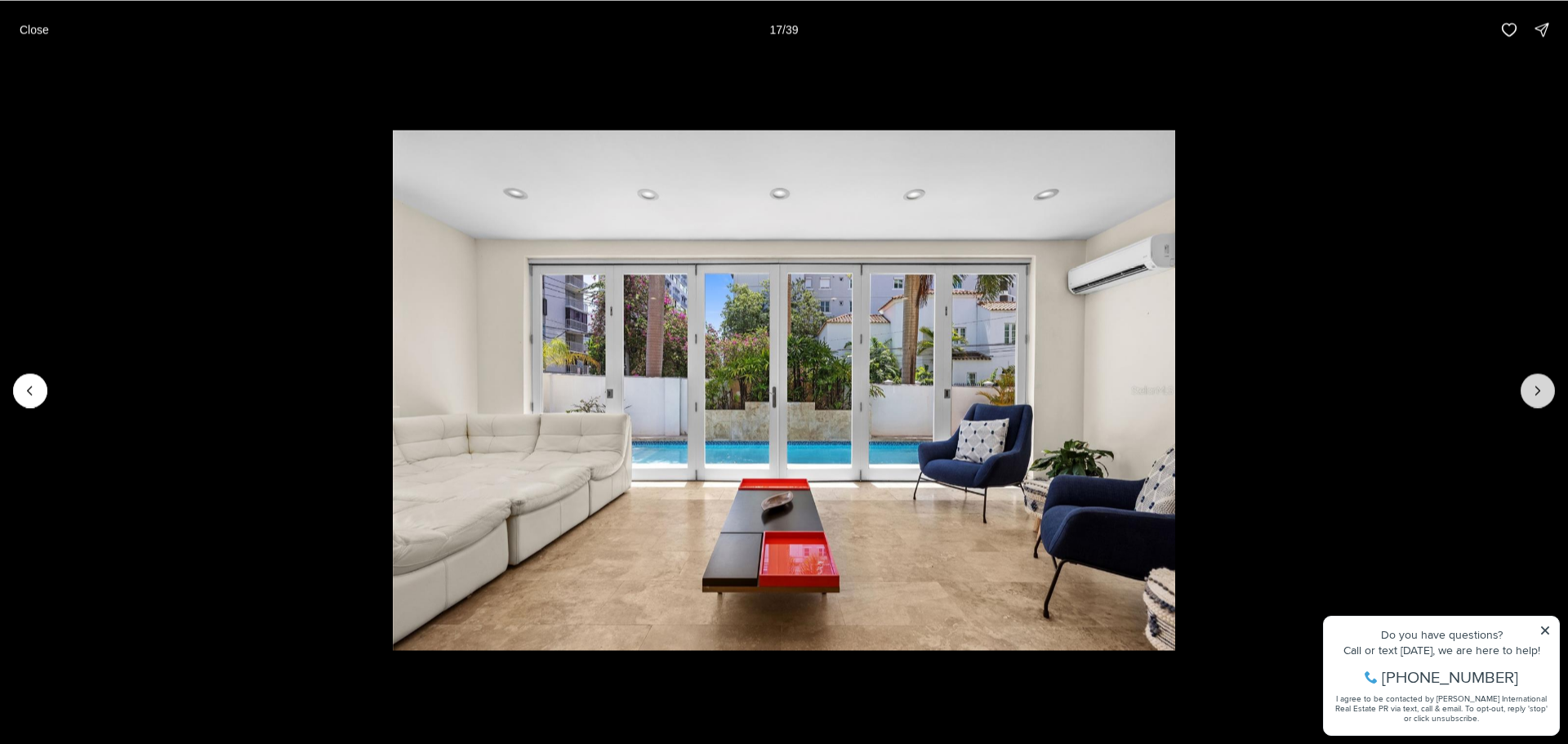
click at [1543, 379] on button "Next slide" at bounding box center [1537, 390] width 34 height 34
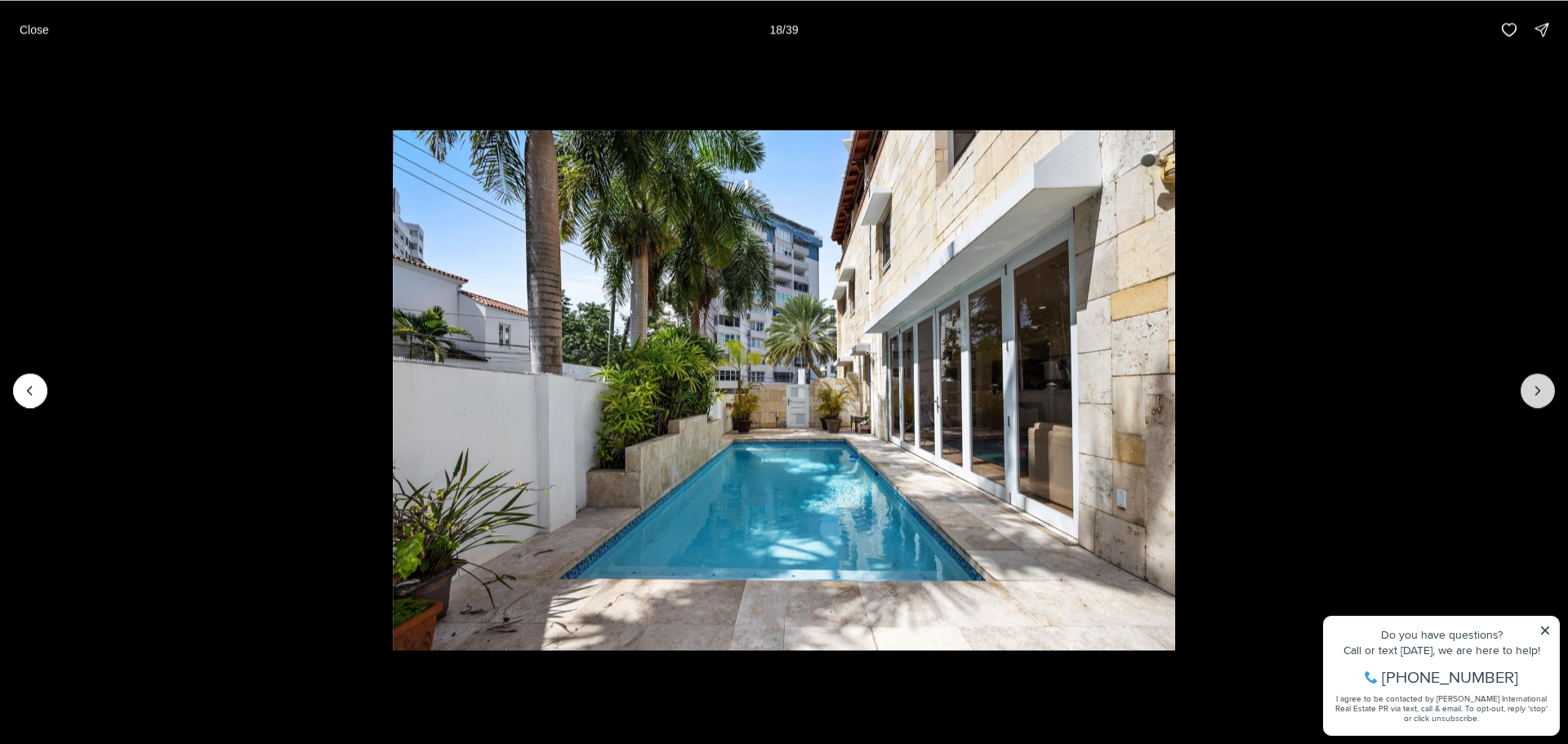
click at [1543, 379] on button "Next slide" at bounding box center [1537, 390] width 34 height 34
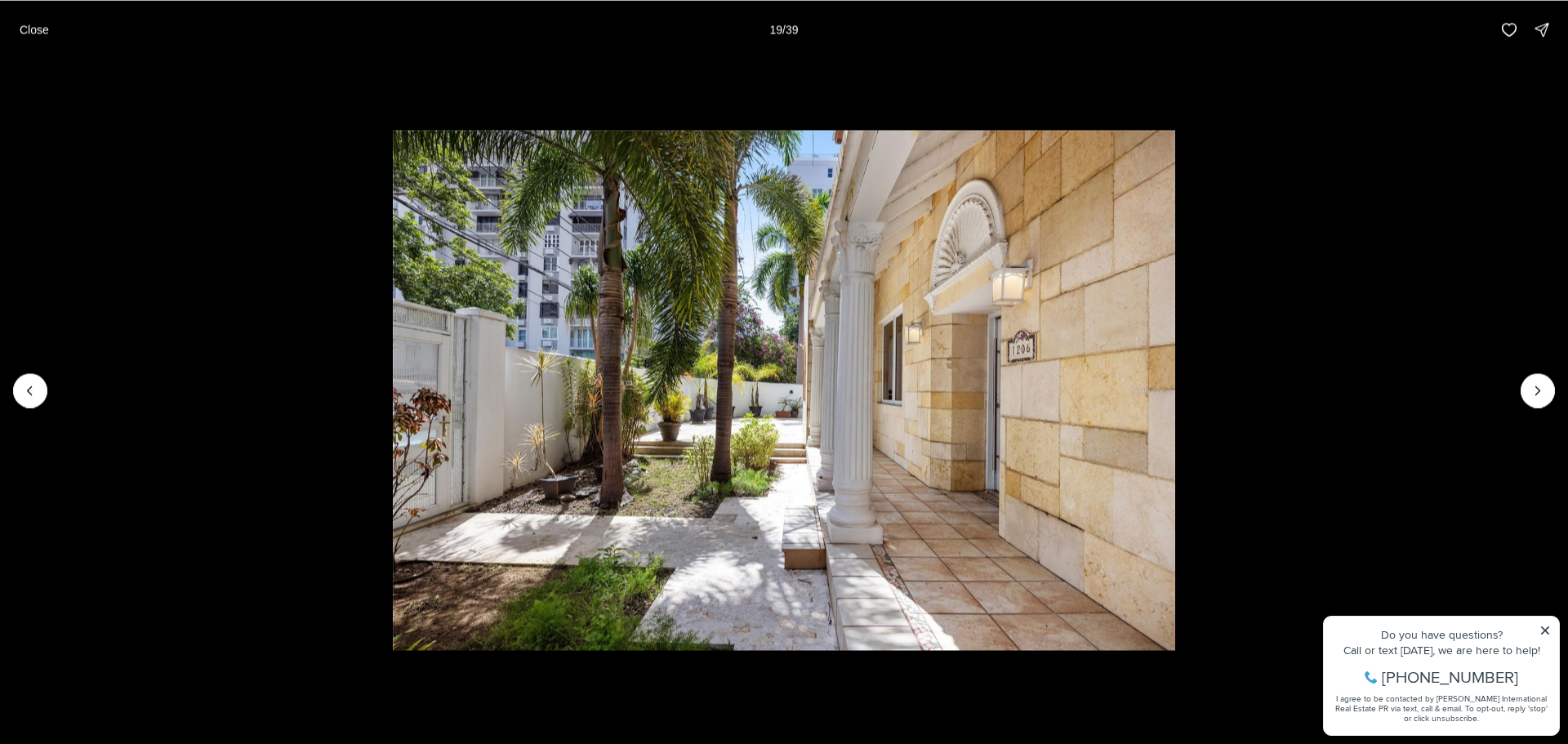
click at [21, 31] on button "Close" at bounding box center [34, 29] width 49 height 33
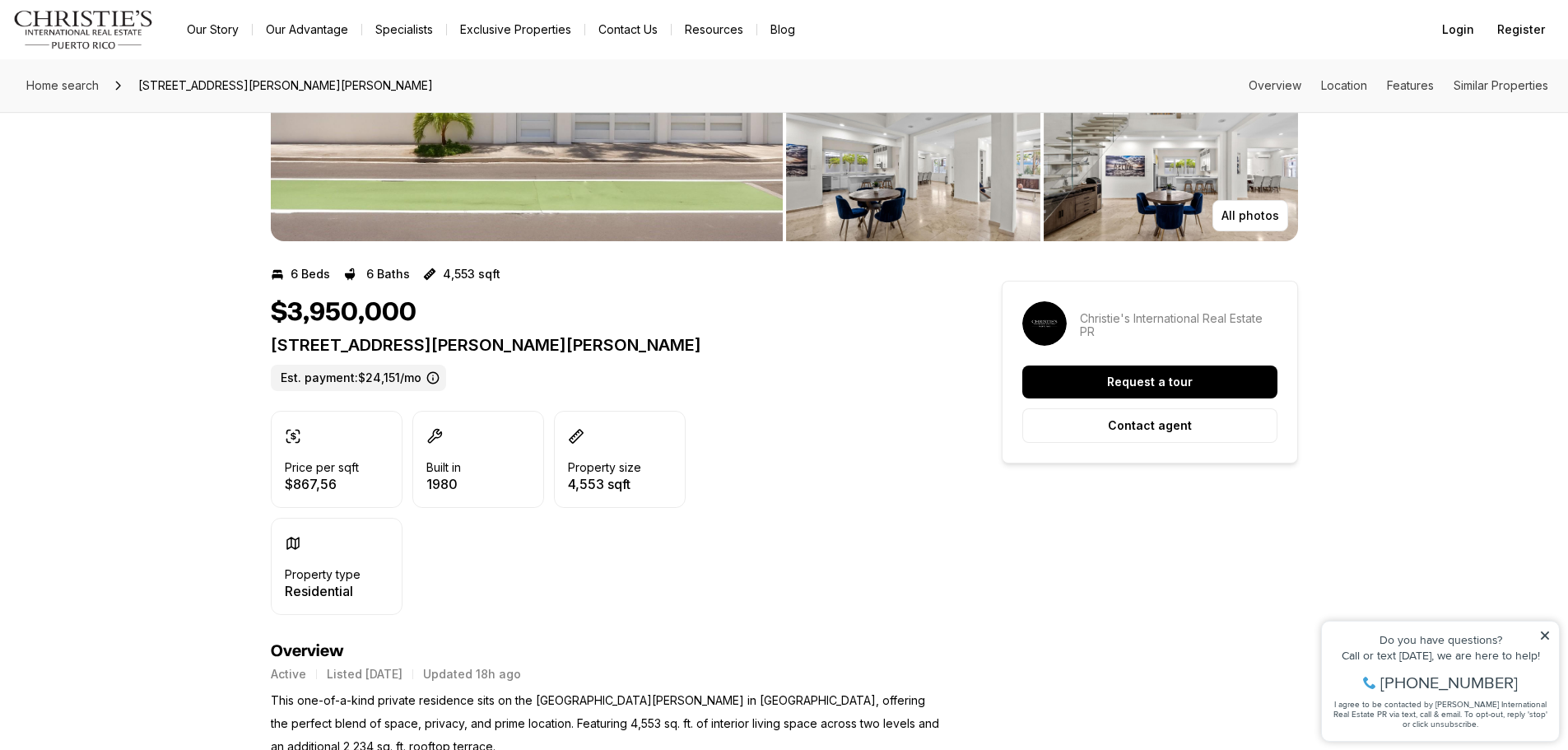
scroll to position [164, 0]
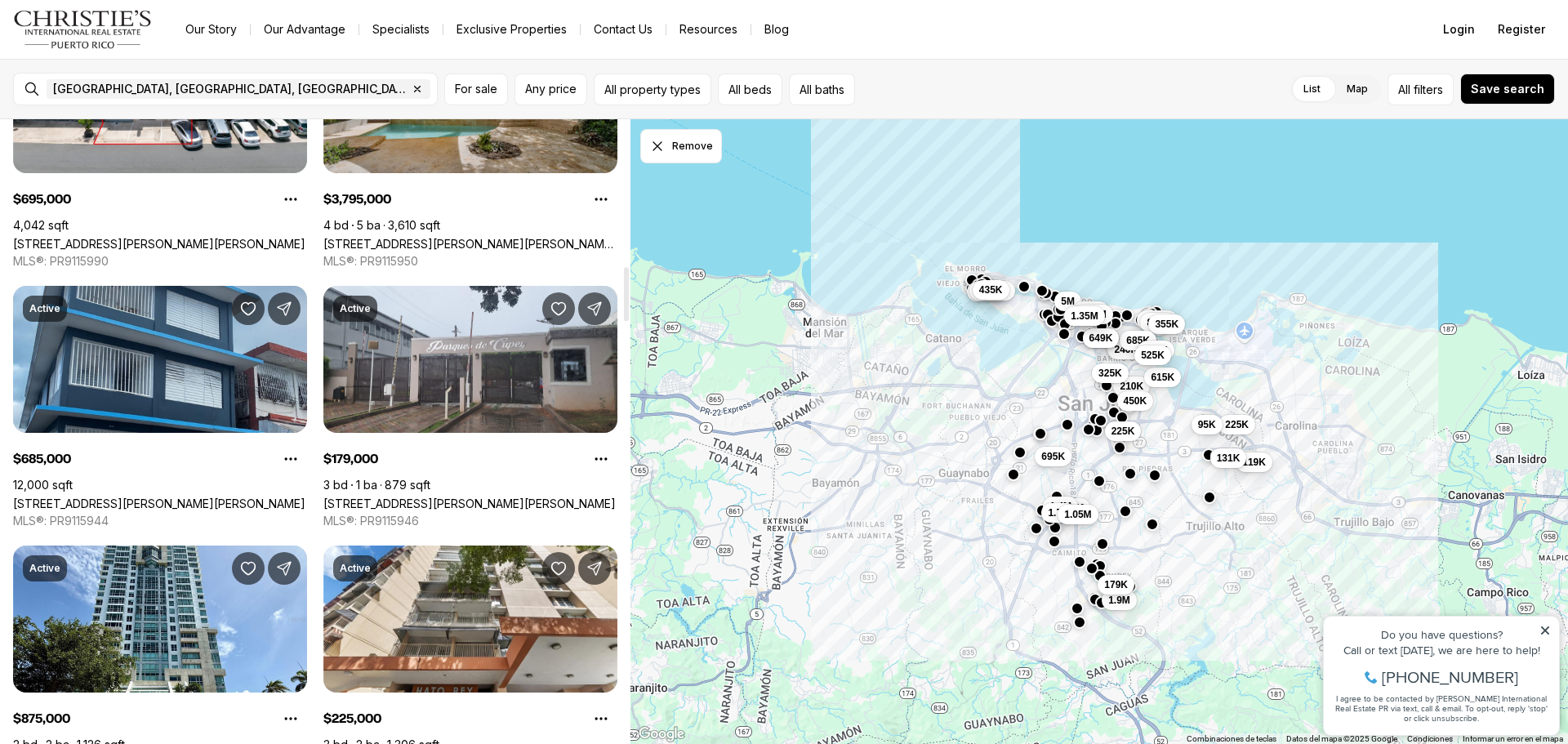
scroll to position [1633, 0]
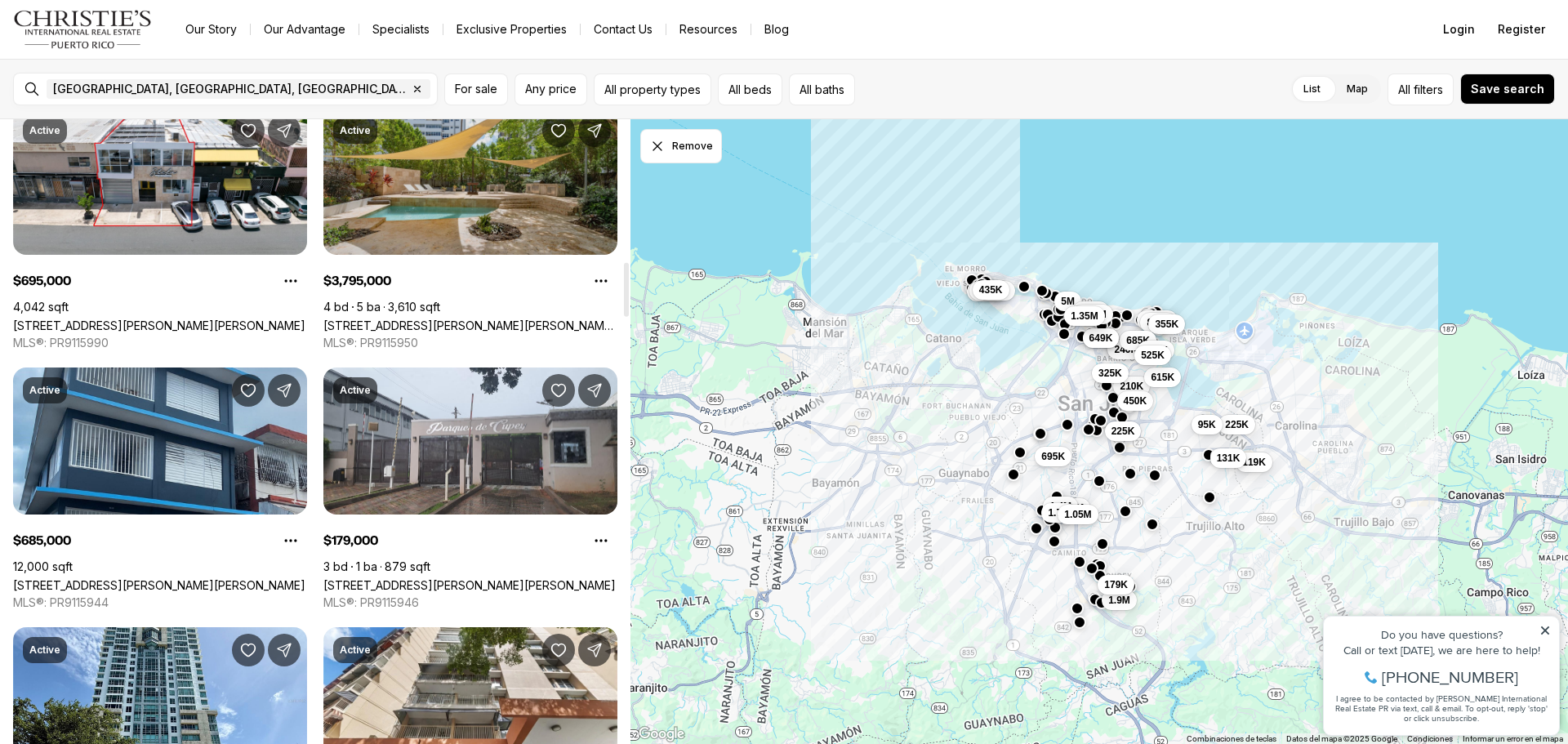
click at [524, 318] on link "[STREET_ADDRESS][PERSON_NAME][PERSON_NAME][PERSON_NAME]" at bounding box center [470, 325] width 294 height 14
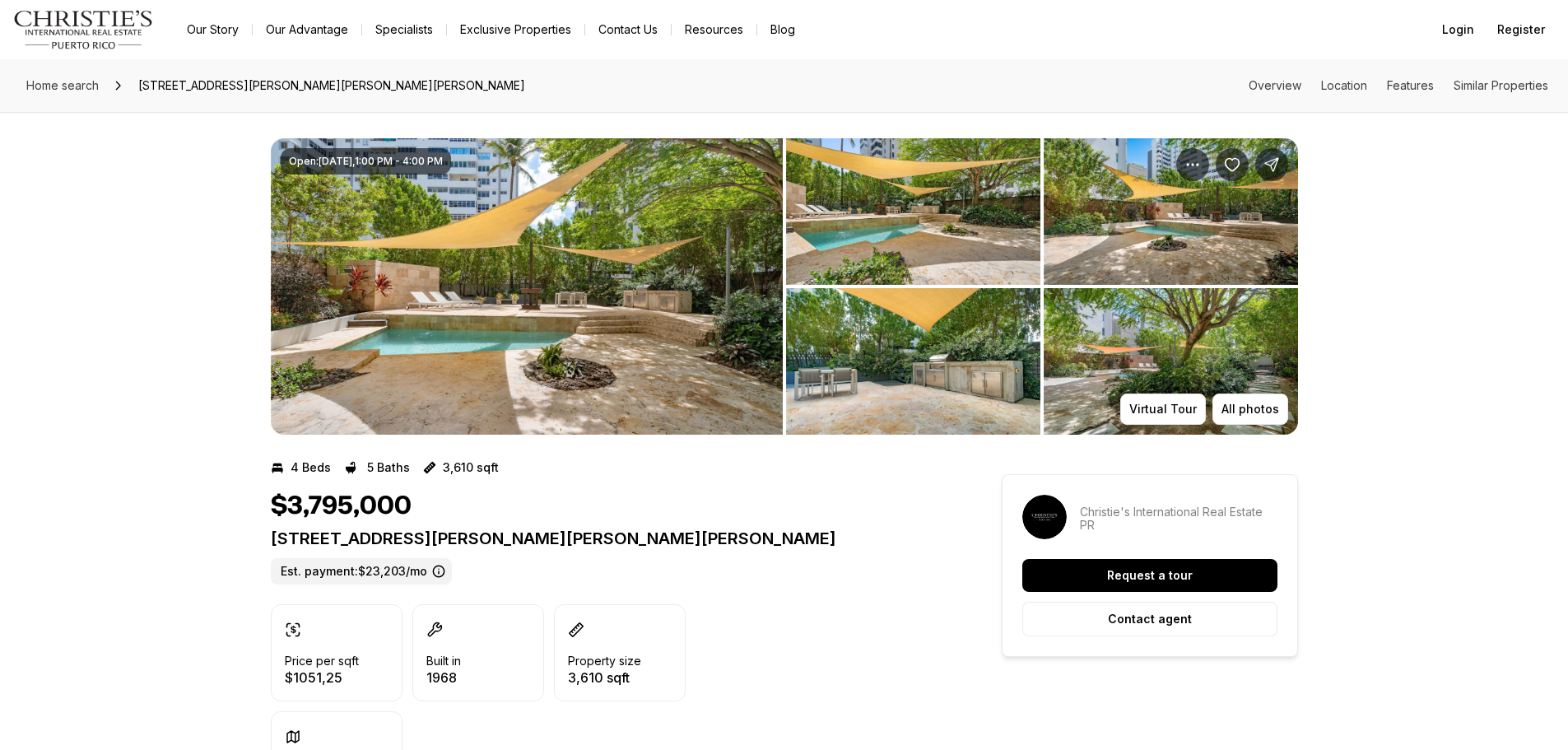
click at [502, 236] on img "View image gallery" at bounding box center [527, 286] width 512 height 296
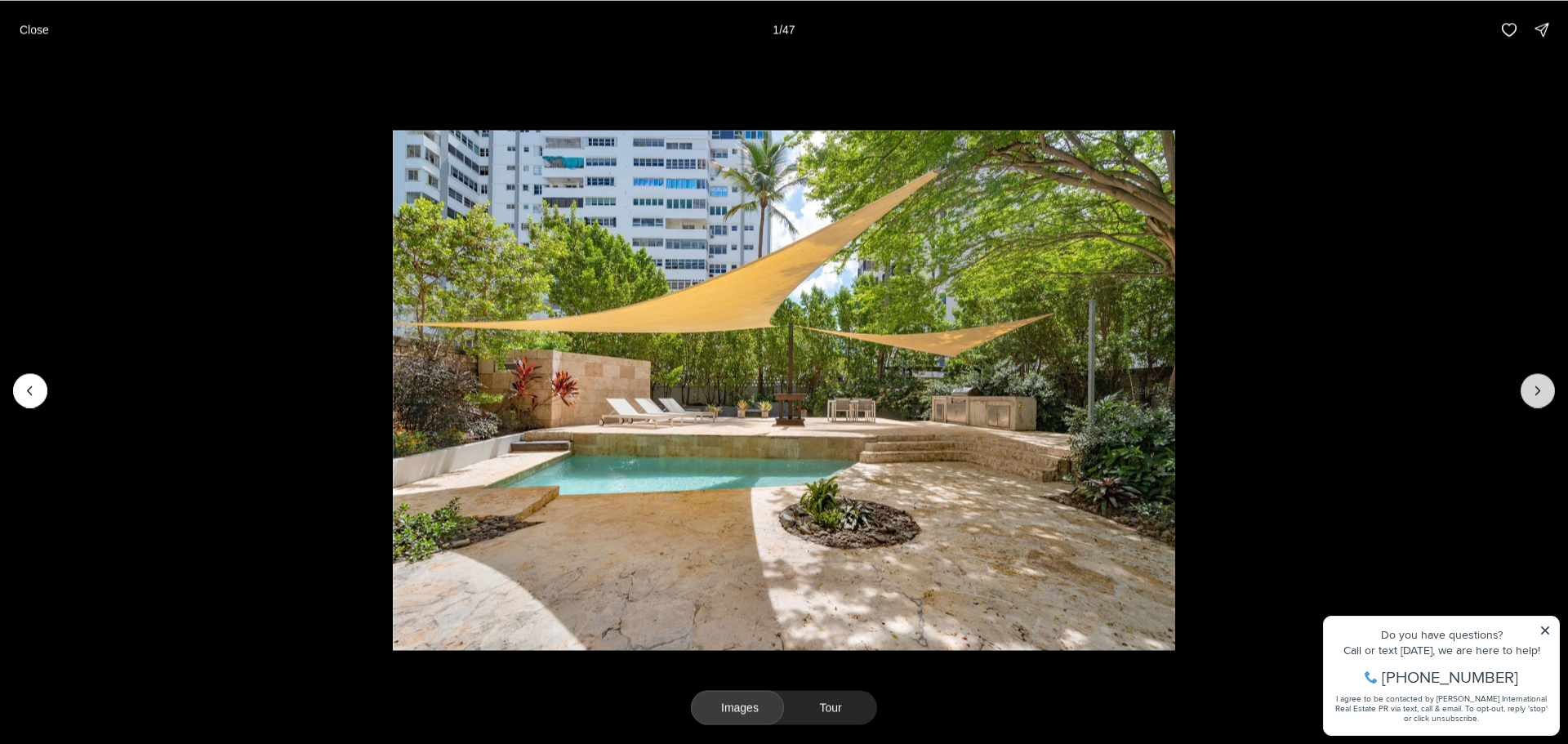
click at [1523, 388] on button "Next slide" at bounding box center [1537, 390] width 34 height 34
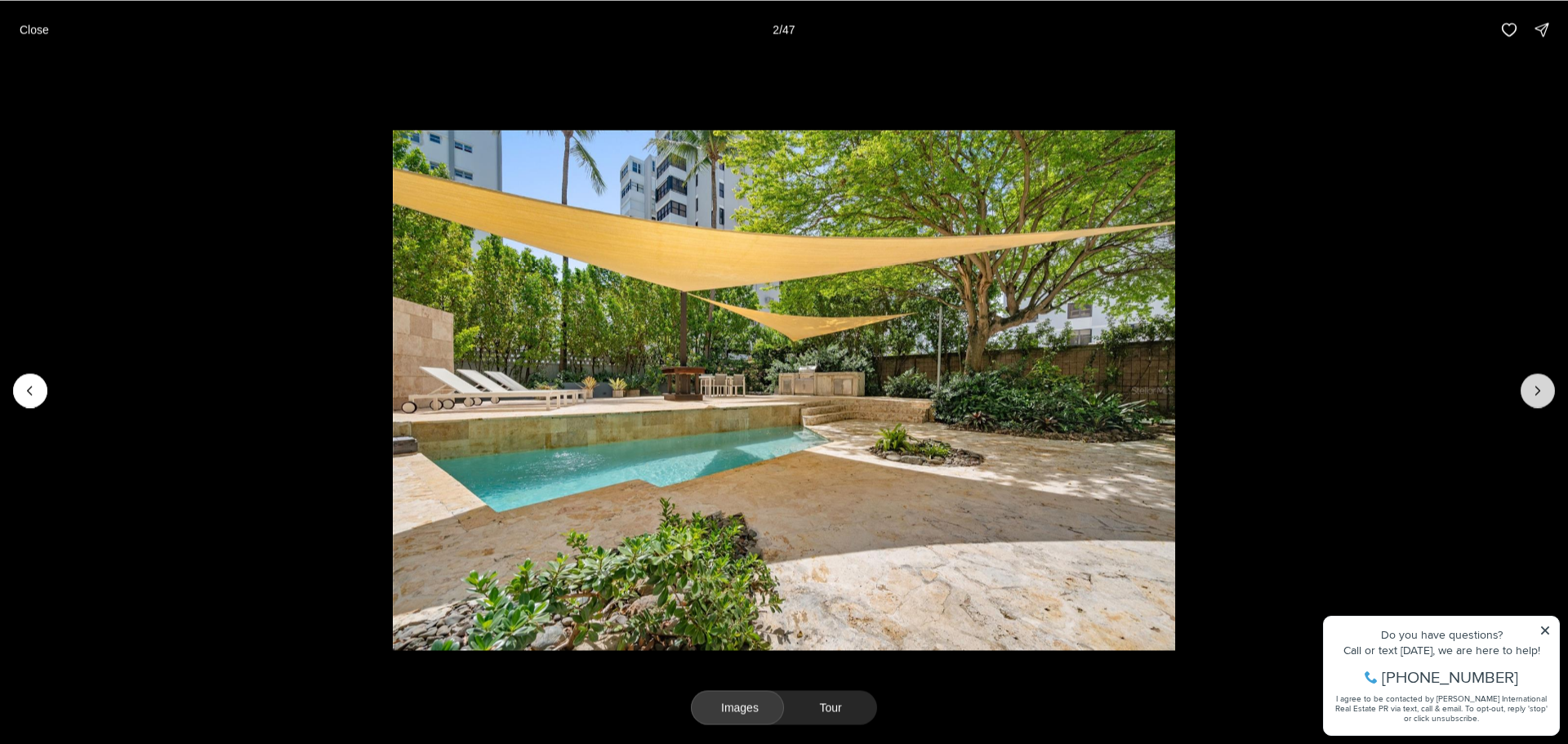
click at [1534, 387] on icon "Next slide" at bounding box center [1538, 390] width 17 height 17
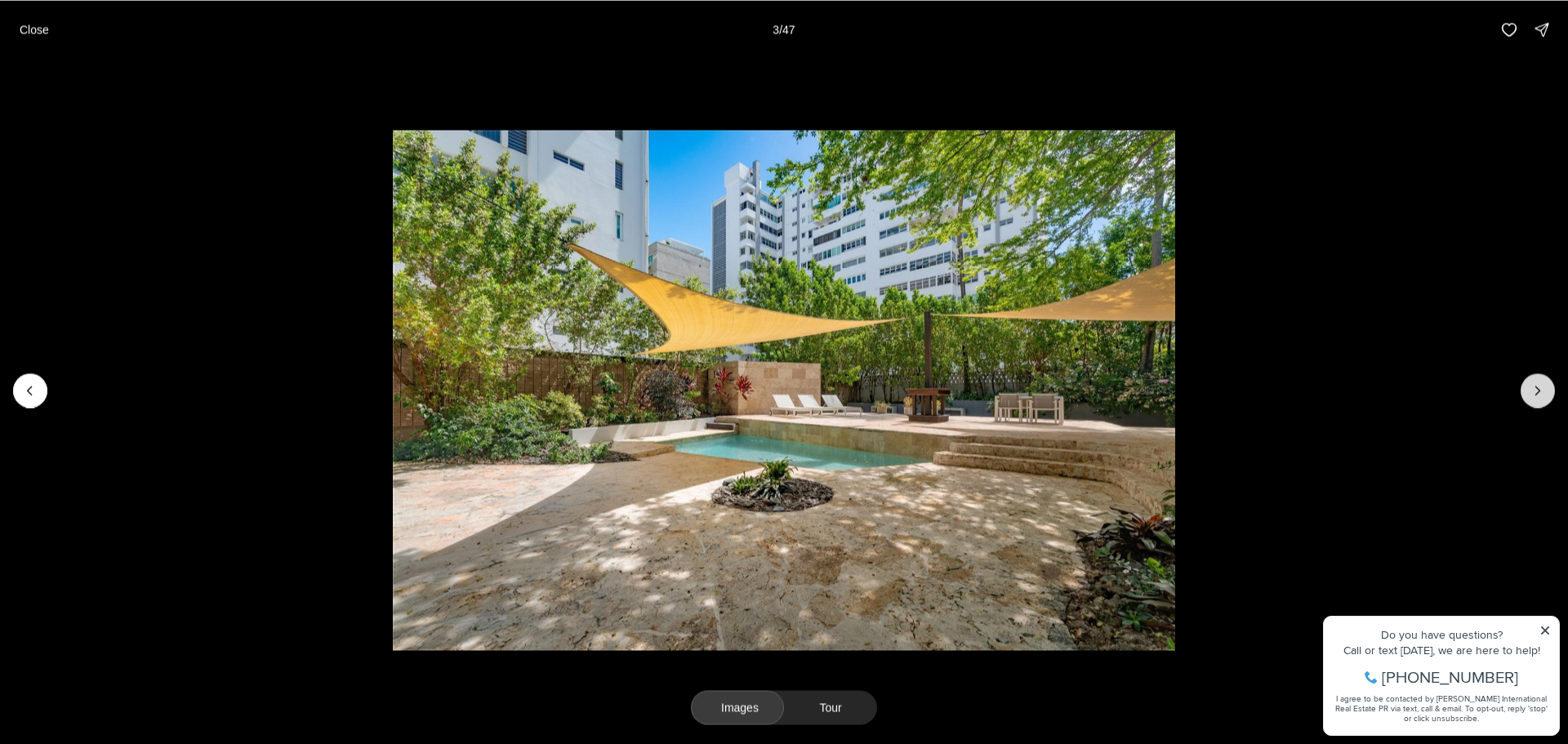
click at [1534, 387] on icon "Next slide" at bounding box center [1538, 390] width 17 height 17
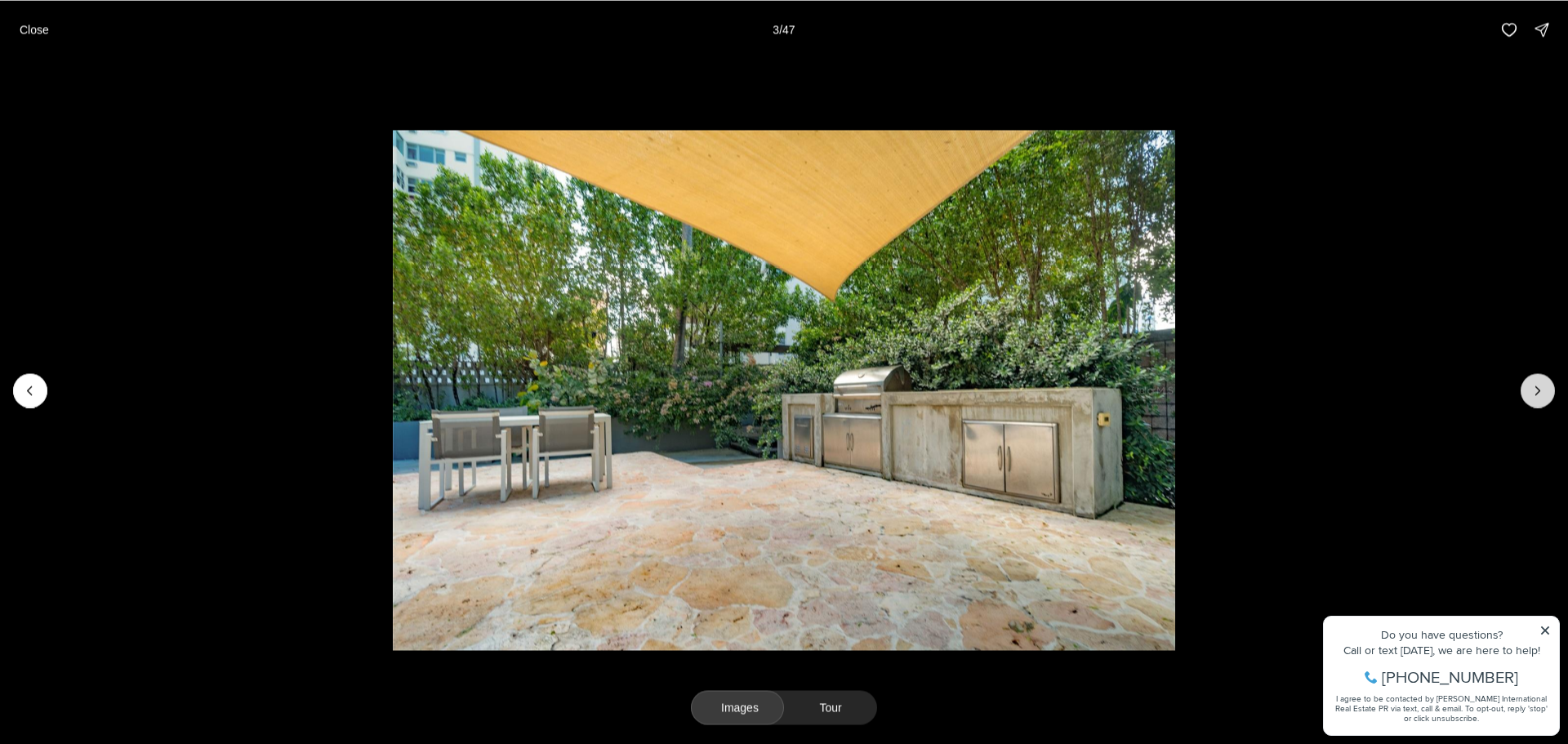
click at [1534, 387] on icon "Next slide" at bounding box center [1538, 390] width 17 height 17
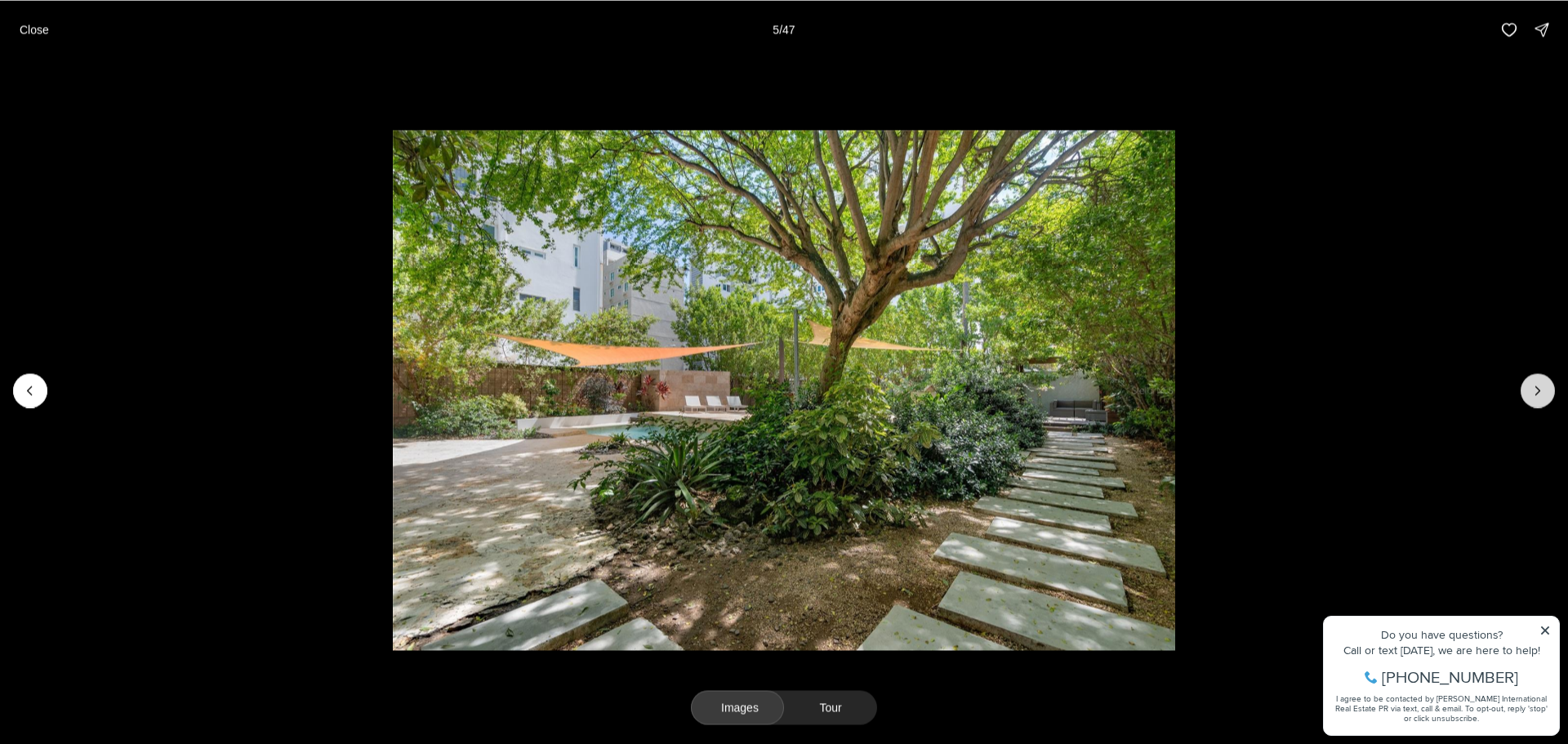
click at [1534, 387] on icon "Next slide" at bounding box center [1538, 390] width 17 height 17
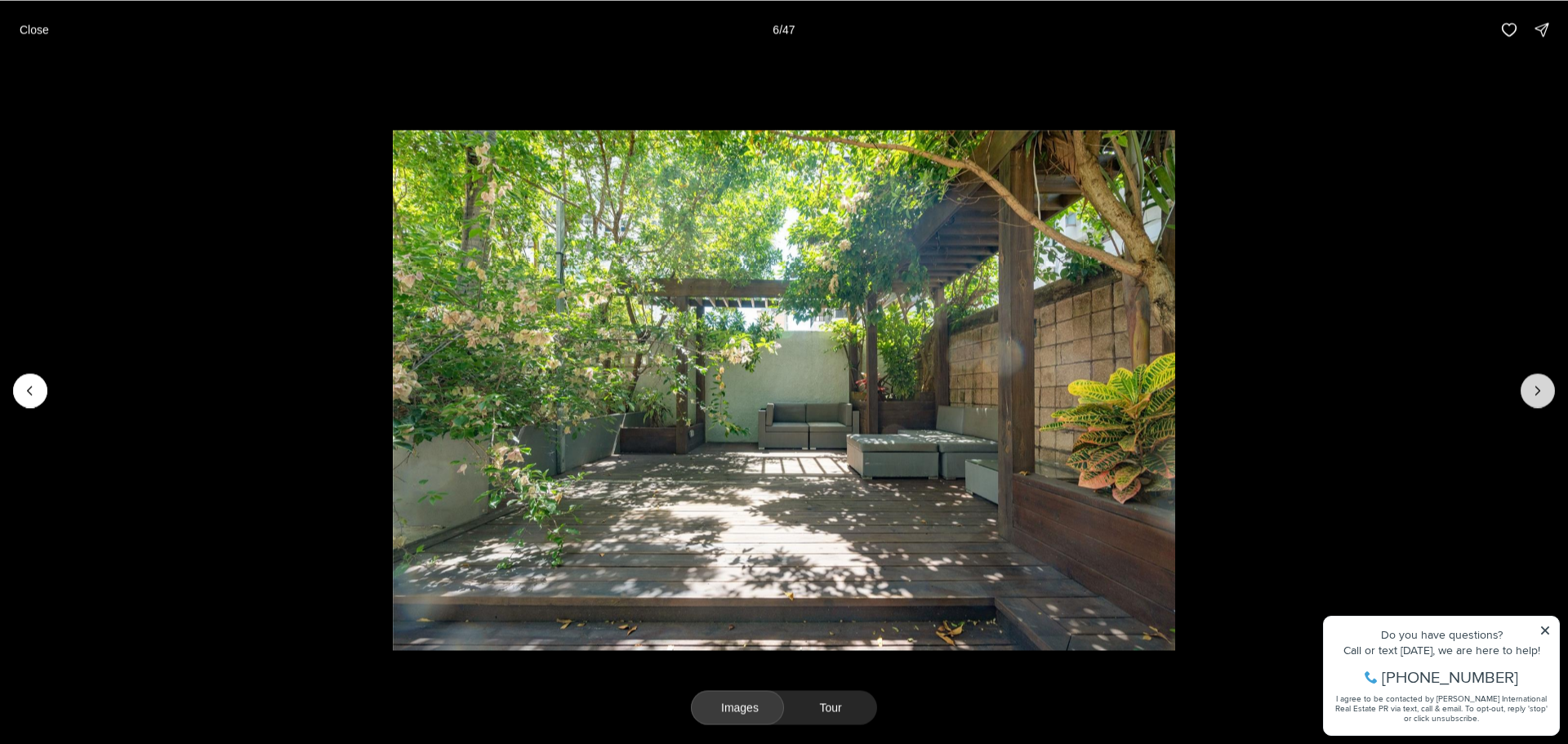
click at [1534, 387] on icon "Next slide" at bounding box center [1538, 390] width 17 height 17
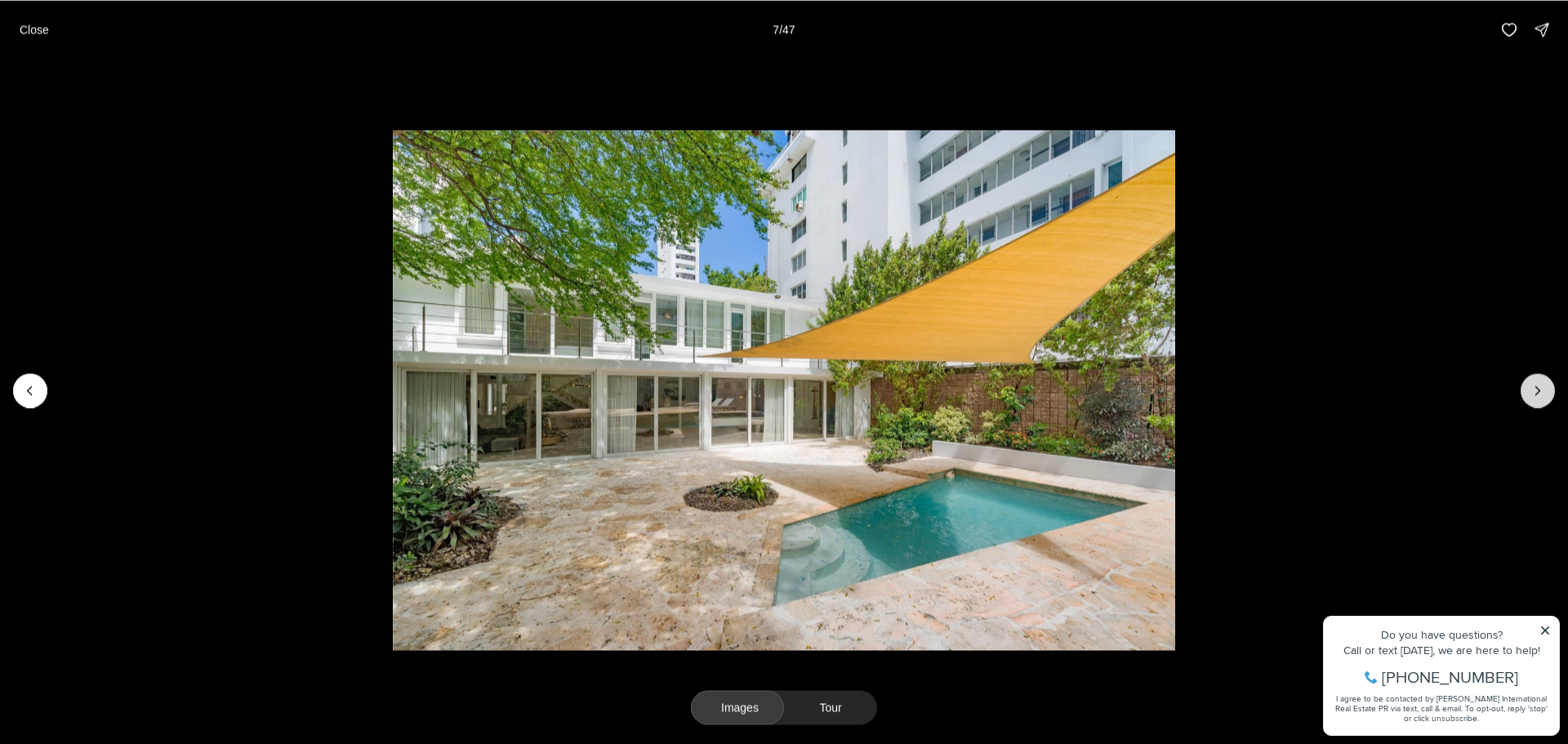
click at [1534, 387] on icon "Next slide" at bounding box center [1538, 390] width 17 height 17
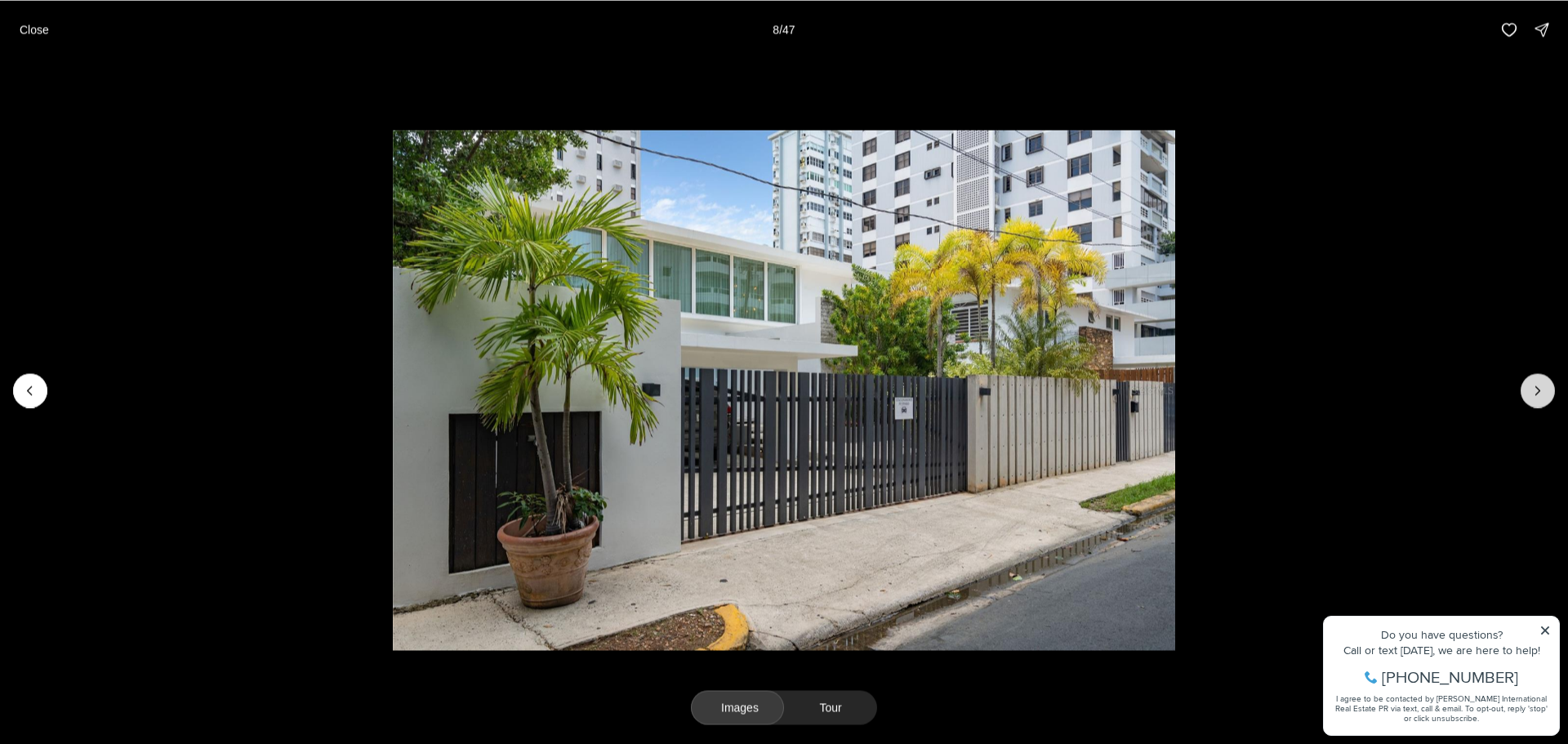
click at [1534, 387] on icon "Next slide" at bounding box center [1538, 390] width 17 height 17
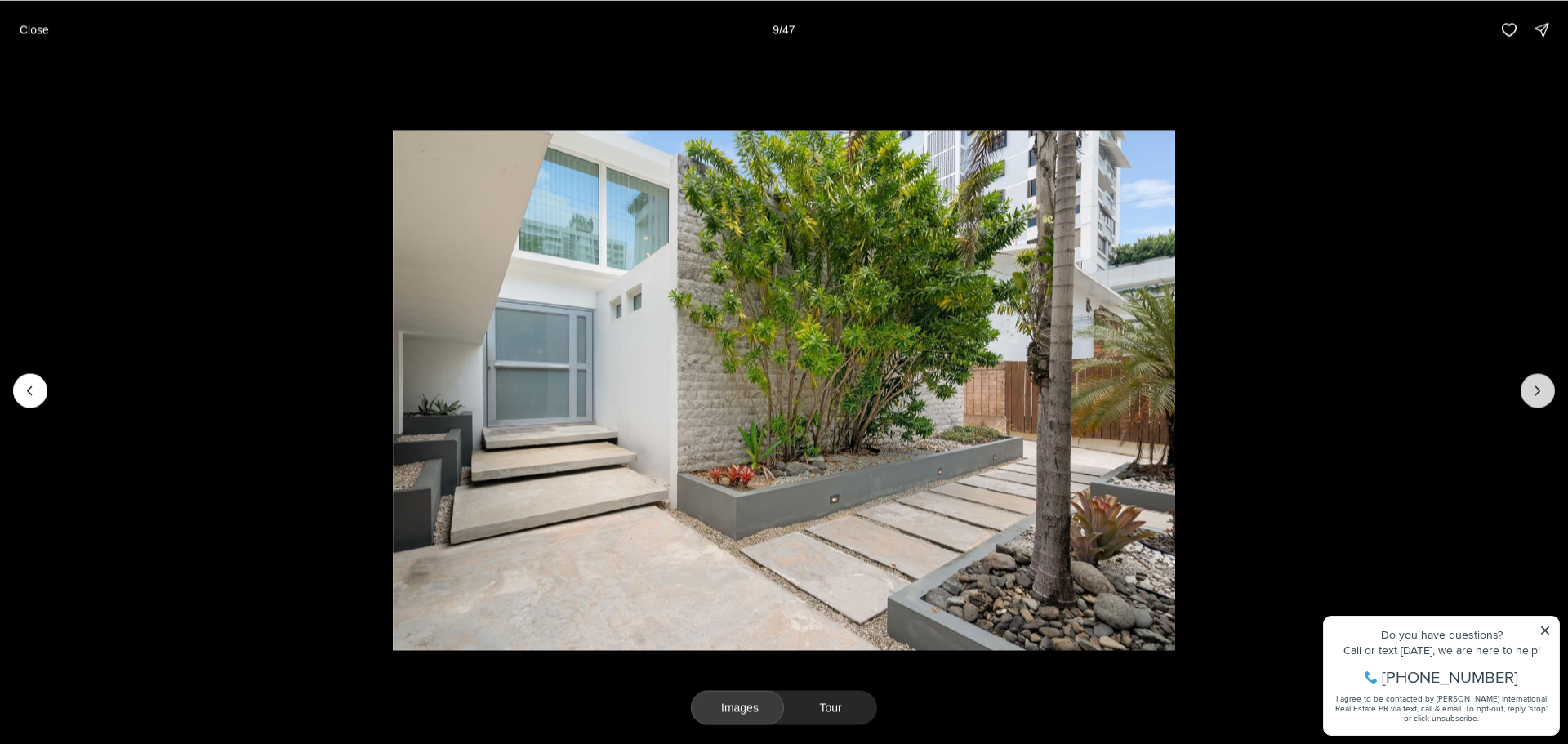
click at [1534, 387] on icon "Next slide" at bounding box center [1538, 390] width 17 height 17
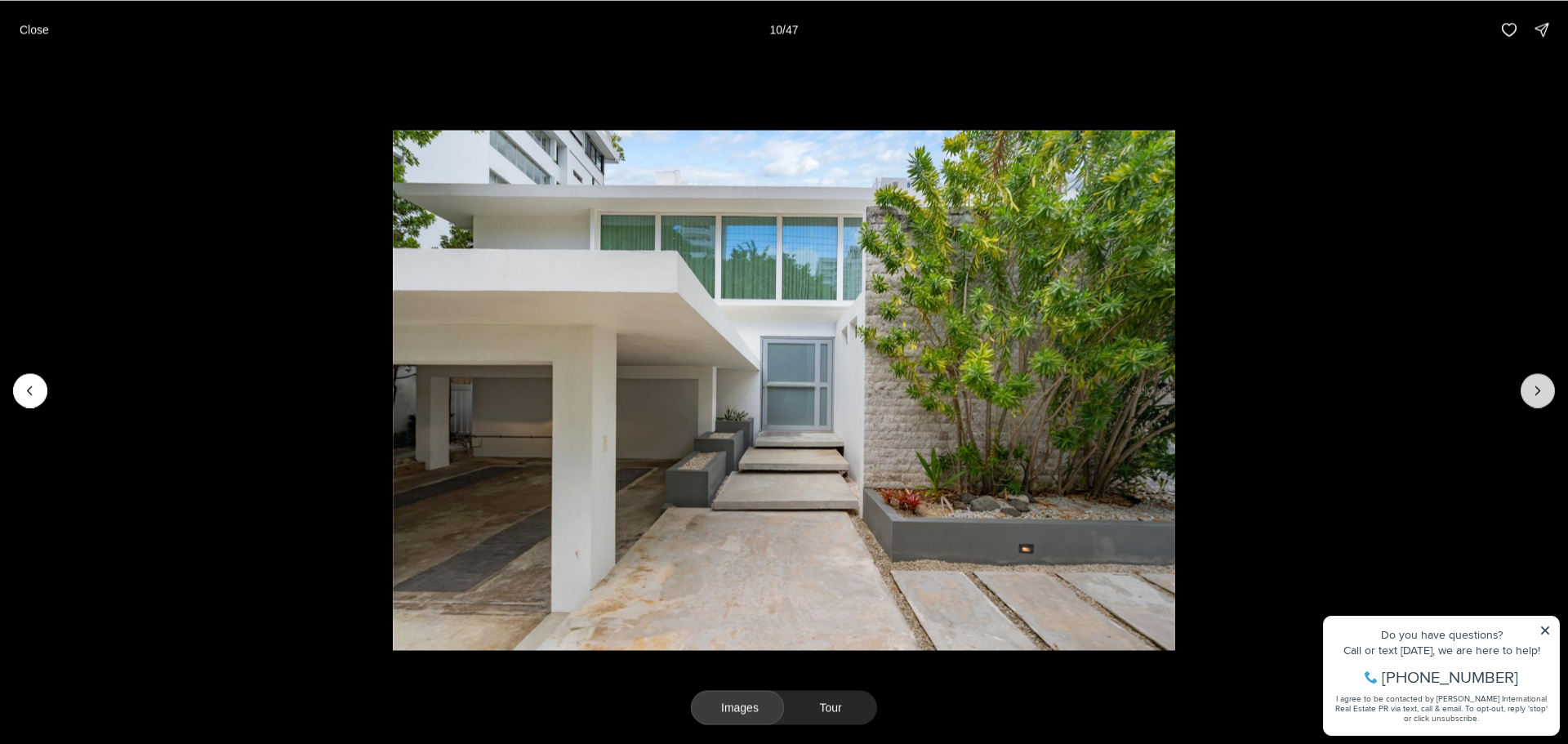
click at [1534, 387] on icon "Next slide" at bounding box center [1538, 390] width 17 height 17
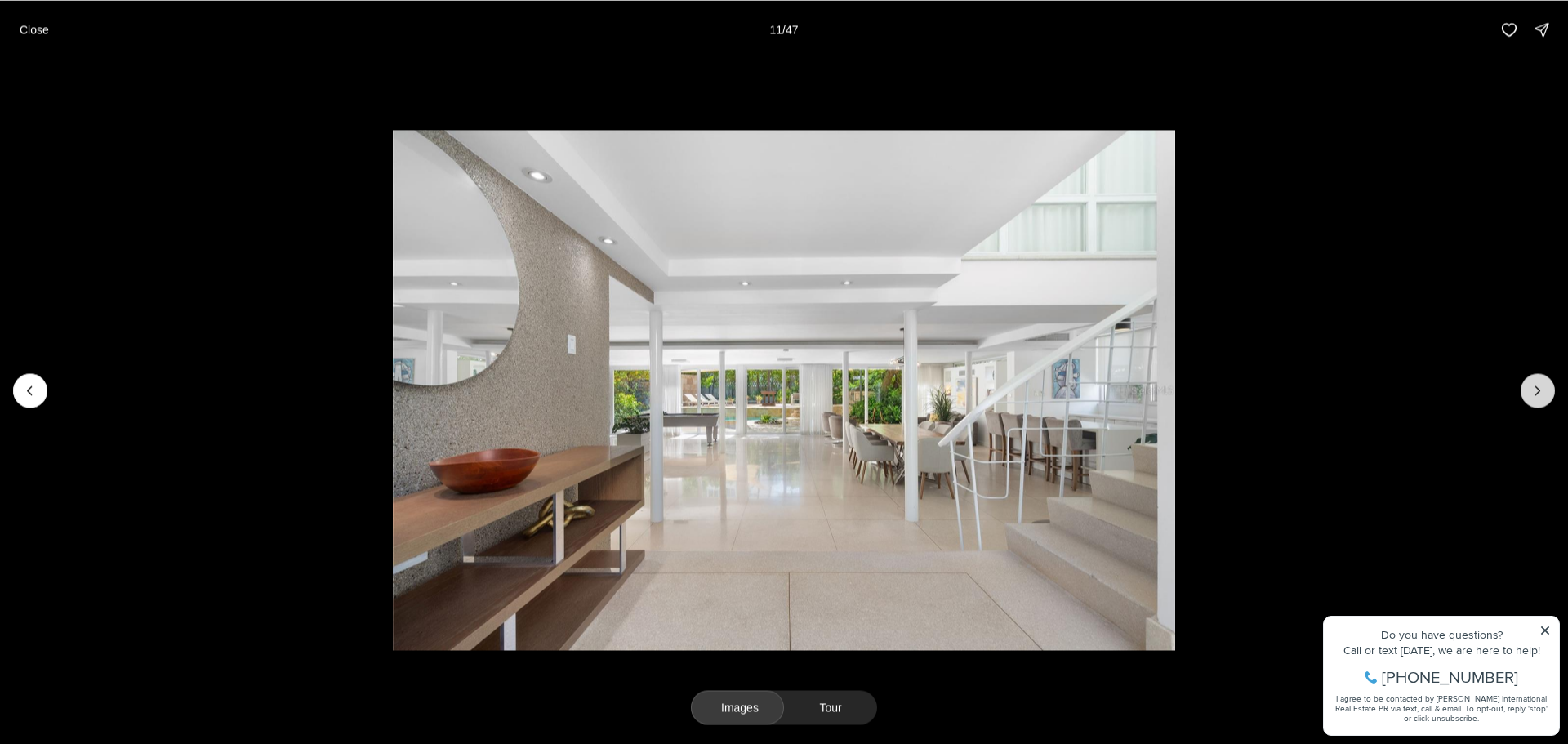
drag, startPoint x: 1534, startPoint y: 398, endPoint x: 1533, endPoint y: 388, distance: 10.0
click at [1535, 395] on button "Next slide" at bounding box center [1537, 390] width 34 height 34
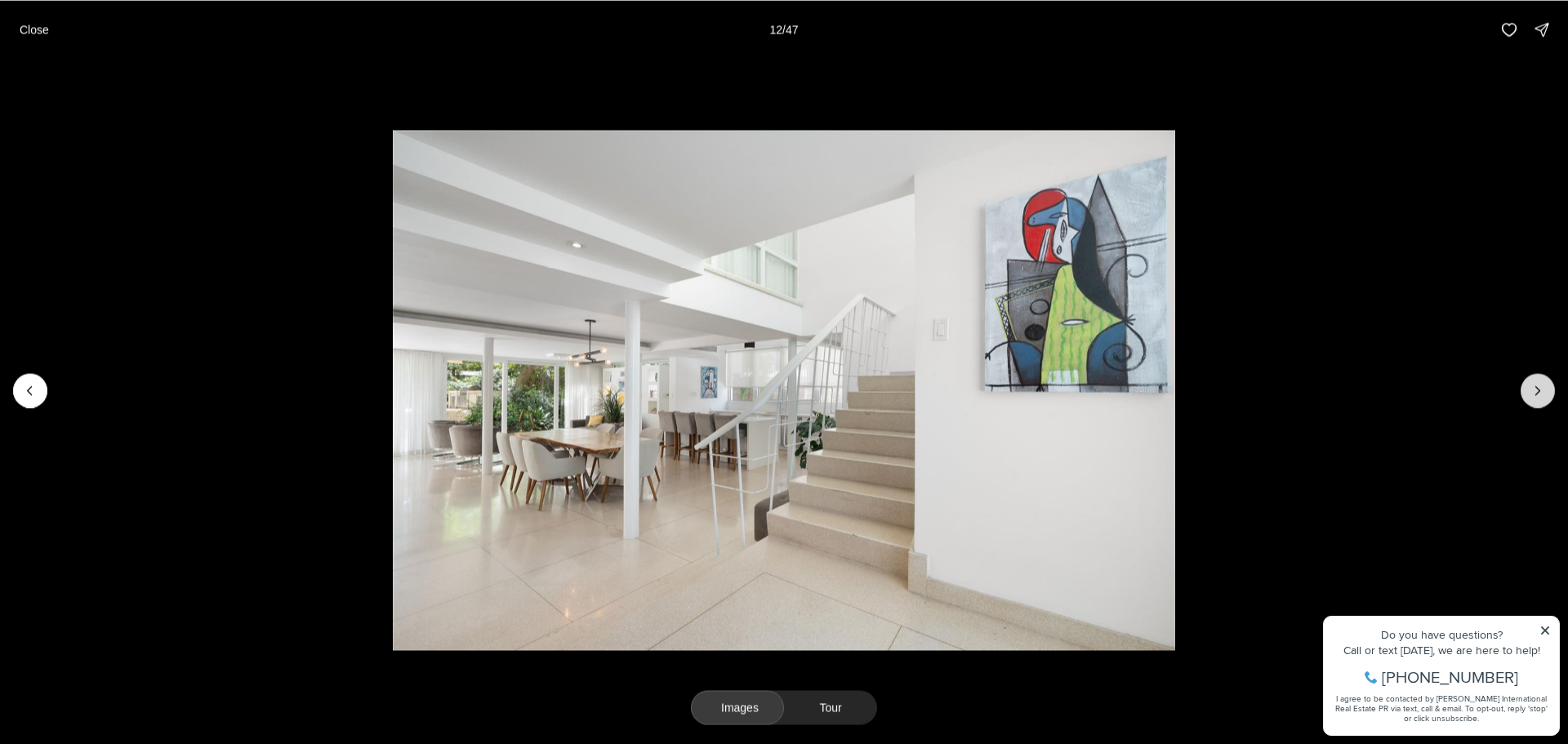
click at [1531, 390] on icon "Next slide" at bounding box center [1538, 390] width 17 height 17
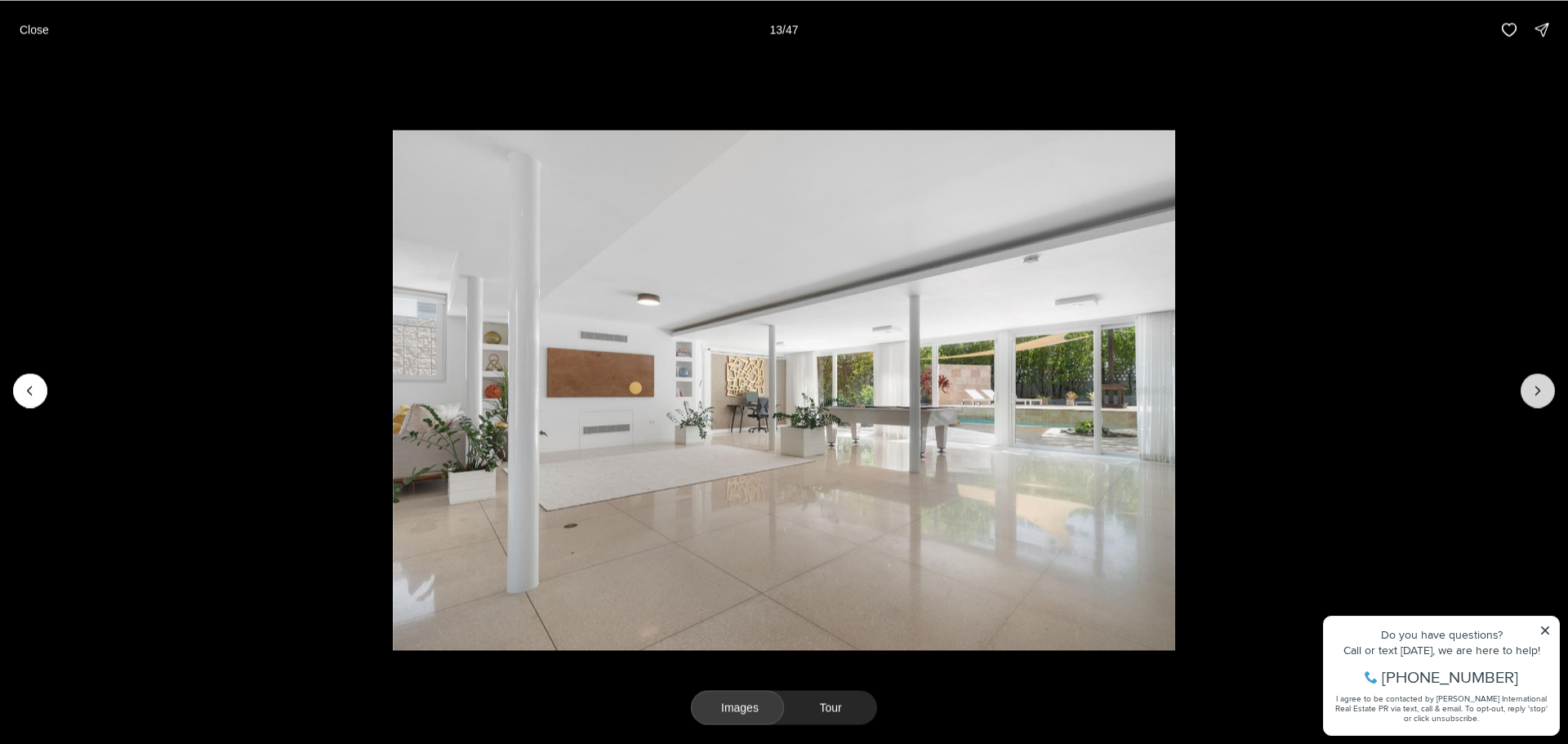
click at [1531, 392] on icon "Next slide" at bounding box center [1538, 390] width 17 height 17
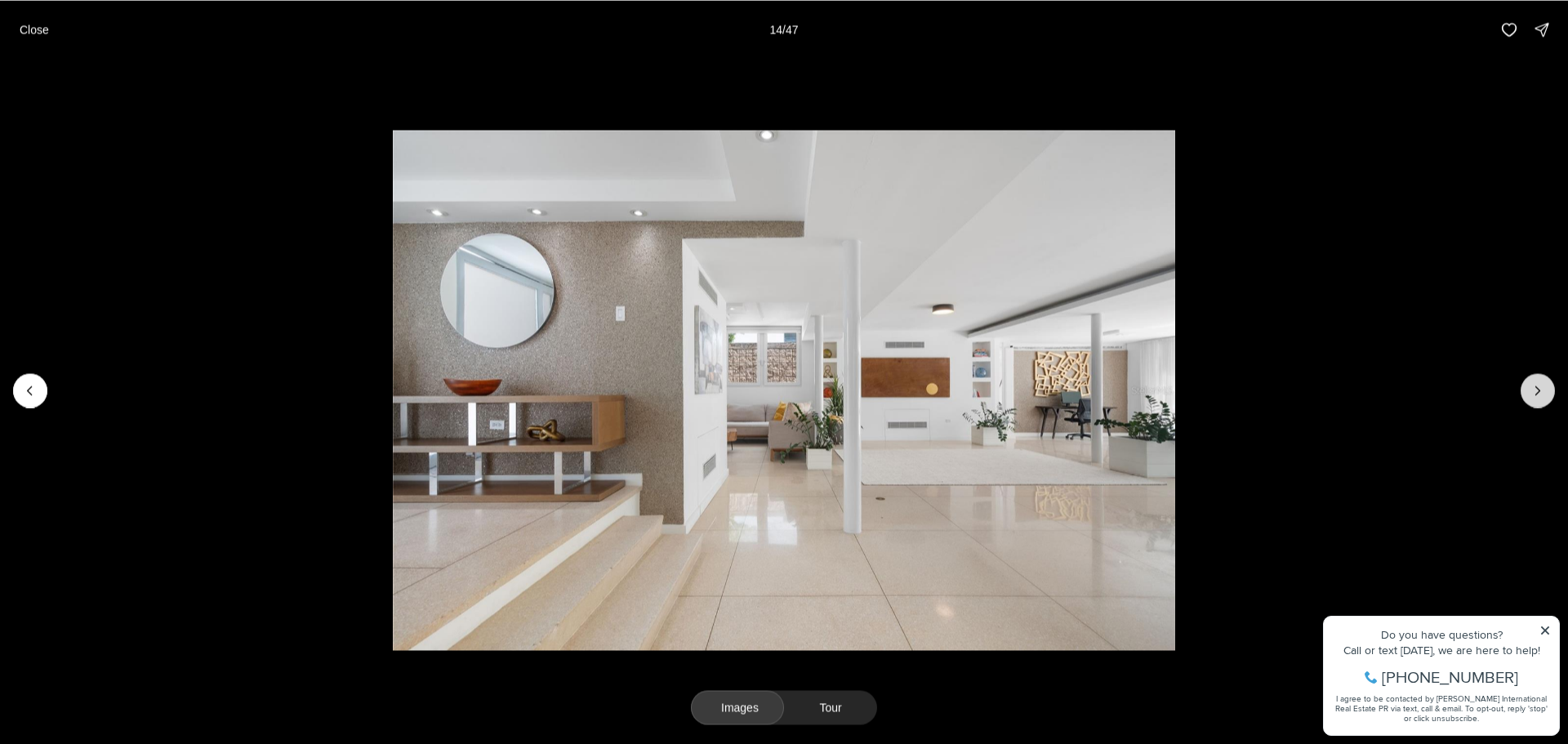
click at [1534, 392] on icon "Next slide" at bounding box center [1538, 390] width 17 height 17
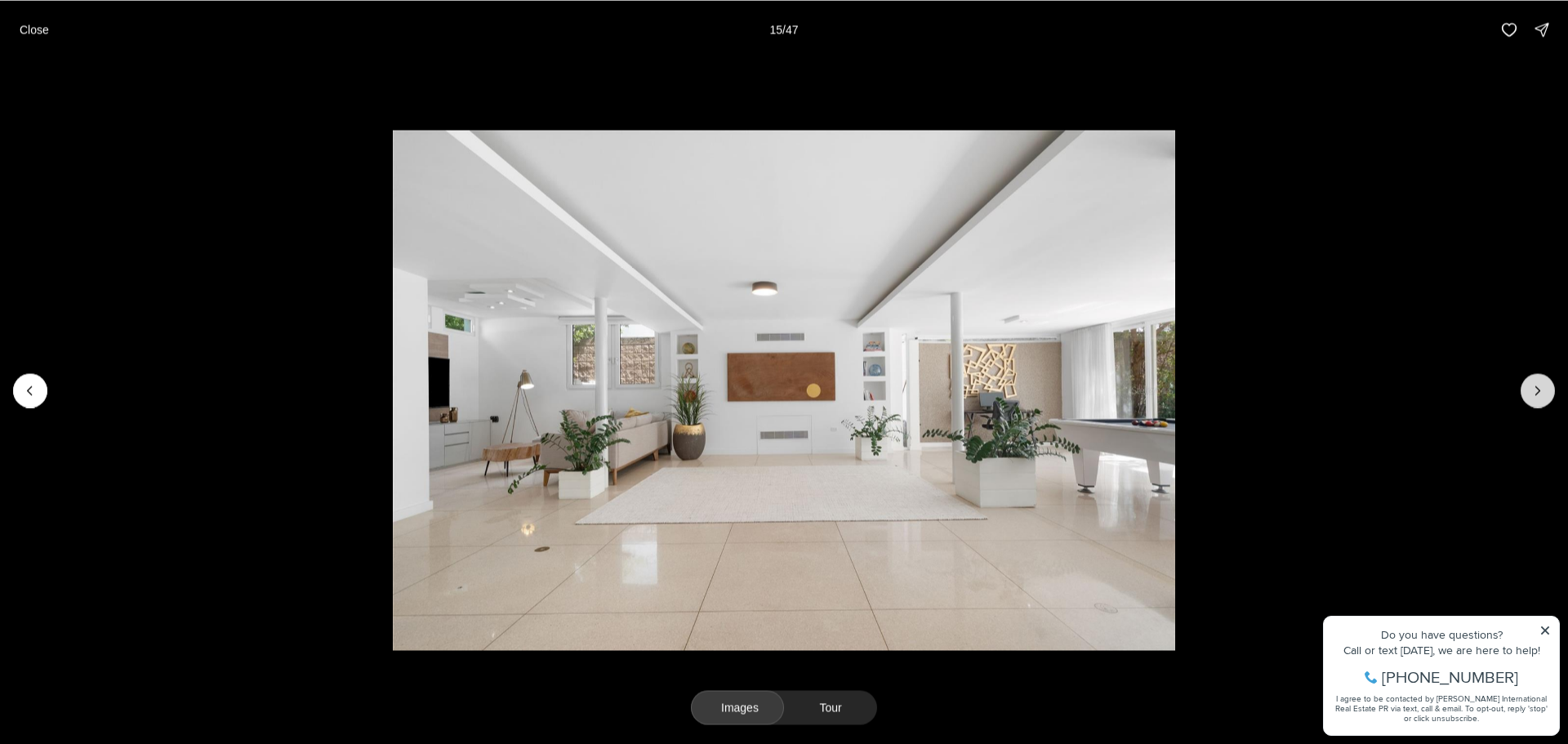
click at [1534, 392] on icon "Next slide" at bounding box center [1538, 390] width 17 height 17
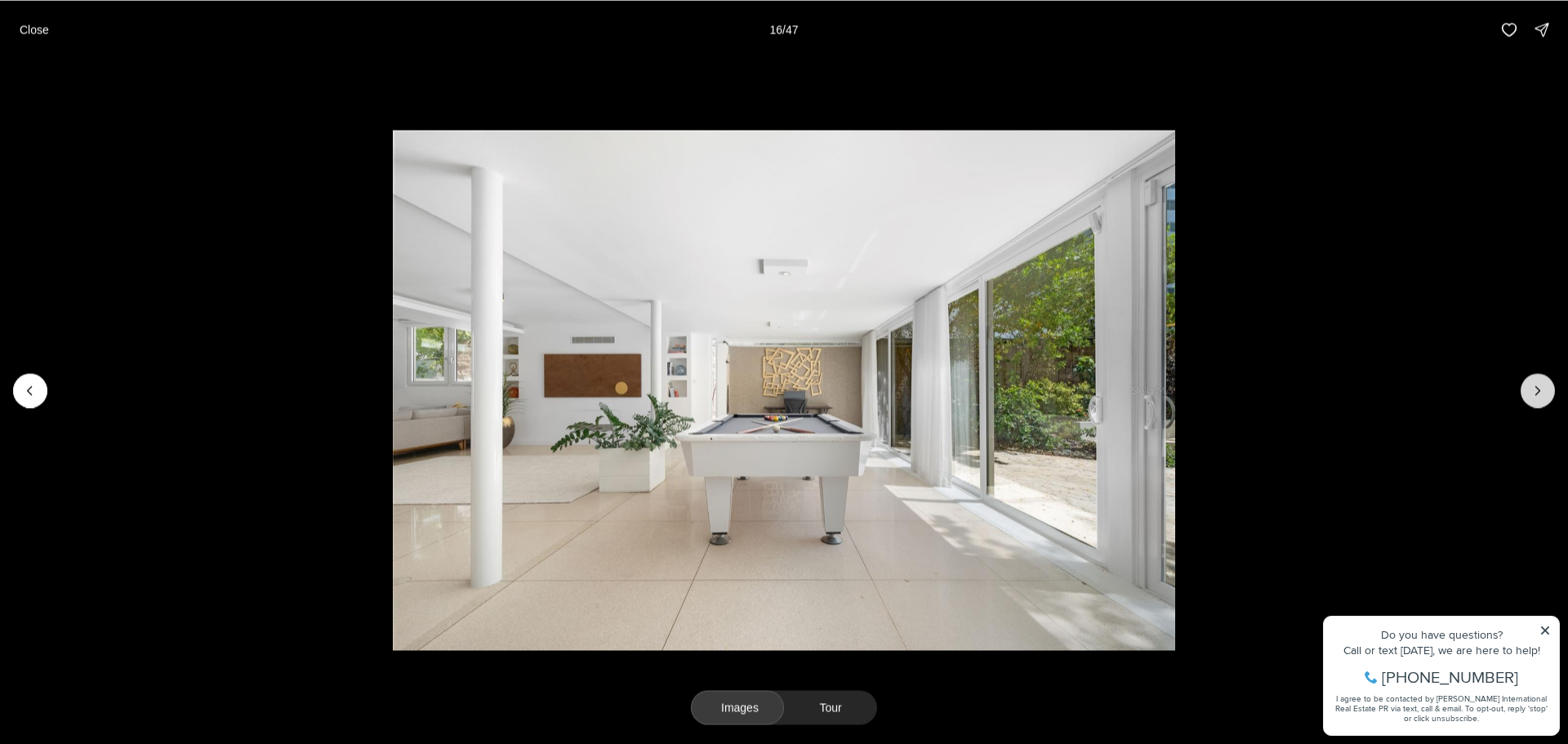
click at [1534, 392] on icon "Next slide" at bounding box center [1538, 390] width 17 height 17
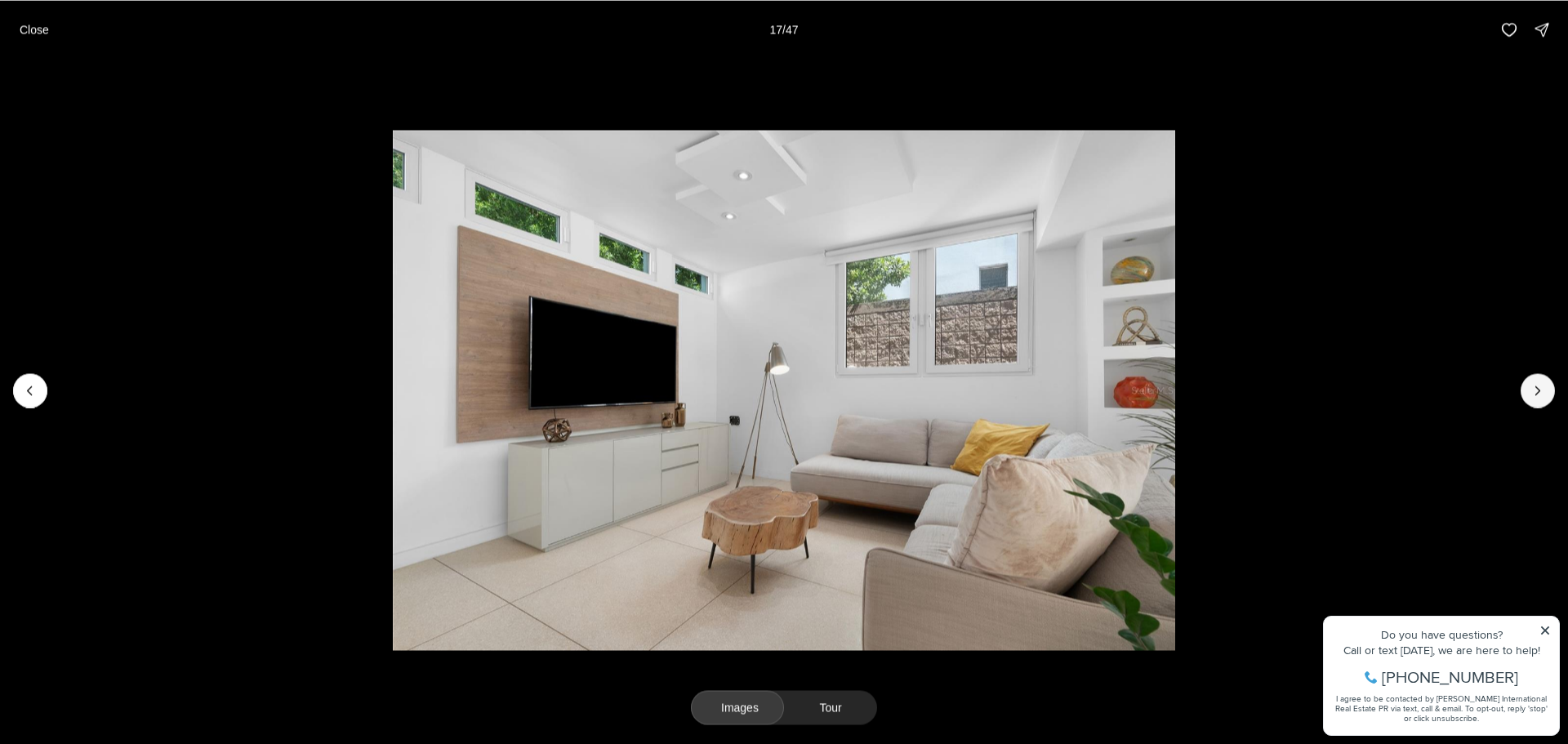
drag, startPoint x: 1535, startPoint y: 381, endPoint x: 1530, endPoint y: 365, distance: 16.8
click at [1536, 376] on button "Next slide" at bounding box center [1537, 390] width 34 height 34
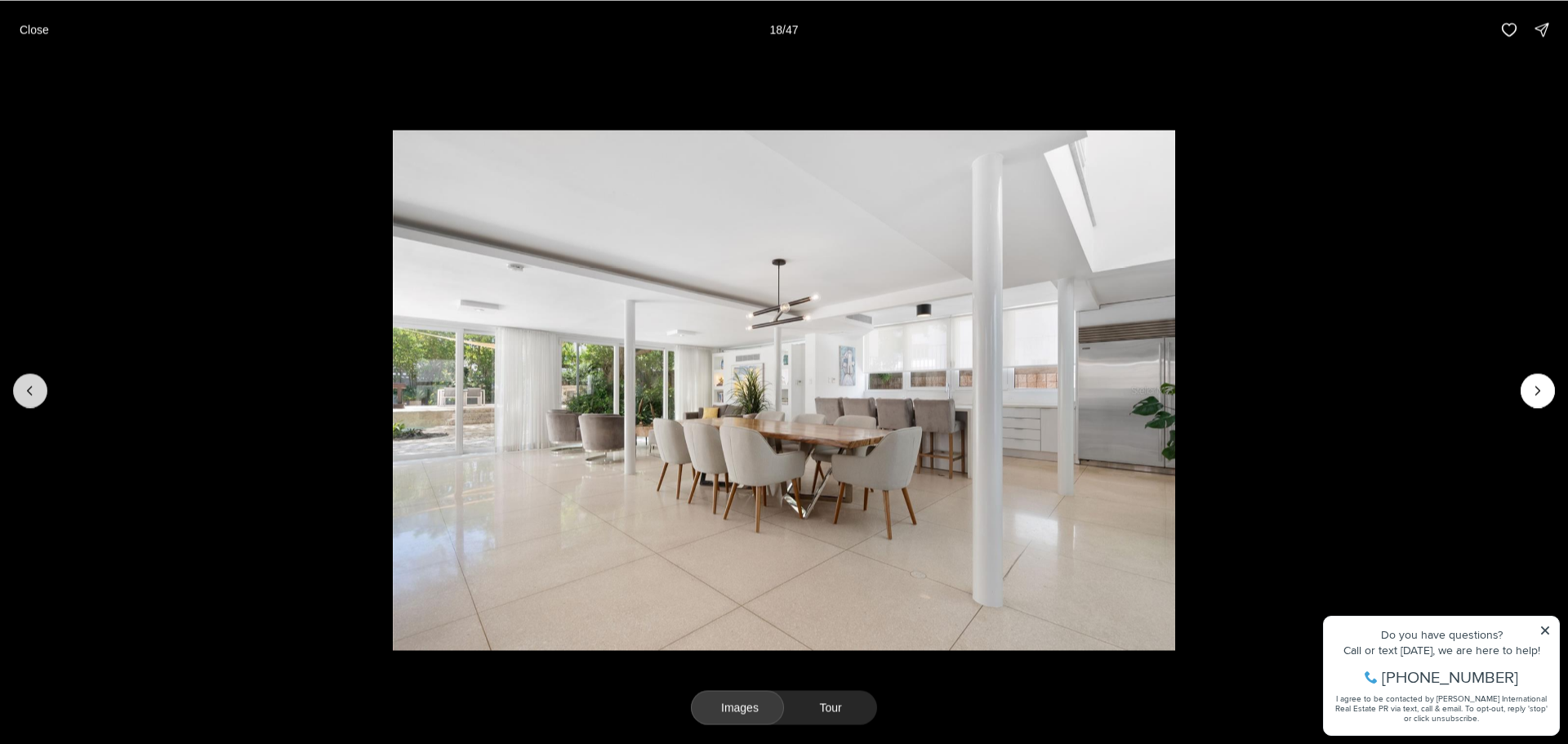
click at [41, 390] on button "Previous slide" at bounding box center [30, 390] width 34 height 34
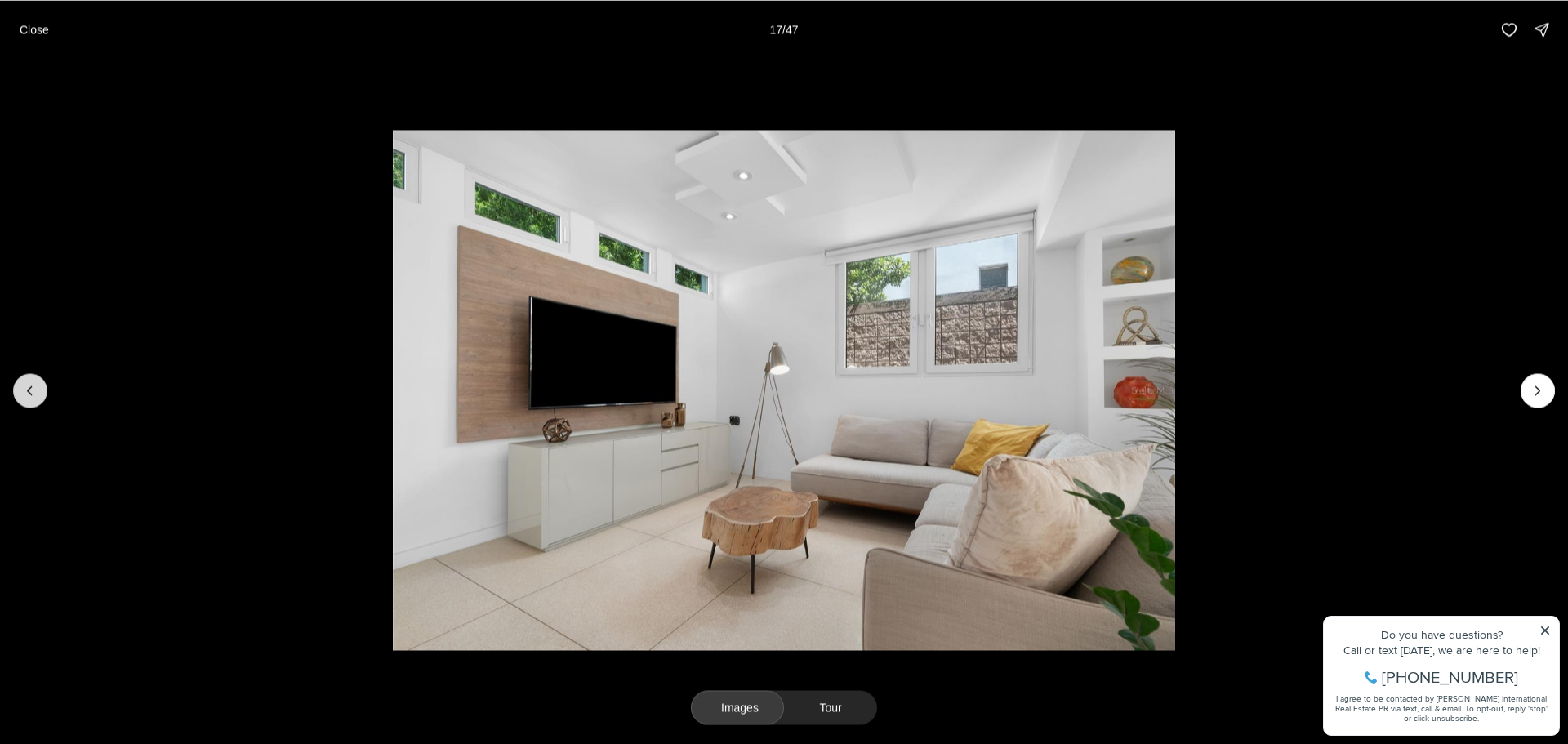
click at [16, 388] on button "Previous slide" at bounding box center [30, 390] width 34 height 34
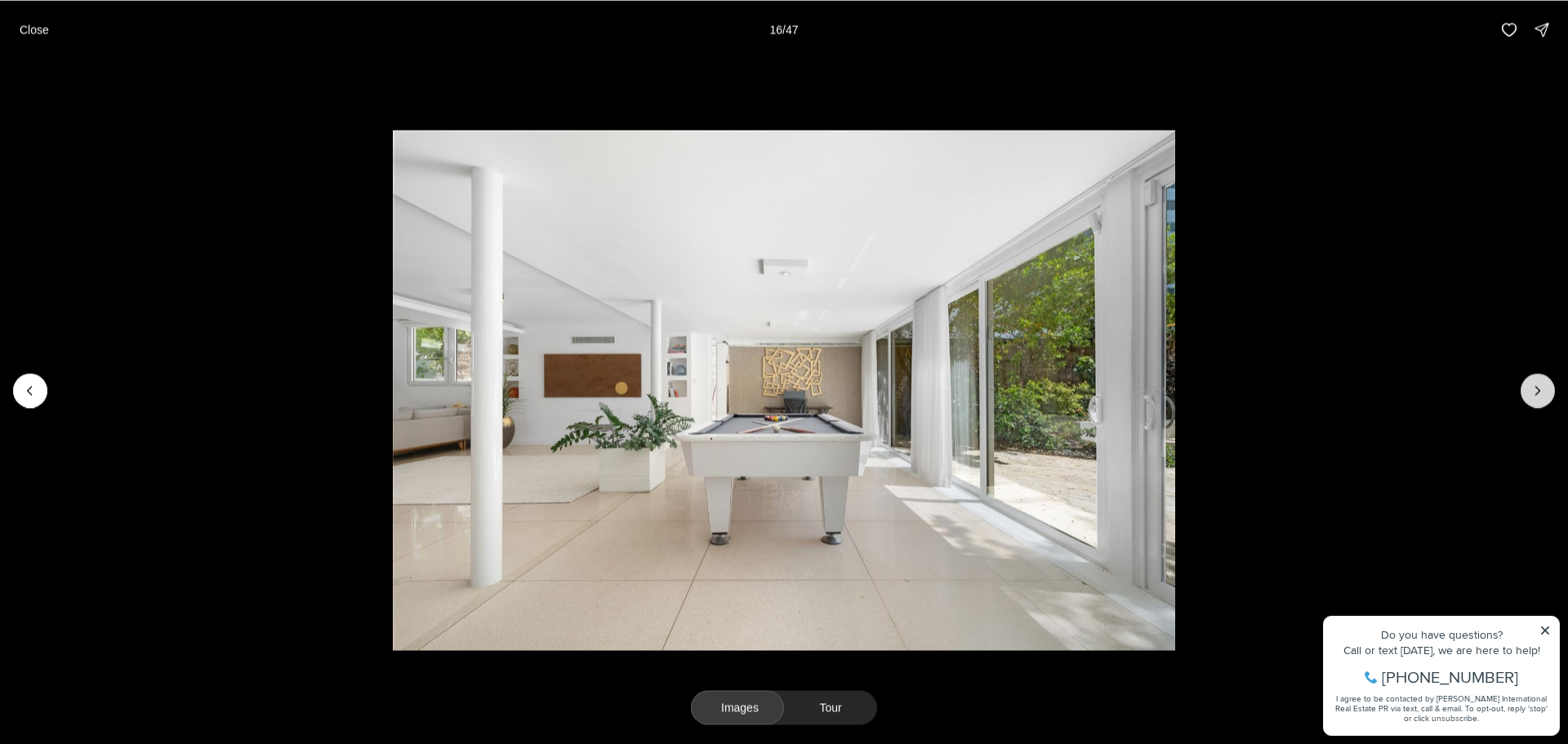
click at [1542, 395] on icon "Next slide" at bounding box center [1538, 390] width 17 height 17
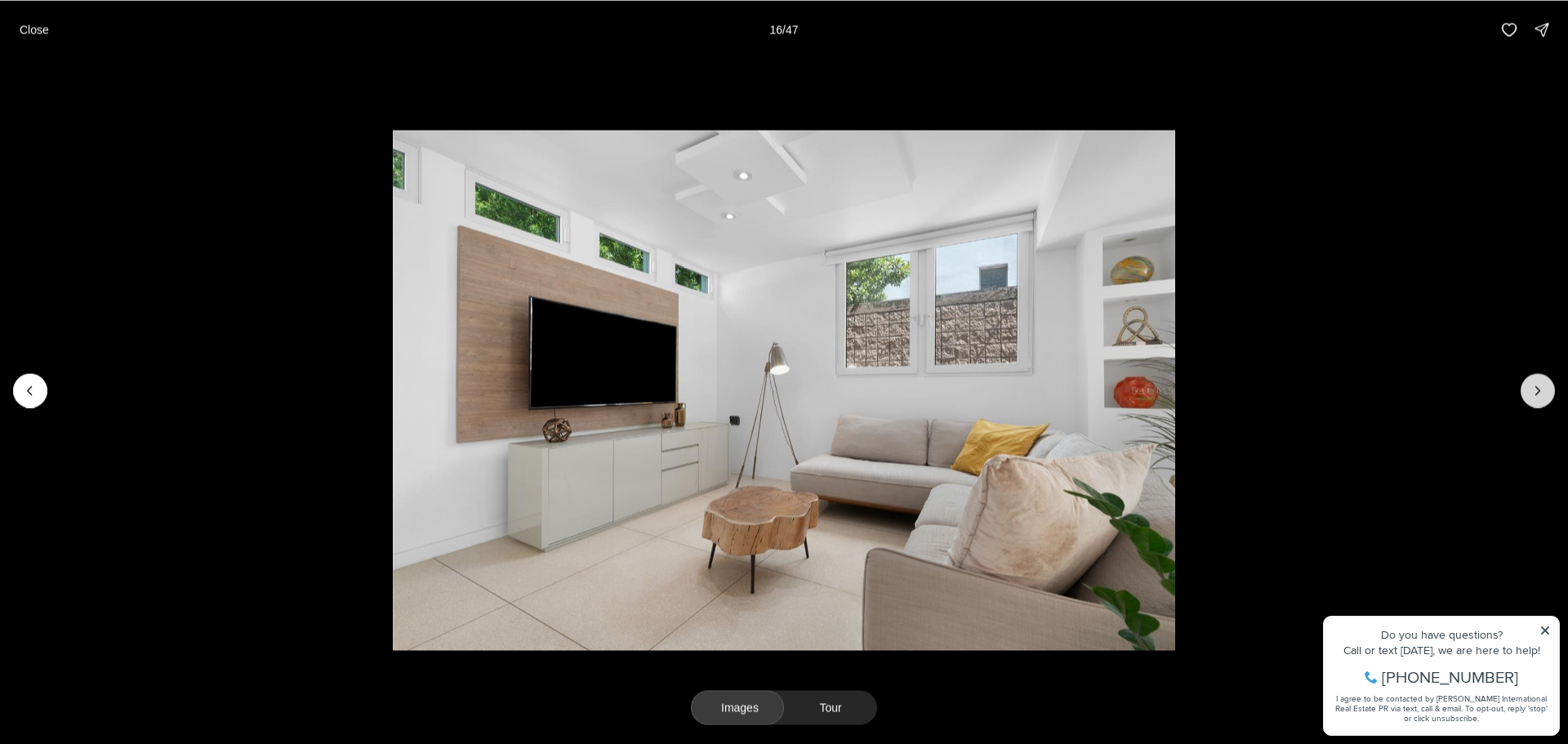
click at [1542, 395] on icon "Next slide" at bounding box center [1538, 390] width 17 height 17
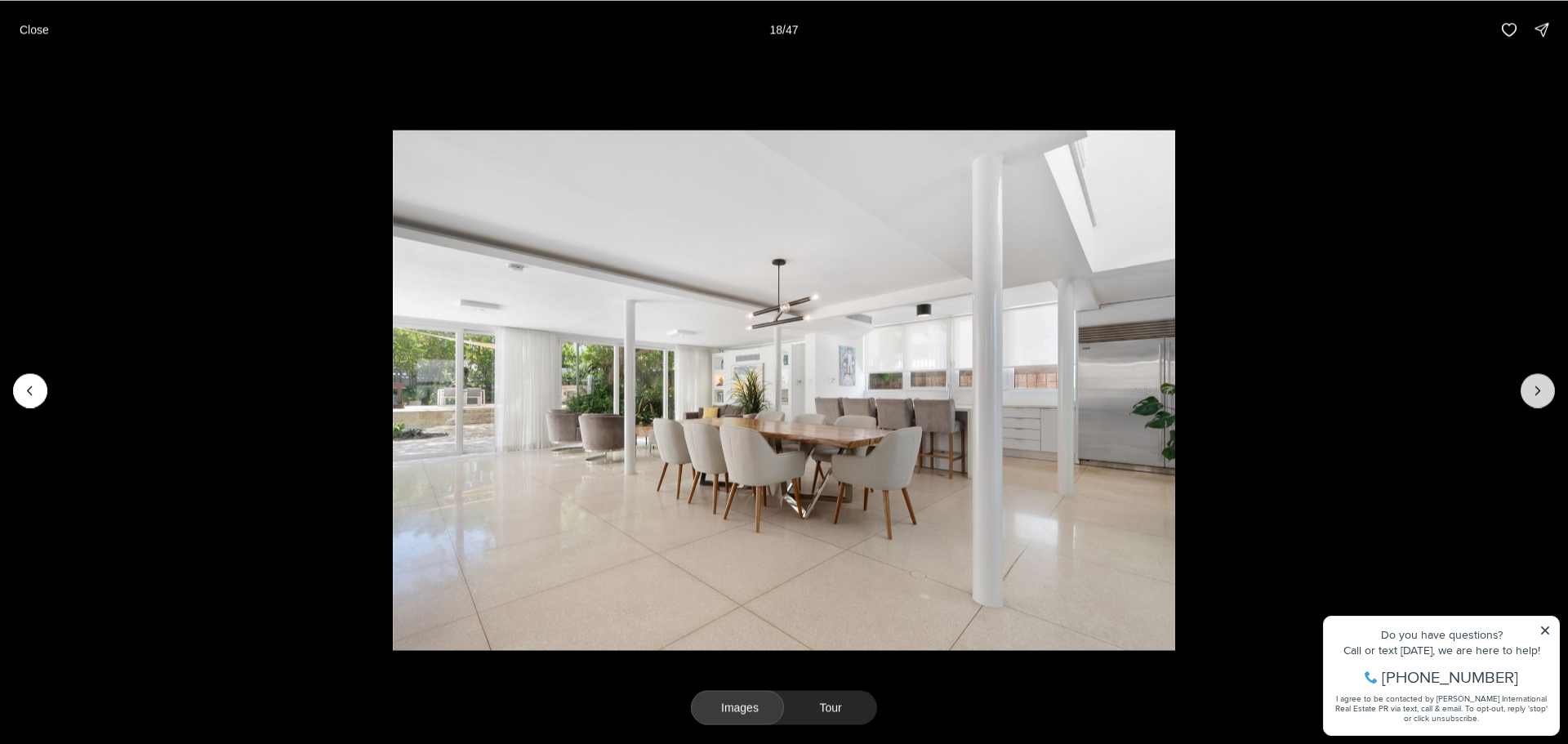
click at [1542, 397] on icon "Next slide" at bounding box center [1538, 390] width 17 height 17
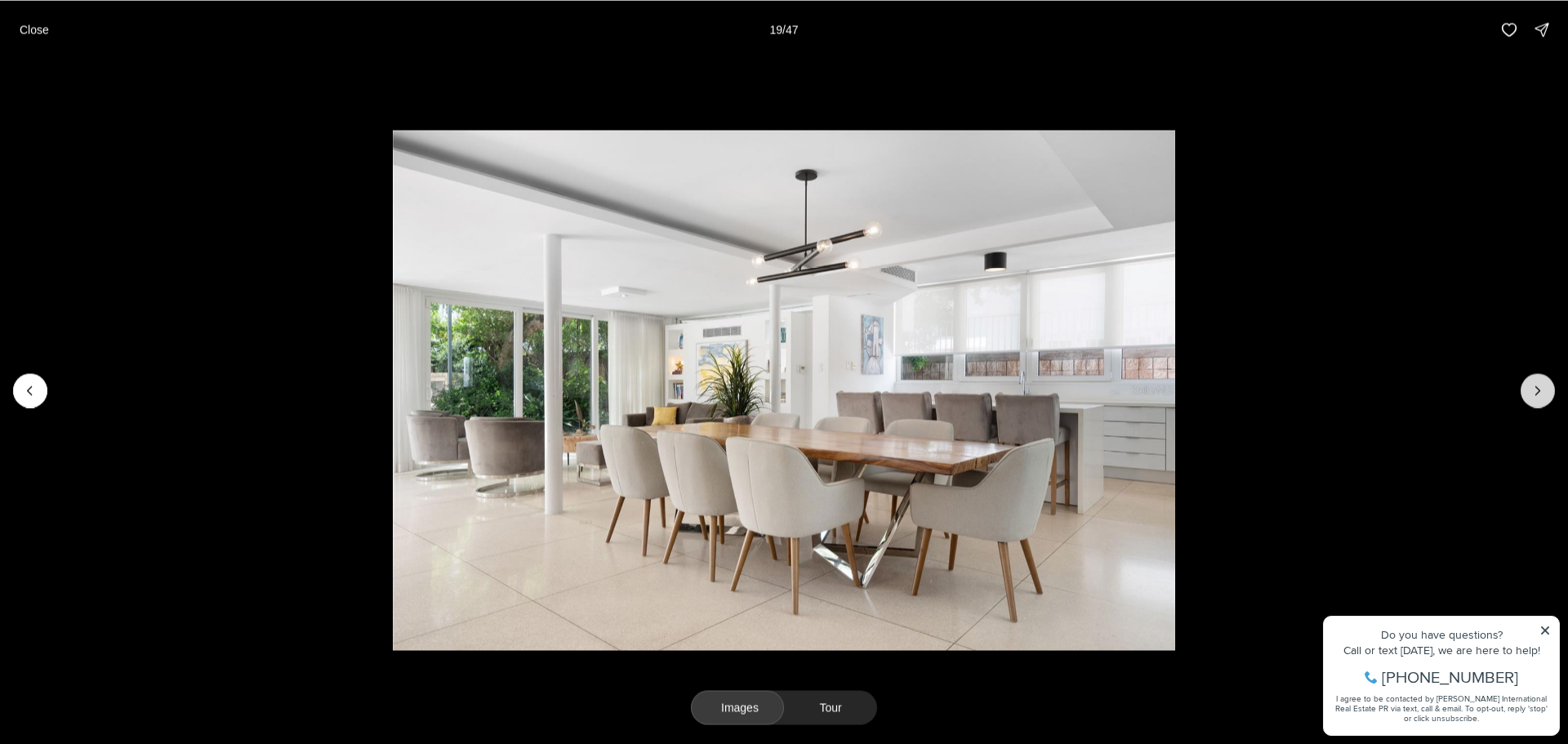
click at [1549, 398] on button "Next slide" at bounding box center [1537, 390] width 34 height 34
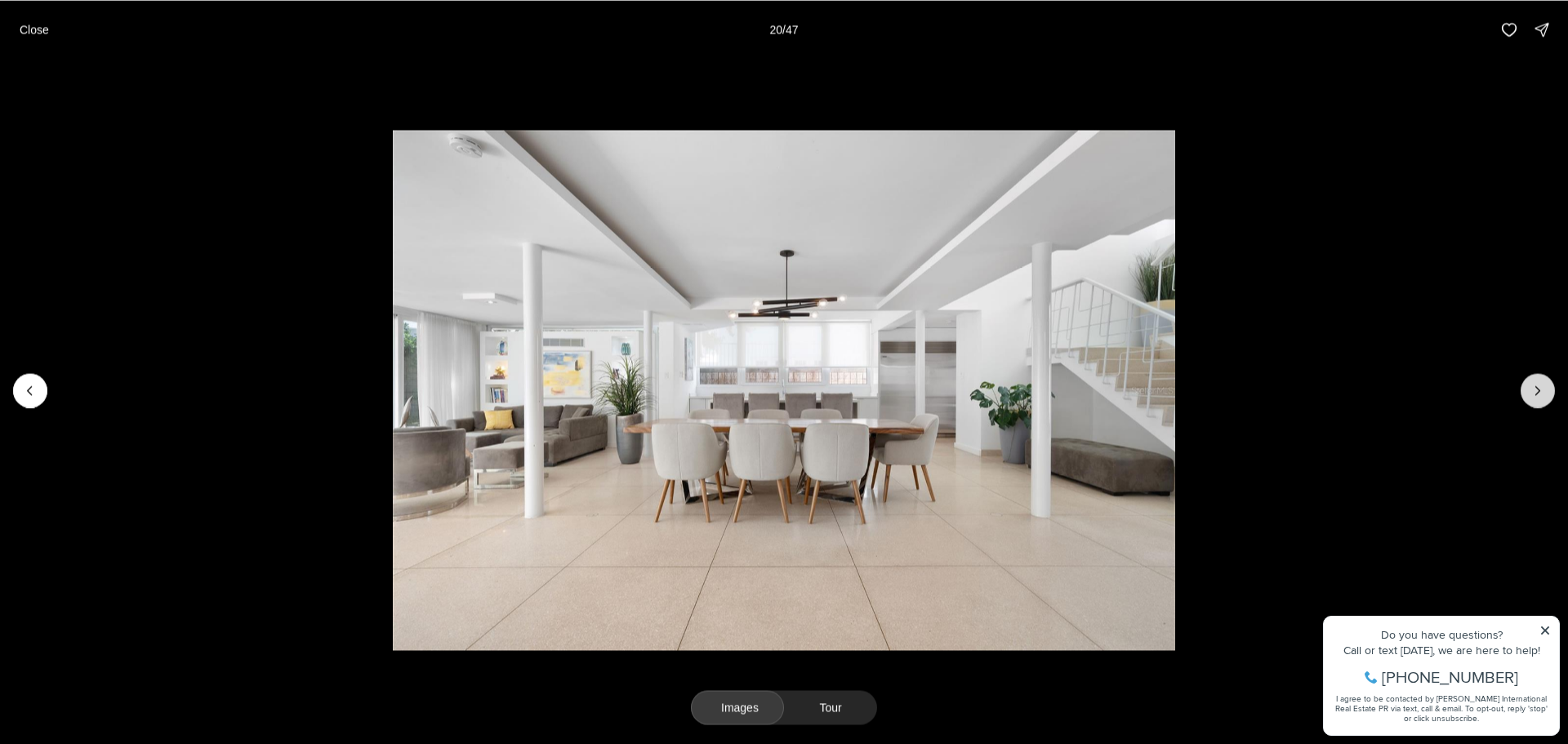
click at [1549, 398] on button "Next slide" at bounding box center [1537, 390] width 34 height 34
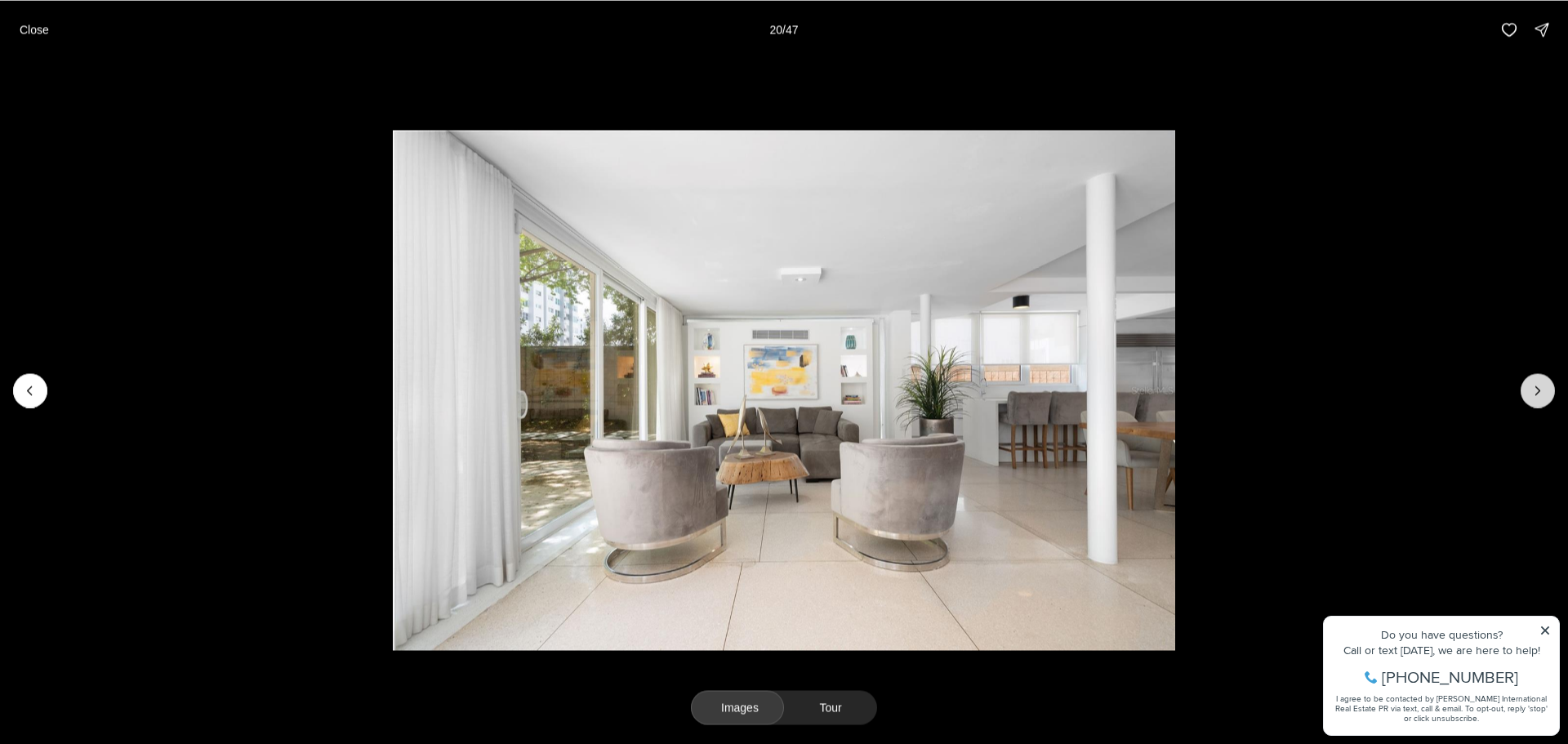
click at [1549, 398] on button "Next slide" at bounding box center [1537, 390] width 34 height 34
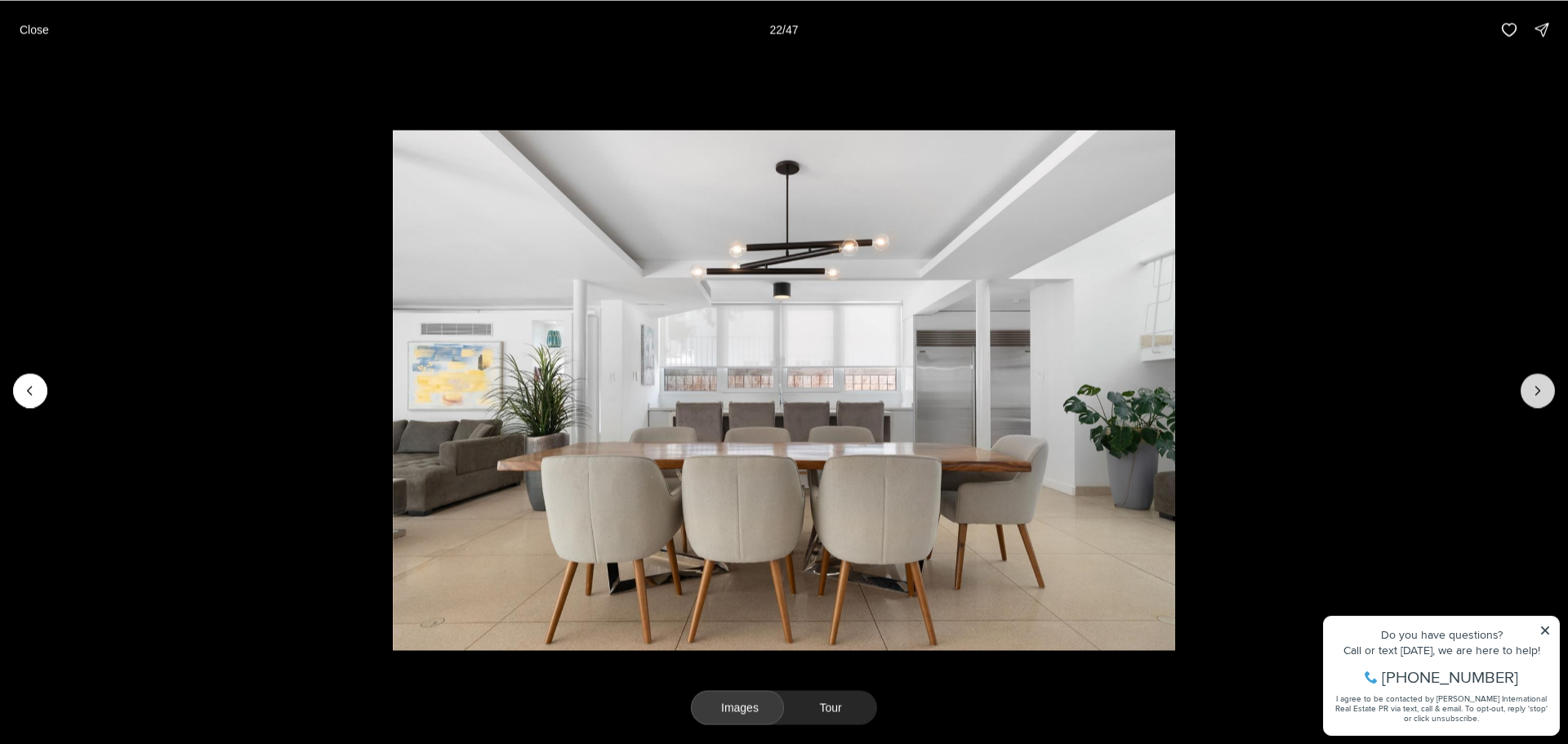
click at [1549, 398] on button "Next slide" at bounding box center [1537, 390] width 34 height 34
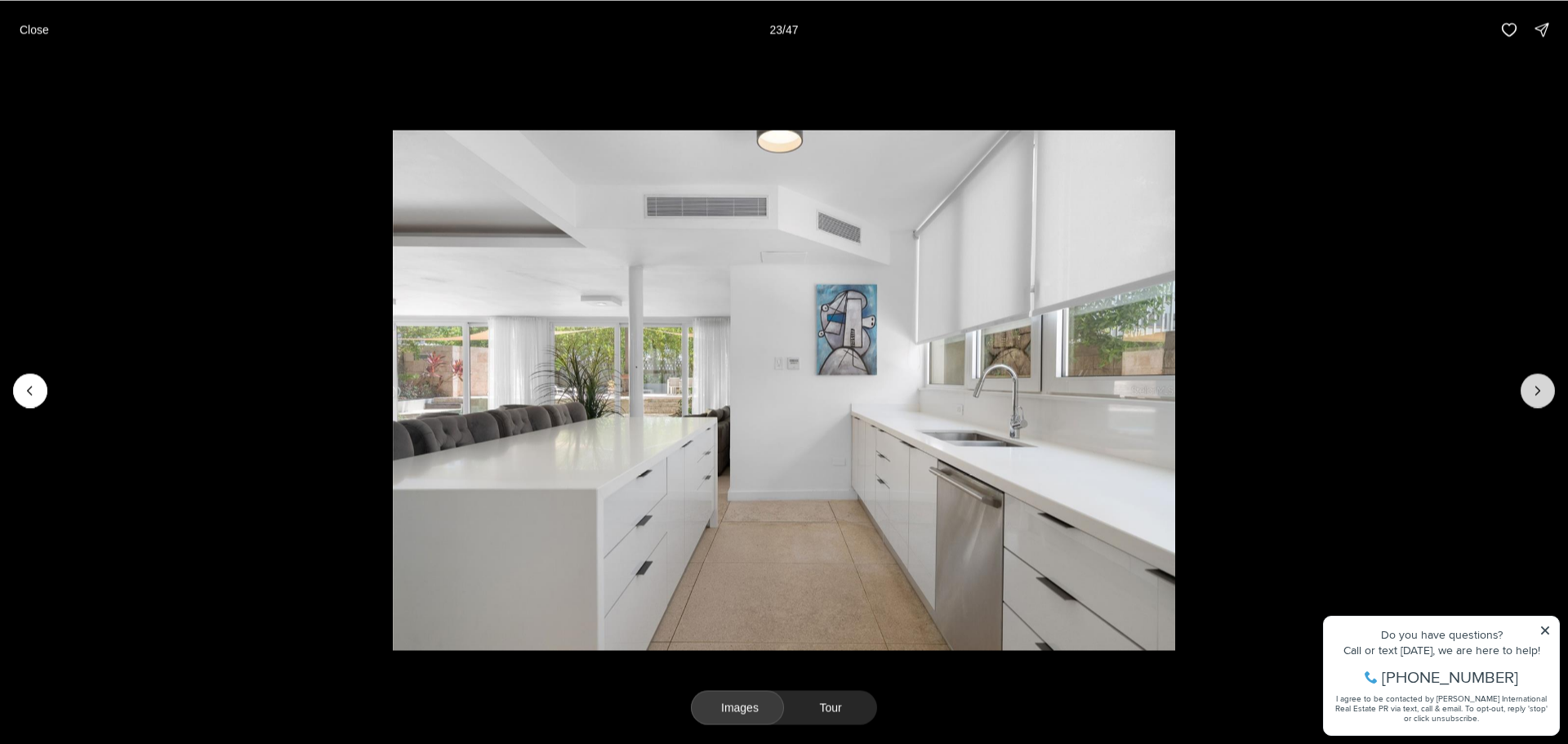
click at [1539, 393] on icon "Next slide" at bounding box center [1538, 390] width 17 height 17
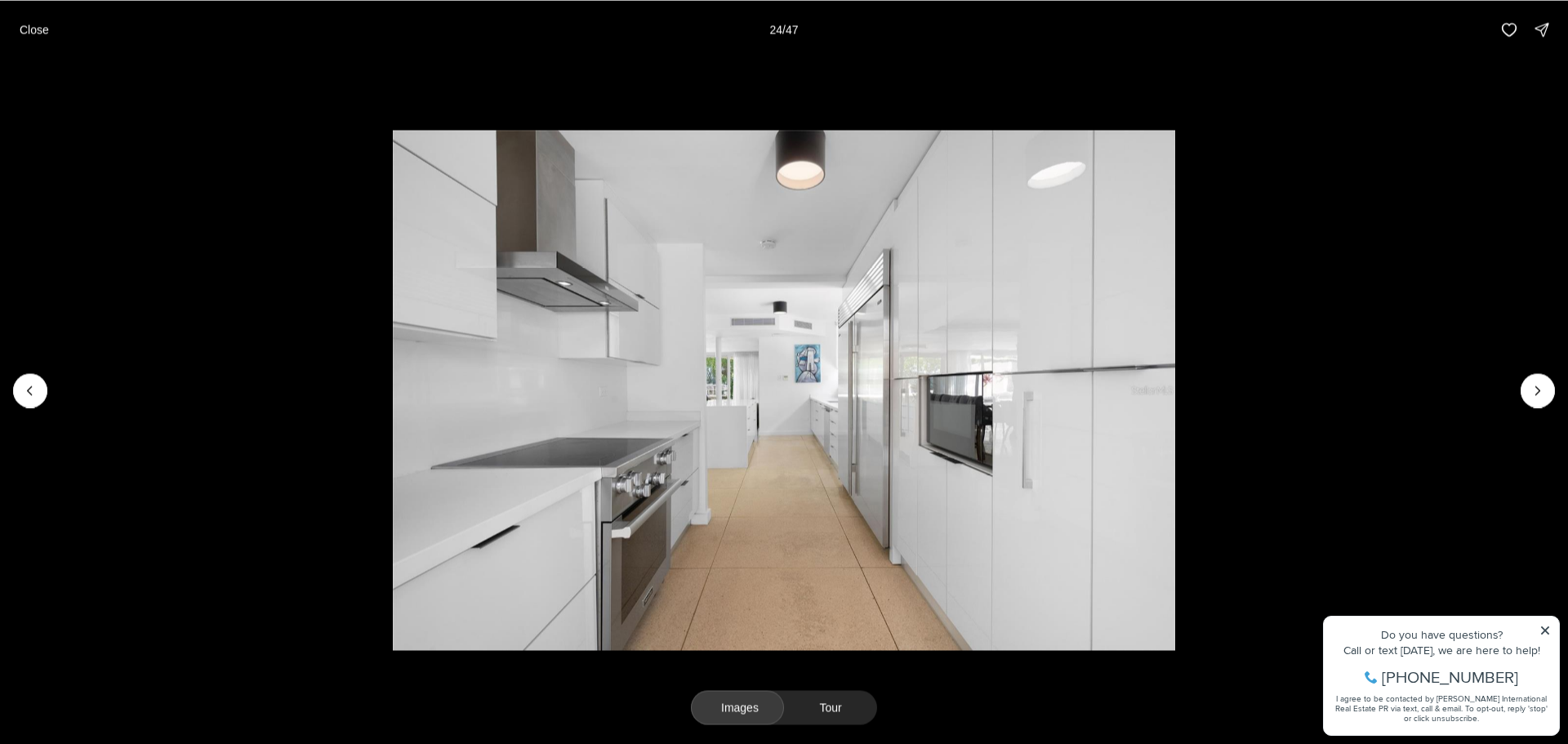
click at [1507, 380] on li "24 of 47" at bounding box center [784, 390] width 1568 height 662
